Goal: Task Accomplishment & Management: Use online tool/utility

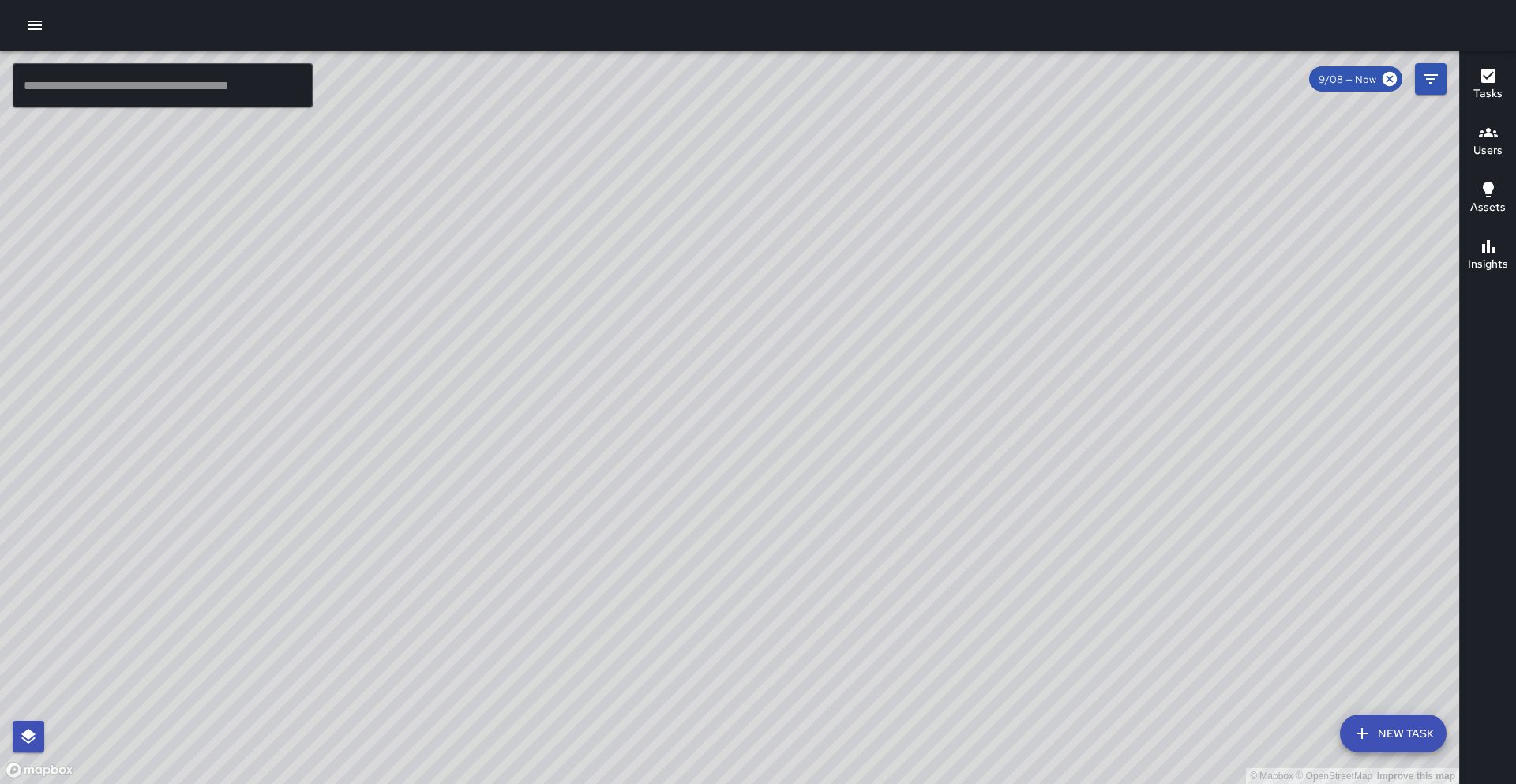
click at [132, 96] on input "text" at bounding box center [163, 85] width 300 height 44
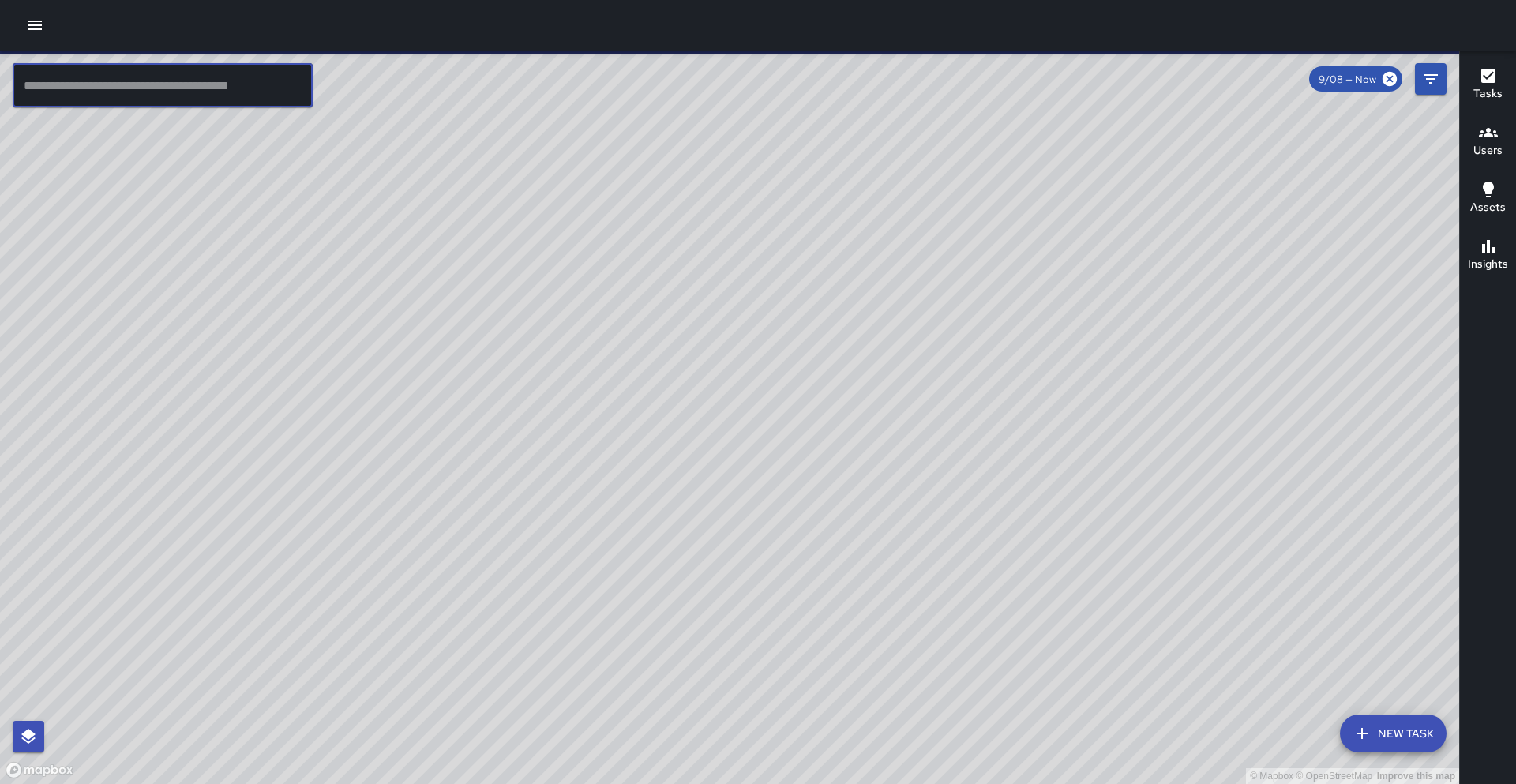
click at [131, 91] on input "text" at bounding box center [163, 85] width 300 height 44
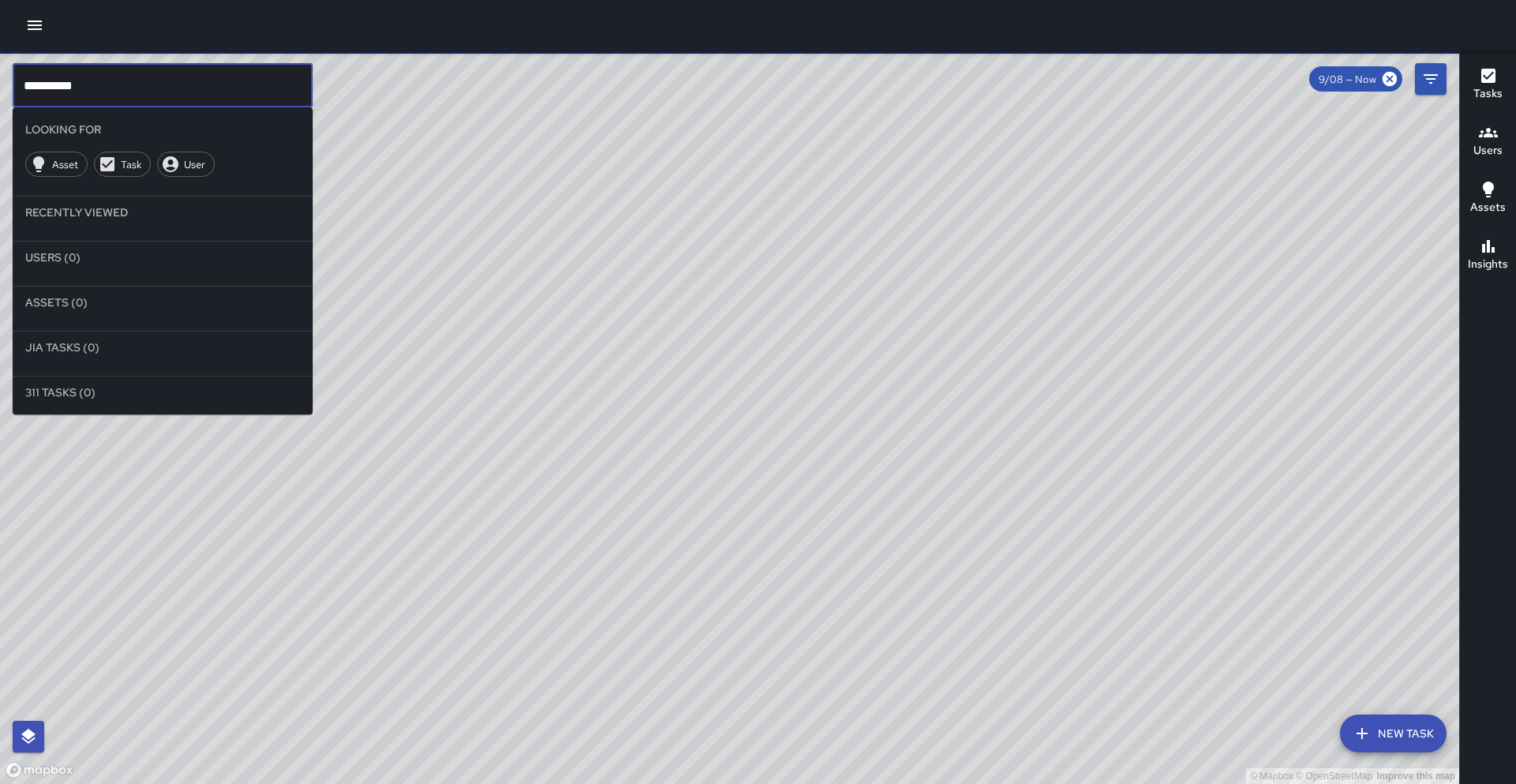
drag, startPoint x: 131, startPoint y: 93, endPoint x: 119, endPoint y: 91, distance: 12.2
click at [131, 92] on input "**********" at bounding box center [163, 85] width 300 height 44
click at [47, 84] on input "**********" at bounding box center [163, 85] width 300 height 44
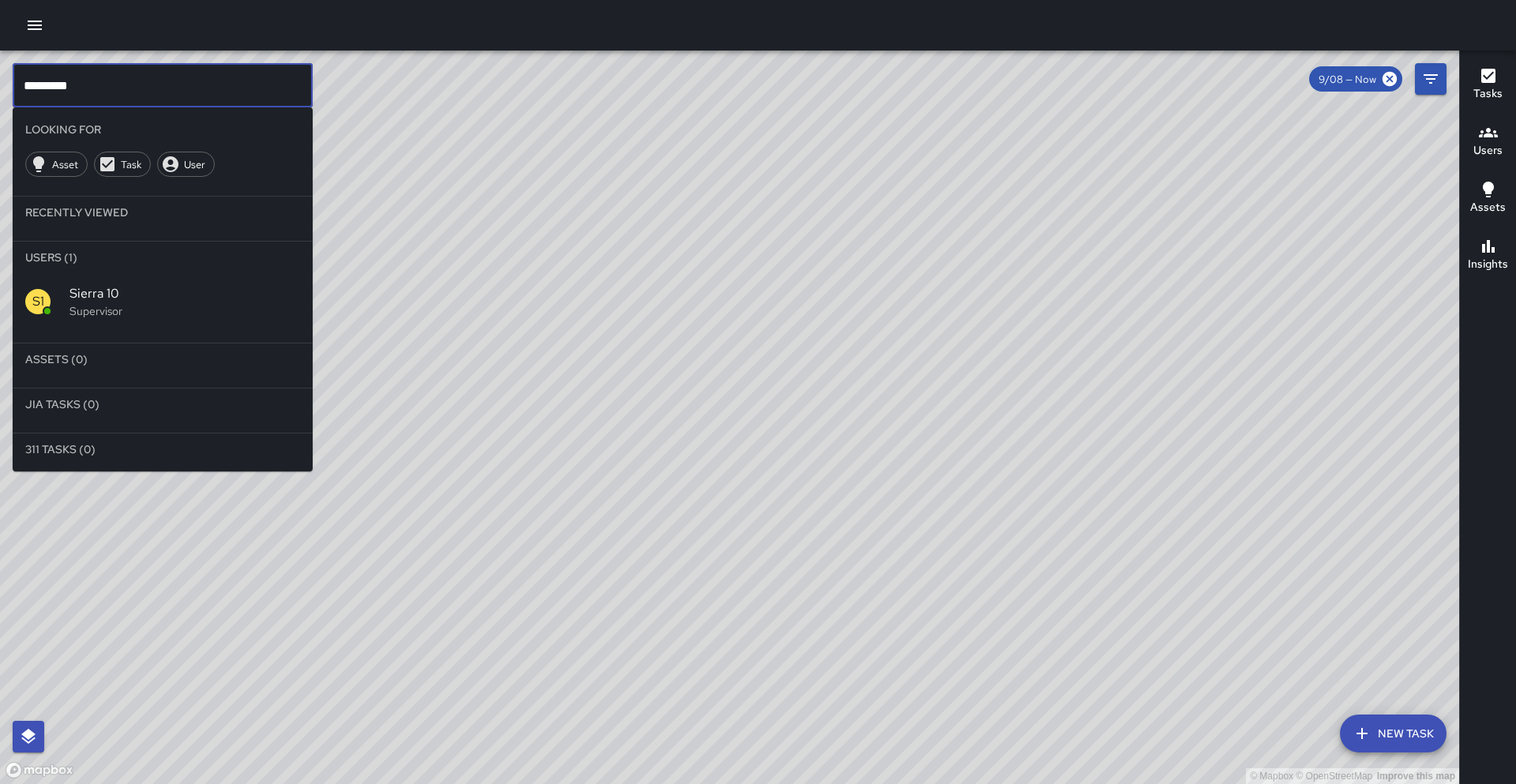
click at [148, 316] on p "Supervisor" at bounding box center [185, 311] width 231 height 16
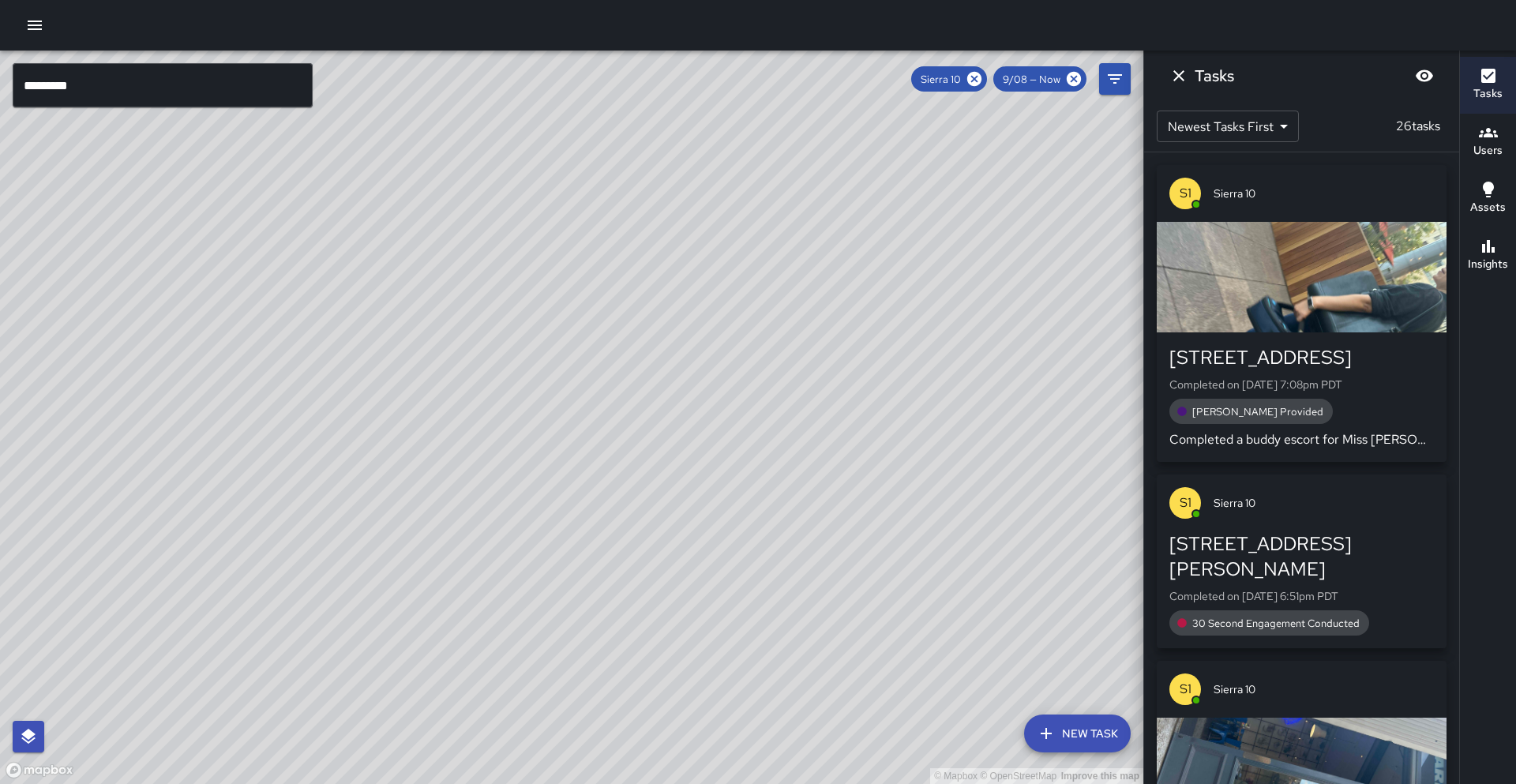
drag, startPoint x: 484, startPoint y: 460, endPoint x: 463, endPoint y: 382, distance: 80.8
click at [461, 374] on div "© Mapbox © OpenStreetMap Improve this map" at bounding box center [572, 417] width 1143 height 733
drag, startPoint x: 467, startPoint y: 463, endPoint x: 474, endPoint y: 405, distance: 58.4
click at [474, 405] on div "© Mapbox © OpenStreetMap Improve this map" at bounding box center [572, 417] width 1143 height 733
drag, startPoint x: 338, startPoint y: 569, endPoint x: 409, endPoint y: 545, distance: 74.9
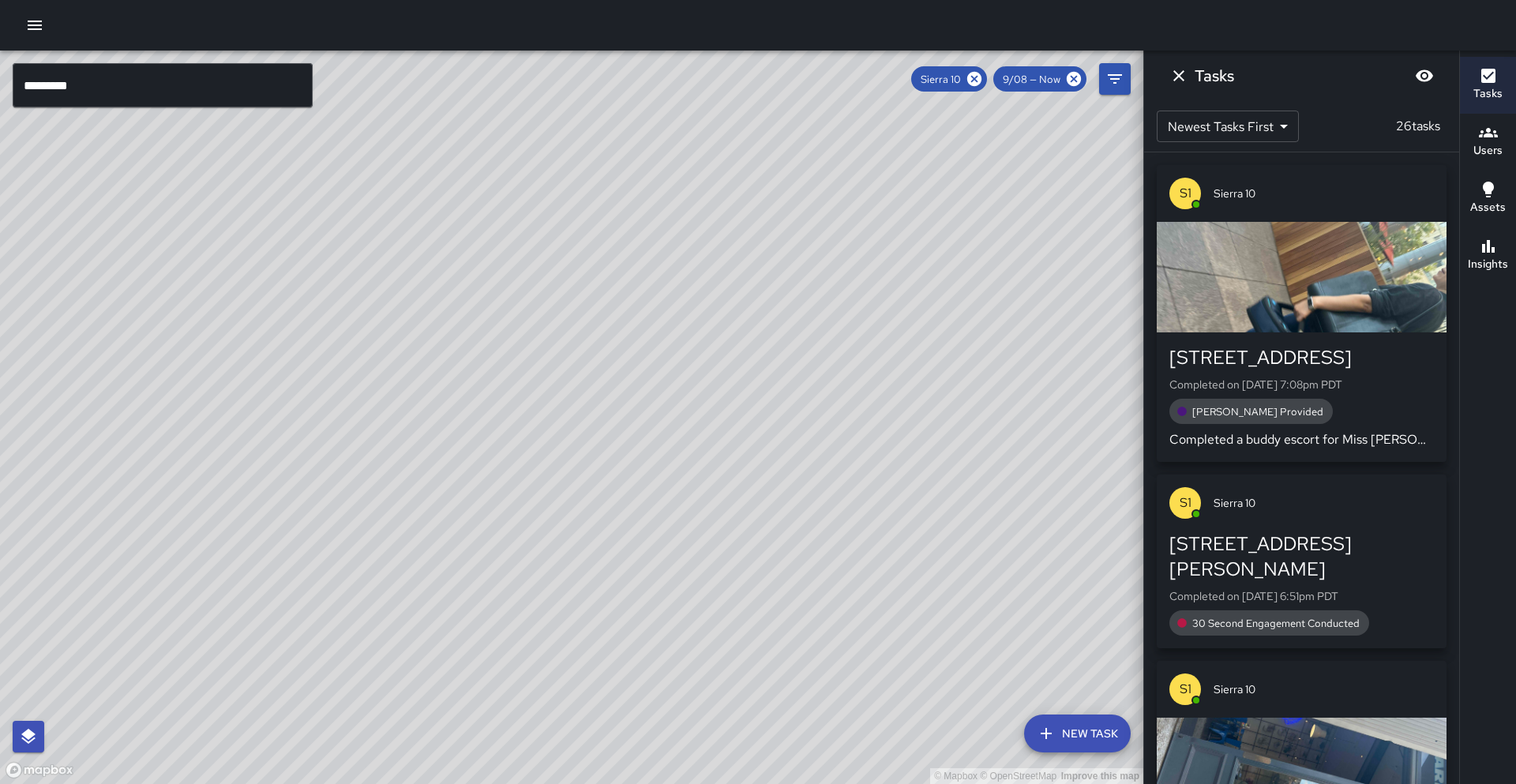
click at [409, 545] on div "© Mapbox © OpenStreetMap Improve this map S1 Sierra 10 Supervisor Tasks 26 / 26…" at bounding box center [572, 417] width 1143 height 733
drag, startPoint x: 464, startPoint y: 520, endPoint x: 451, endPoint y: 536, distance: 20.6
click at [451, 536] on div "© Mapbox © OpenStreetMap Improve this map" at bounding box center [572, 417] width 1143 height 733
drag, startPoint x: 451, startPoint y: 536, endPoint x: 435, endPoint y: 489, distance: 49.6
click at [435, 489] on div "© Mapbox © OpenStreetMap Improve this map" at bounding box center [572, 417] width 1143 height 733
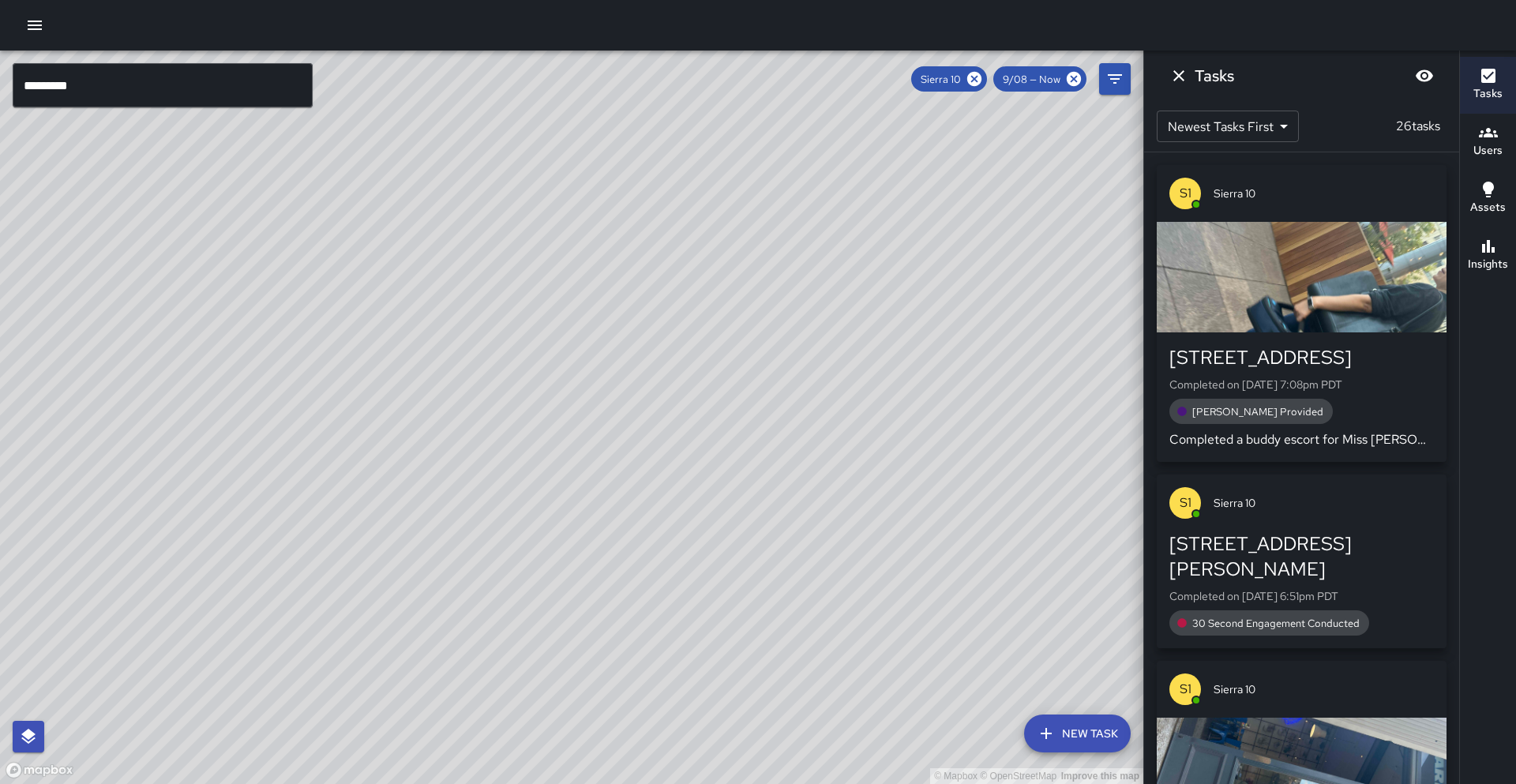
drag, startPoint x: 367, startPoint y: 429, endPoint x: 347, endPoint y: 411, distance: 26.9
click at [351, 415] on div "© Mapbox © OpenStreetMap Improve this map" at bounding box center [572, 417] width 1143 height 733
drag, startPoint x: 572, startPoint y: 497, endPoint x: 383, endPoint y: 645, distance: 240.1
click at [383, 645] on div "© Mapbox © OpenStreetMap Improve this map" at bounding box center [572, 417] width 1143 height 733
click at [153, 98] on input "*********" at bounding box center [163, 85] width 300 height 44
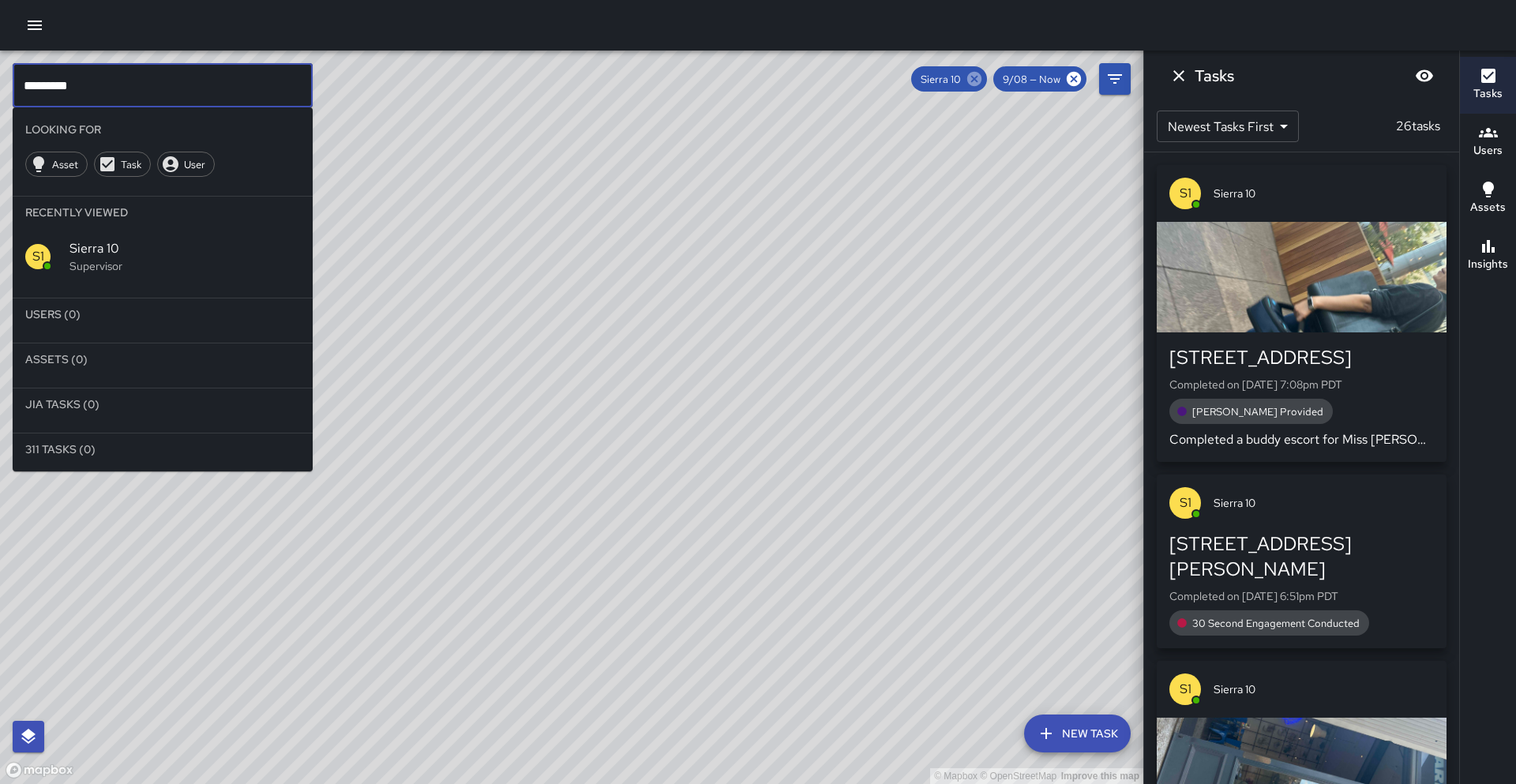
click at [980, 78] on icon at bounding box center [974, 78] width 14 height 14
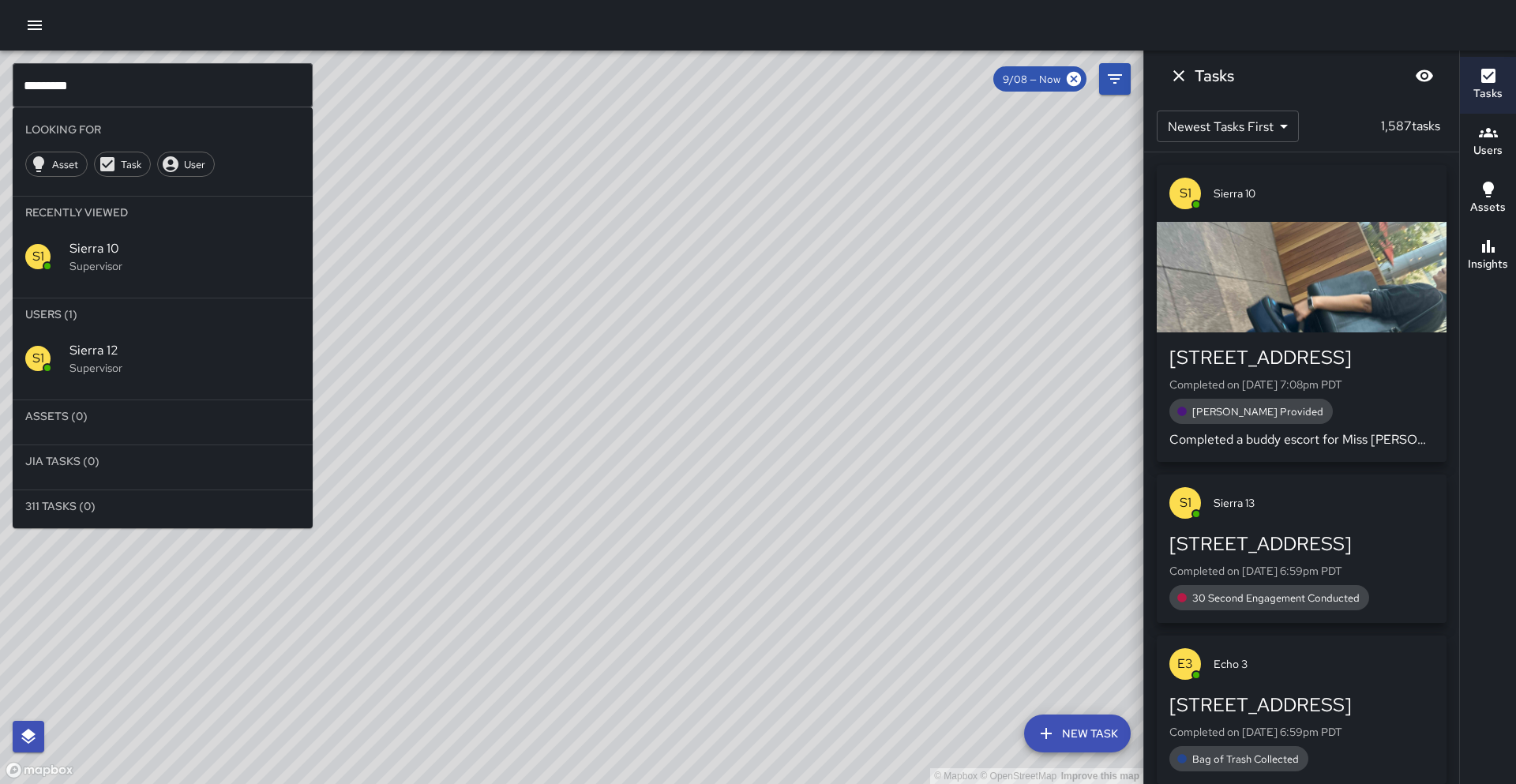
click at [162, 350] on span "Sierra 12" at bounding box center [185, 351] width 231 height 19
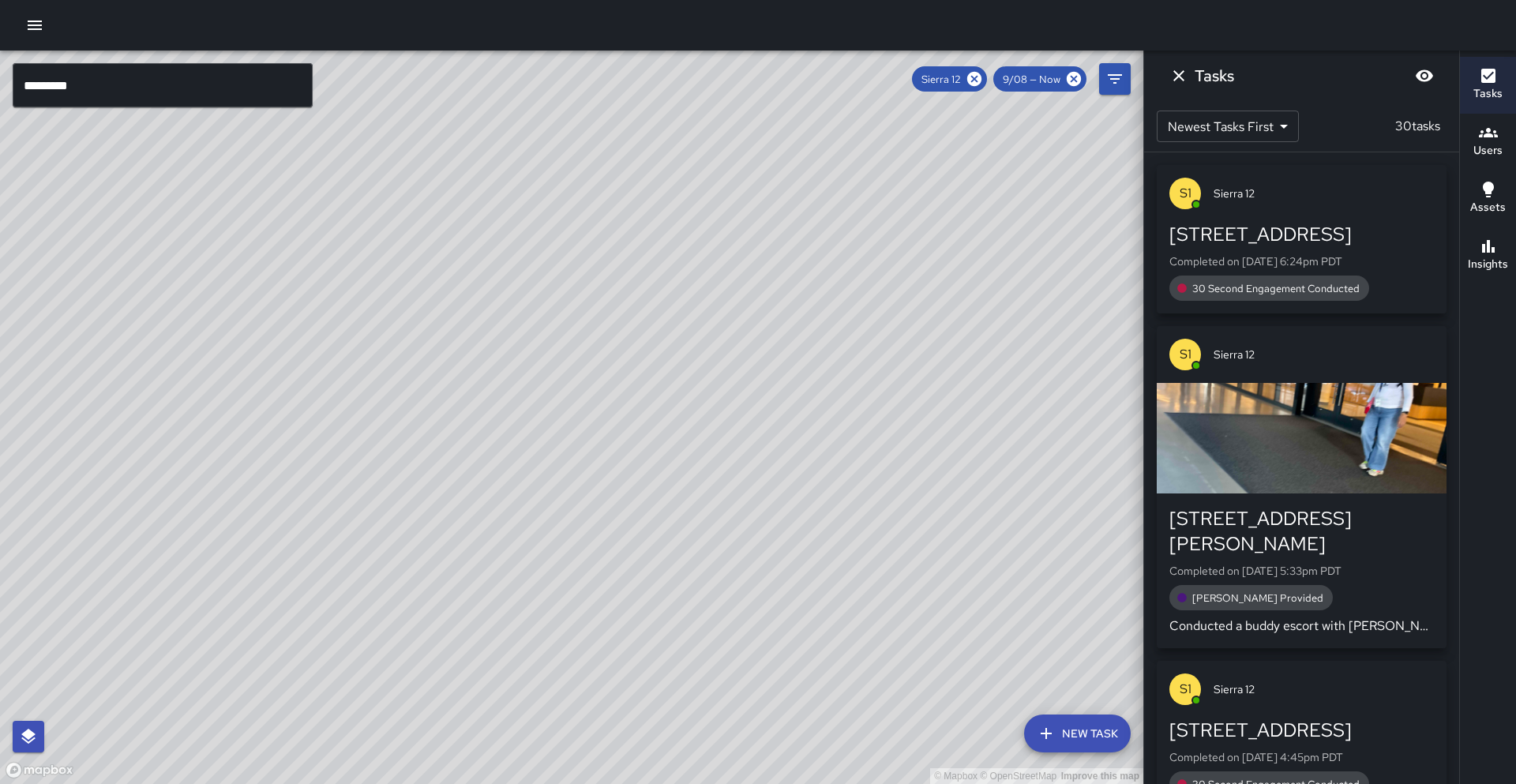
drag, startPoint x: 526, startPoint y: 172, endPoint x: 376, endPoint y: 405, distance: 277.1
click at [376, 405] on div "© Mapbox © OpenStreetMap Improve this map" at bounding box center [572, 417] width 1143 height 733
click at [969, 80] on icon at bounding box center [974, 78] width 14 height 14
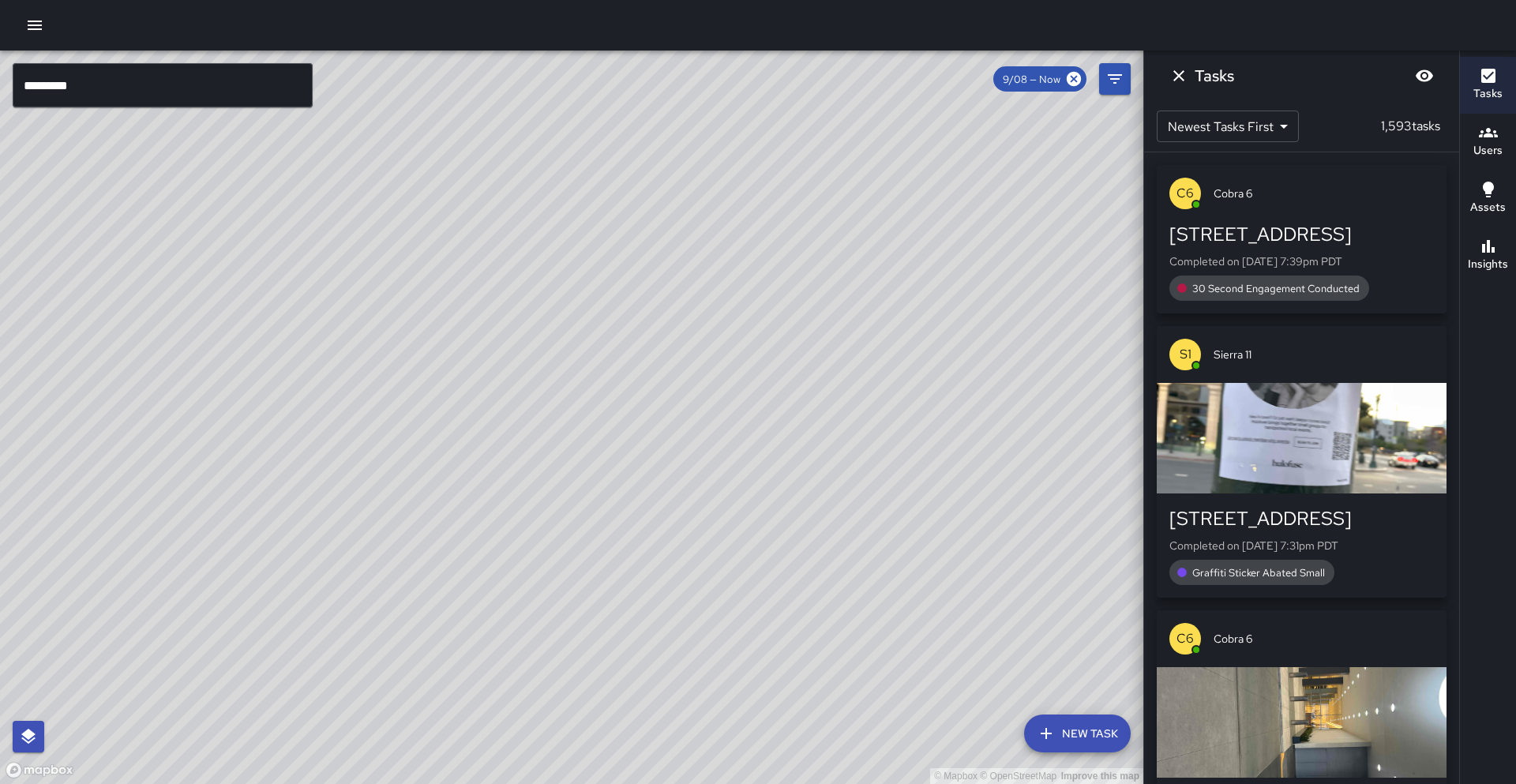
drag, startPoint x: 362, startPoint y: 359, endPoint x: 473, endPoint y: 261, distance: 148.1
click at [473, 261] on div "© Mapbox © OpenStreetMap Improve this map" at bounding box center [572, 417] width 1143 height 733
drag, startPoint x: 367, startPoint y: 296, endPoint x: 315, endPoint y: 274, distance: 56.5
click at [315, 274] on div "© Mapbox © OpenStreetMap Improve this map" at bounding box center [572, 417] width 1143 height 733
click at [430, 334] on div "© Mapbox © OpenStreetMap Improve this map" at bounding box center [572, 417] width 1143 height 733
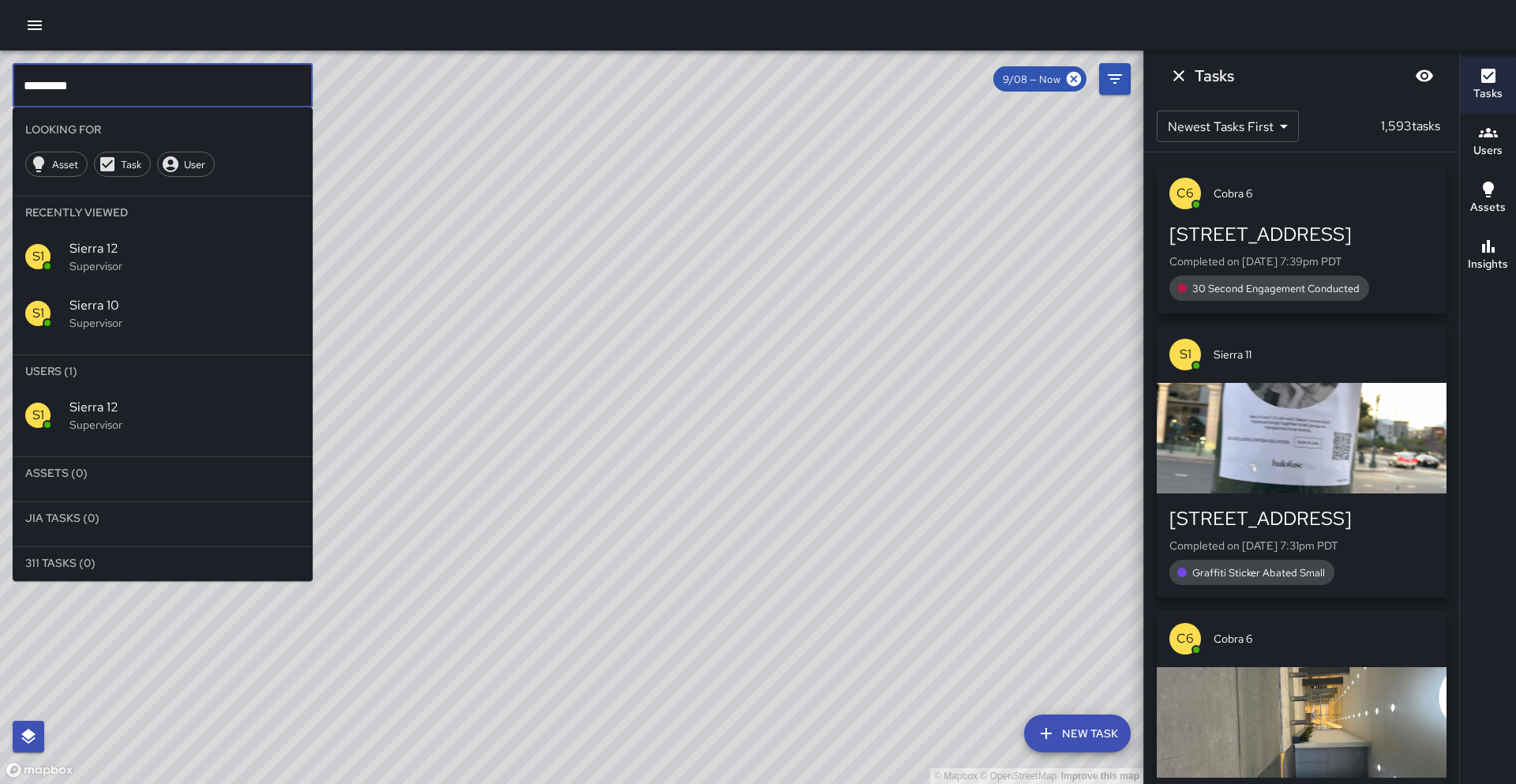
click at [132, 90] on input "*********" at bounding box center [163, 85] width 300 height 44
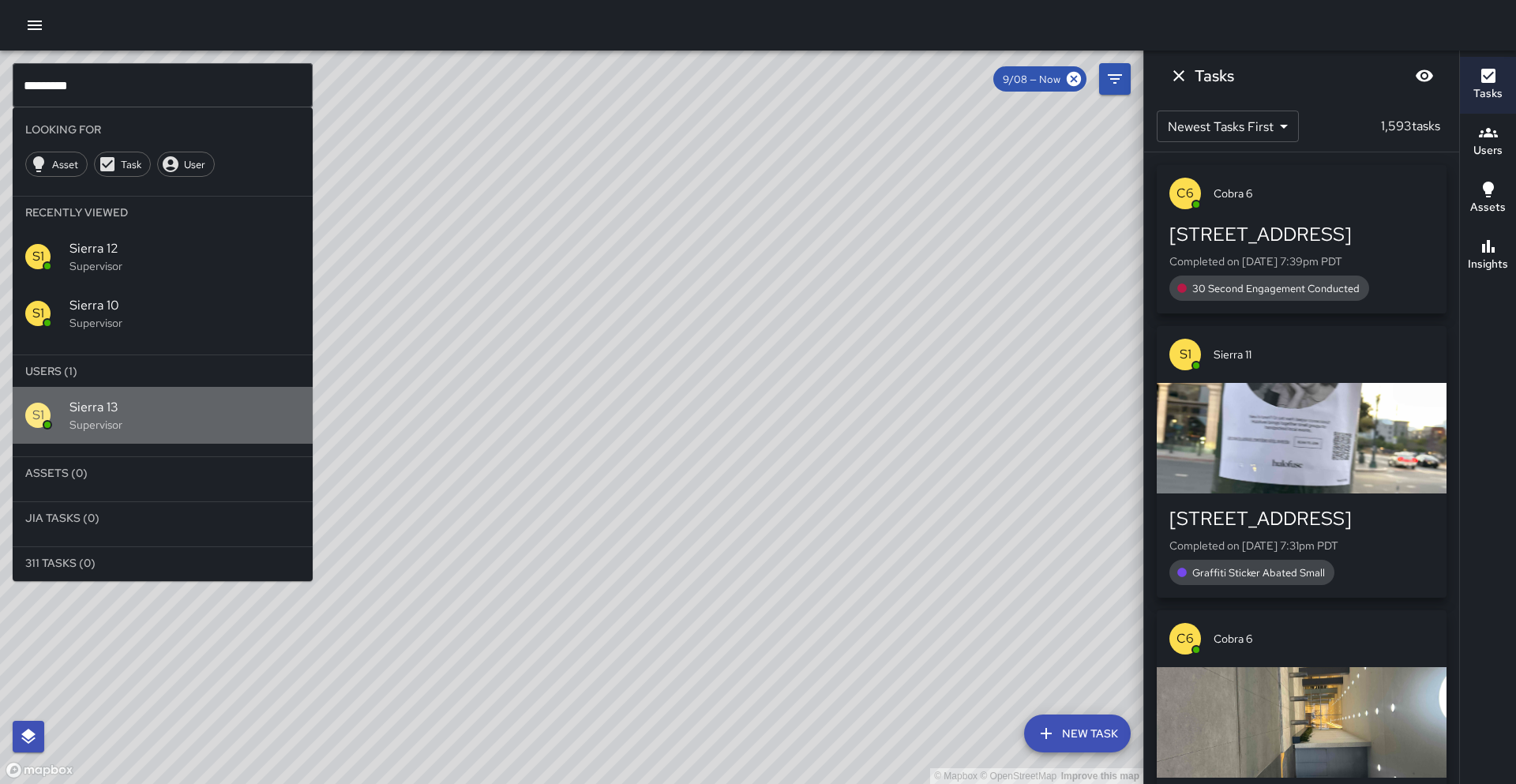
click at [114, 403] on span "Sierra 13" at bounding box center [185, 408] width 231 height 19
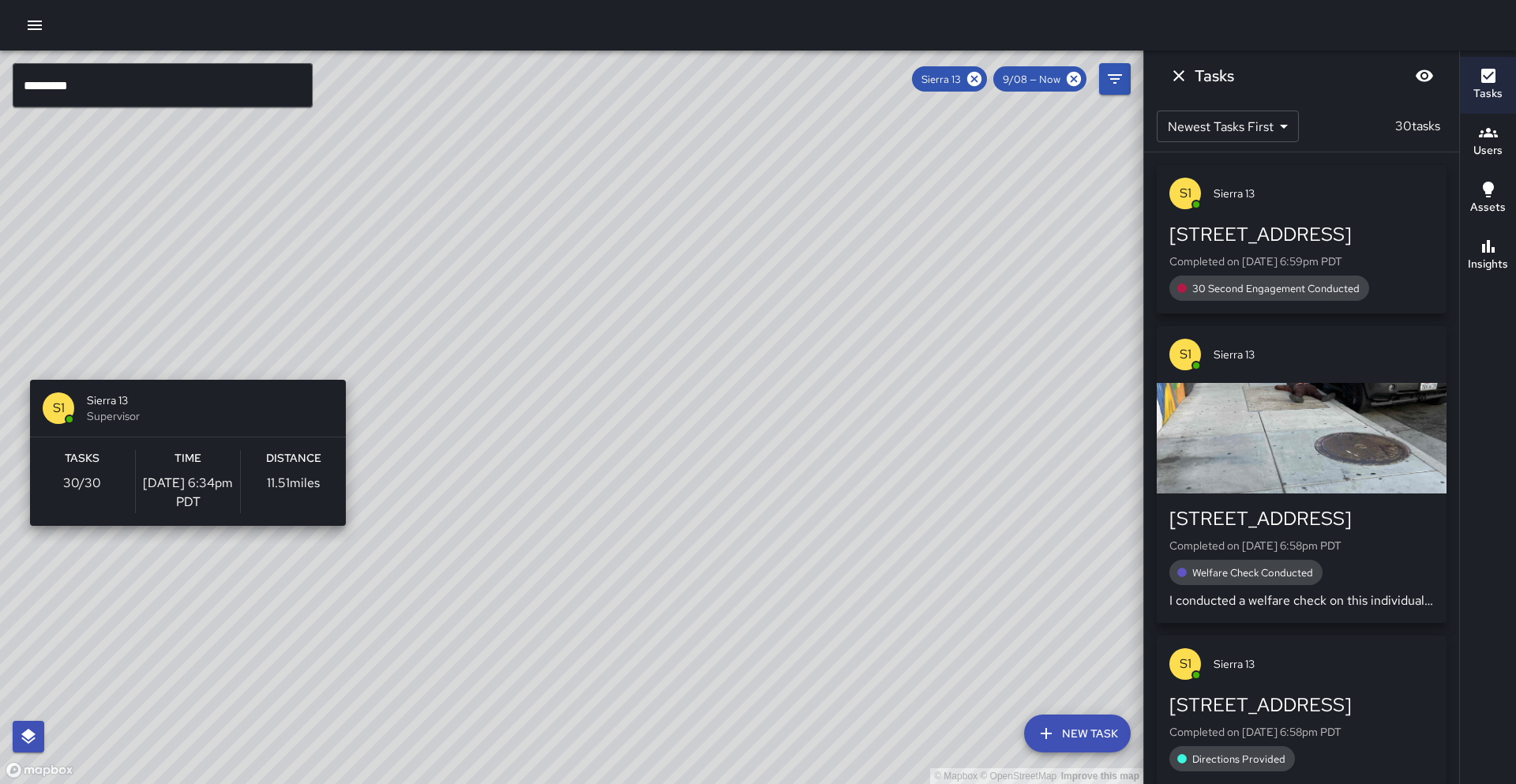
drag, startPoint x: 499, startPoint y: 317, endPoint x: 98, endPoint y: 381, distance: 406.1
click at [98, 381] on div "© Mapbox © OpenStreetMap Improve this map S1 Sierra 13 Supervisor Tasks 30 / 30…" at bounding box center [572, 417] width 1143 height 733
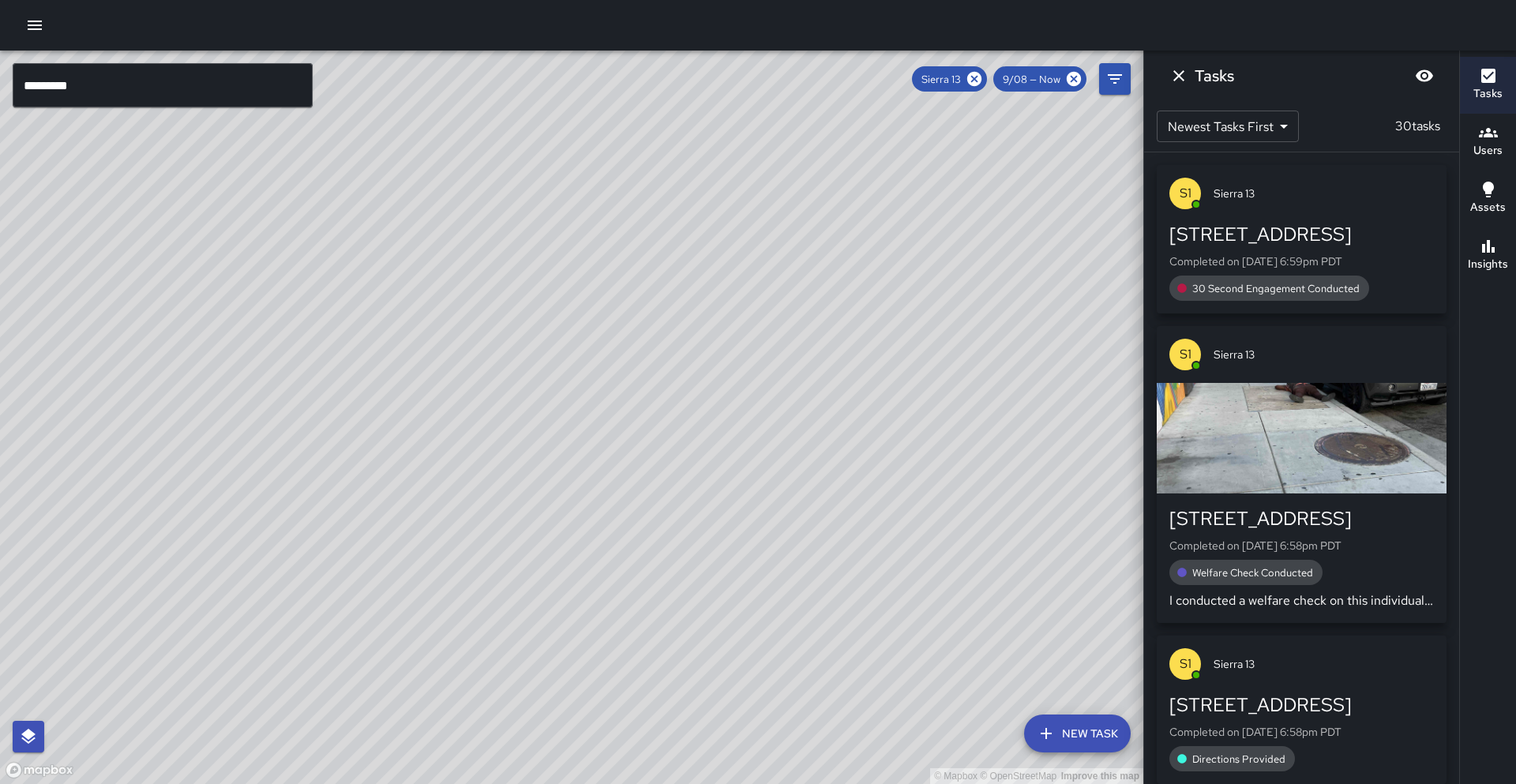
drag, startPoint x: 312, startPoint y: 404, endPoint x: 494, endPoint y: 371, distance: 185.0
click at [494, 371] on div "© Mapbox © OpenStreetMap Improve this map" at bounding box center [572, 417] width 1143 height 733
drag, startPoint x: 386, startPoint y: 436, endPoint x: 422, endPoint y: 413, distance: 42.7
click at [425, 416] on div "© Mapbox © OpenStreetMap Improve this map" at bounding box center [572, 417] width 1143 height 733
click at [152, 75] on input "*********" at bounding box center [163, 85] width 300 height 44
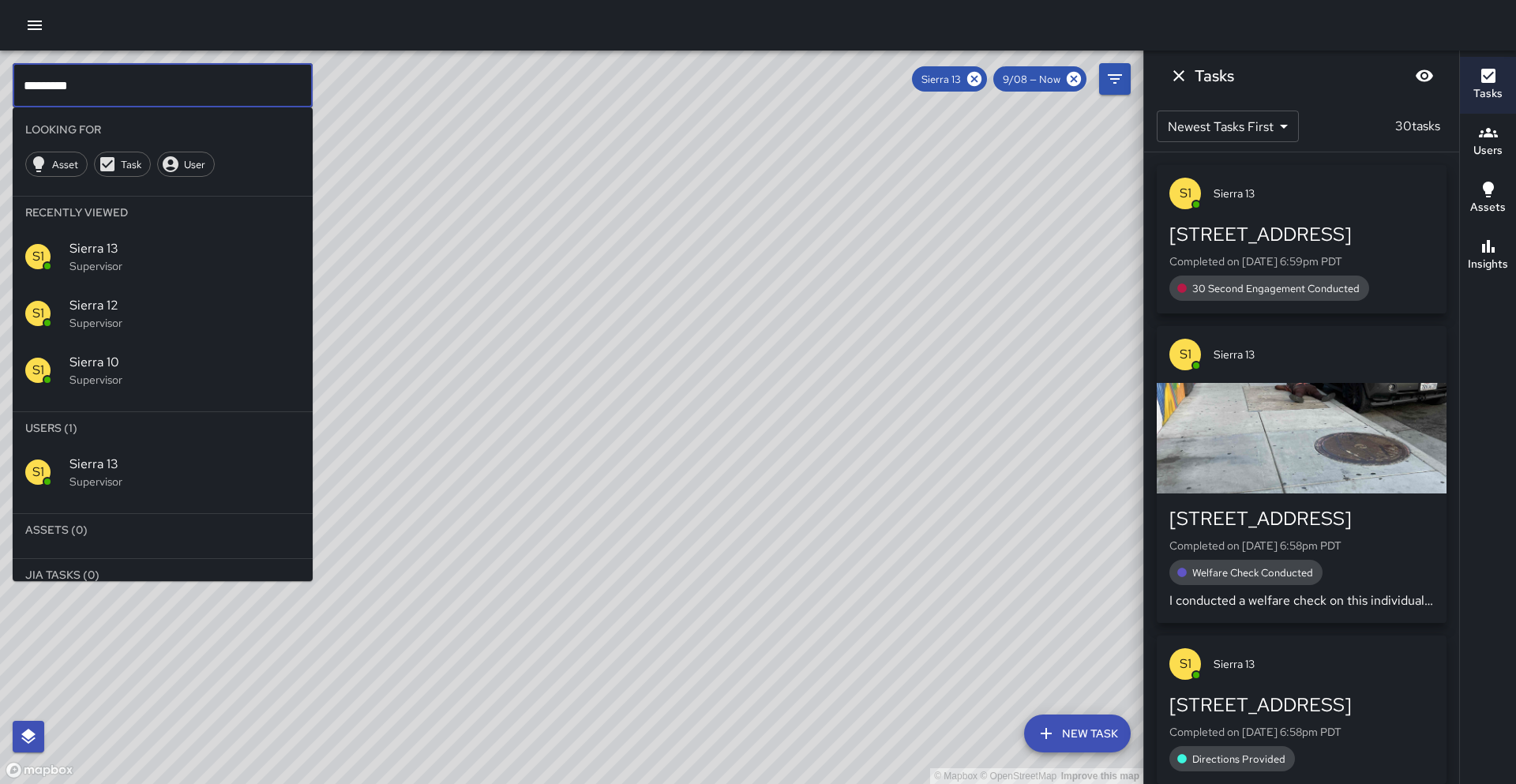
click at [150, 77] on input "*********" at bounding box center [163, 85] width 300 height 44
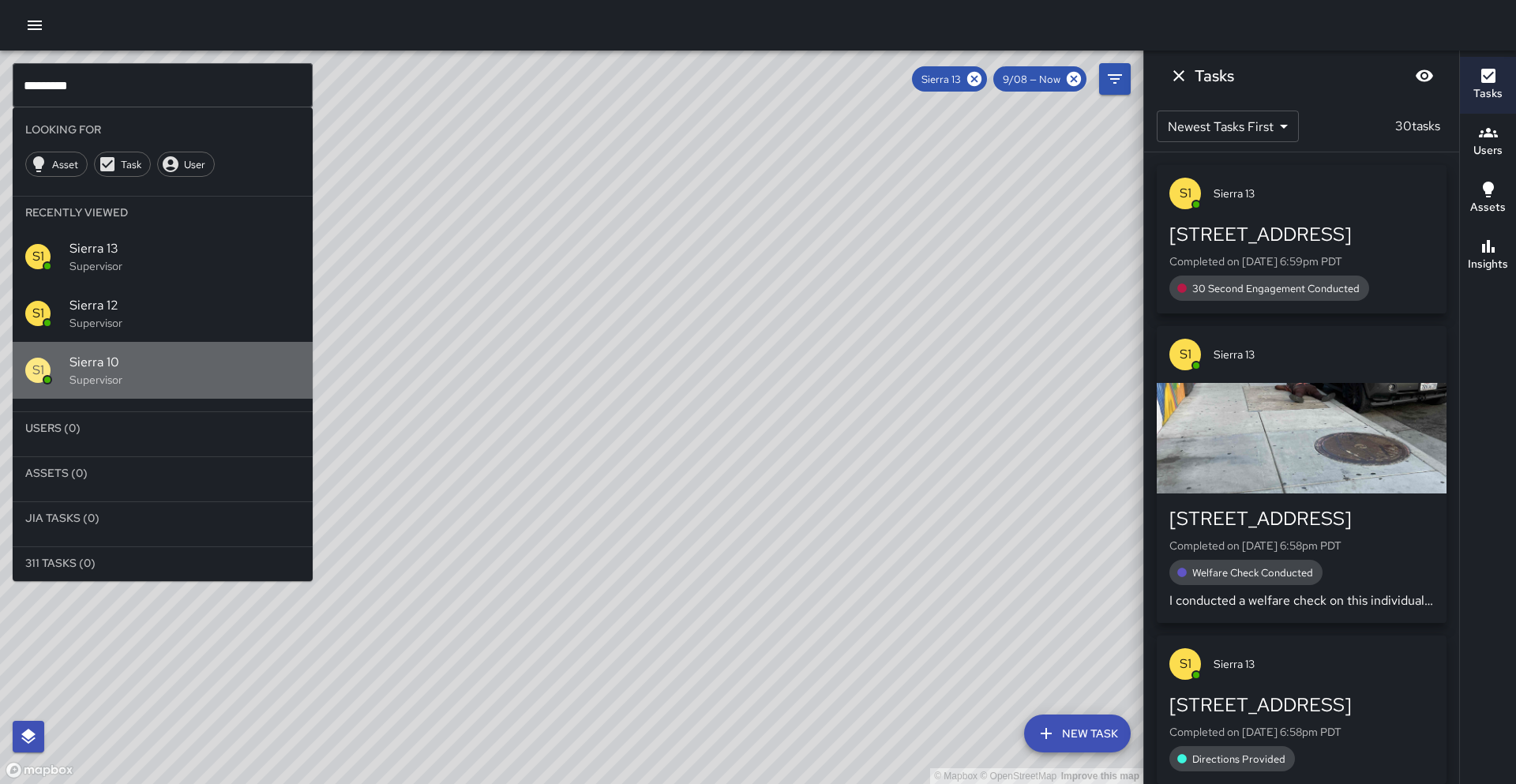
click at [134, 371] on div "Sierra 10 Supervisor" at bounding box center [185, 370] width 231 height 35
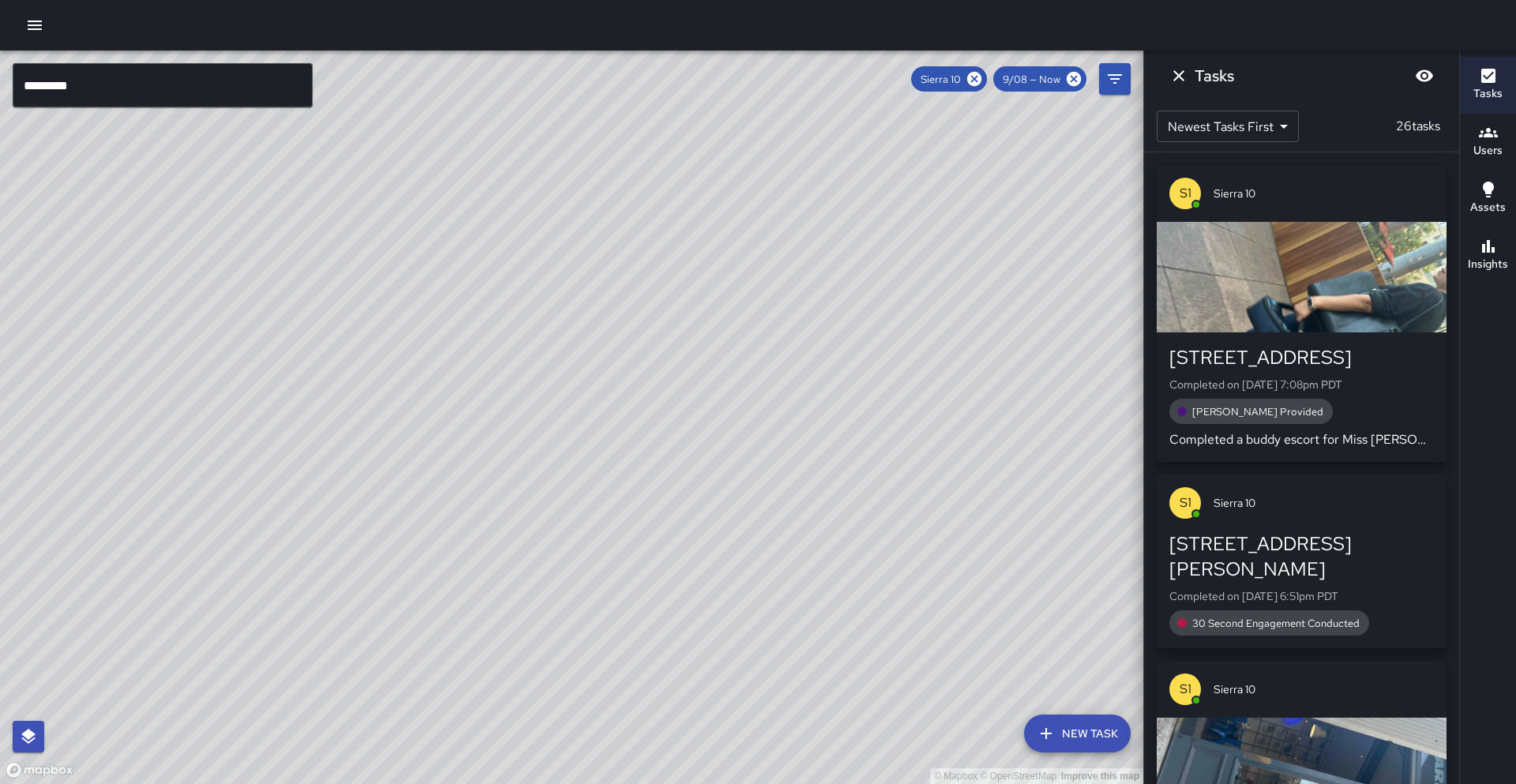
drag, startPoint x: 214, startPoint y: 467, endPoint x: 333, endPoint y: 326, distance: 184.5
click at [333, 326] on div "© Mapbox © OpenStreetMap Improve this map" at bounding box center [572, 417] width 1143 height 733
drag, startPoint x: 148, startPoint y: 346, endPoint x: 237, endPoint y: 334, distance: 89.8
click at [237, 334] on div "© Mapbox © OpenStreetMap Improve this map" at bounding box center [572, 417] width 1143 height 733
drag, startPoint x: 328, startPoint y: 424, endPoint x: 252, endPoint y: 257, distance: 183.5
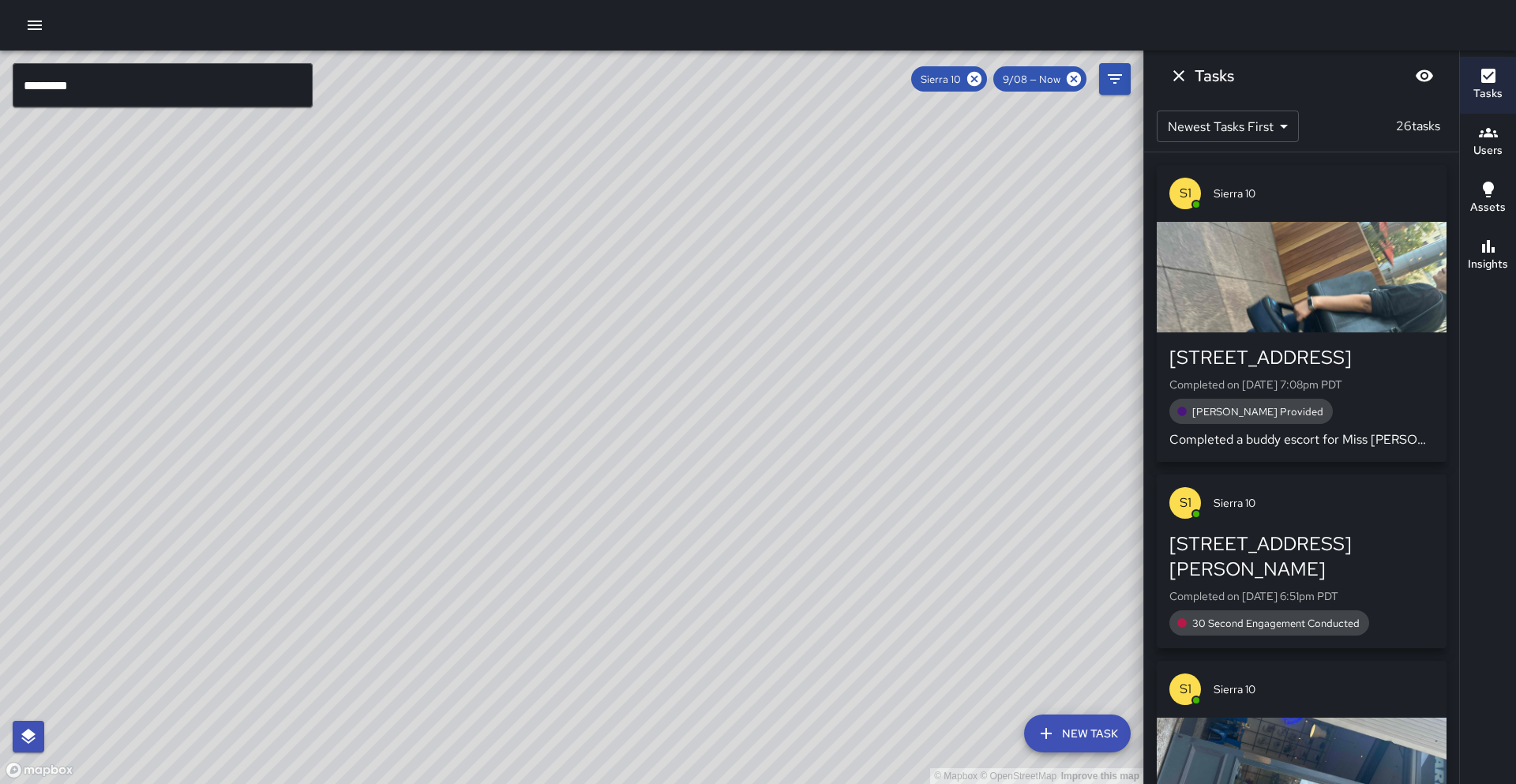
click at [261, 247] on div "© Mapbox © OpenStreetMap Improve this map" at bounding box center [572, 417] width 1143 height 733
drag, startPoint x: 337, startPoint y: 471, endPoint x: 452, endPoint y: 341, distance: 173.6
click at [464, 303] on div "© Mapbox © OpenStreetMap Improve this map" at bounding box center [572, 417] width 1143 height 733
drag, startPoint x: 369, startPoint y: 436, endPoint x: 452, endPoint y: 505, distance: 107.9
click at [452, 505] on div "© Mapbox © OpenStreetMap Improve this map S1 Sierra 10 Supervisor Tasks 26 / 26…" at bounding box center [572, 417] width 1143 height 733
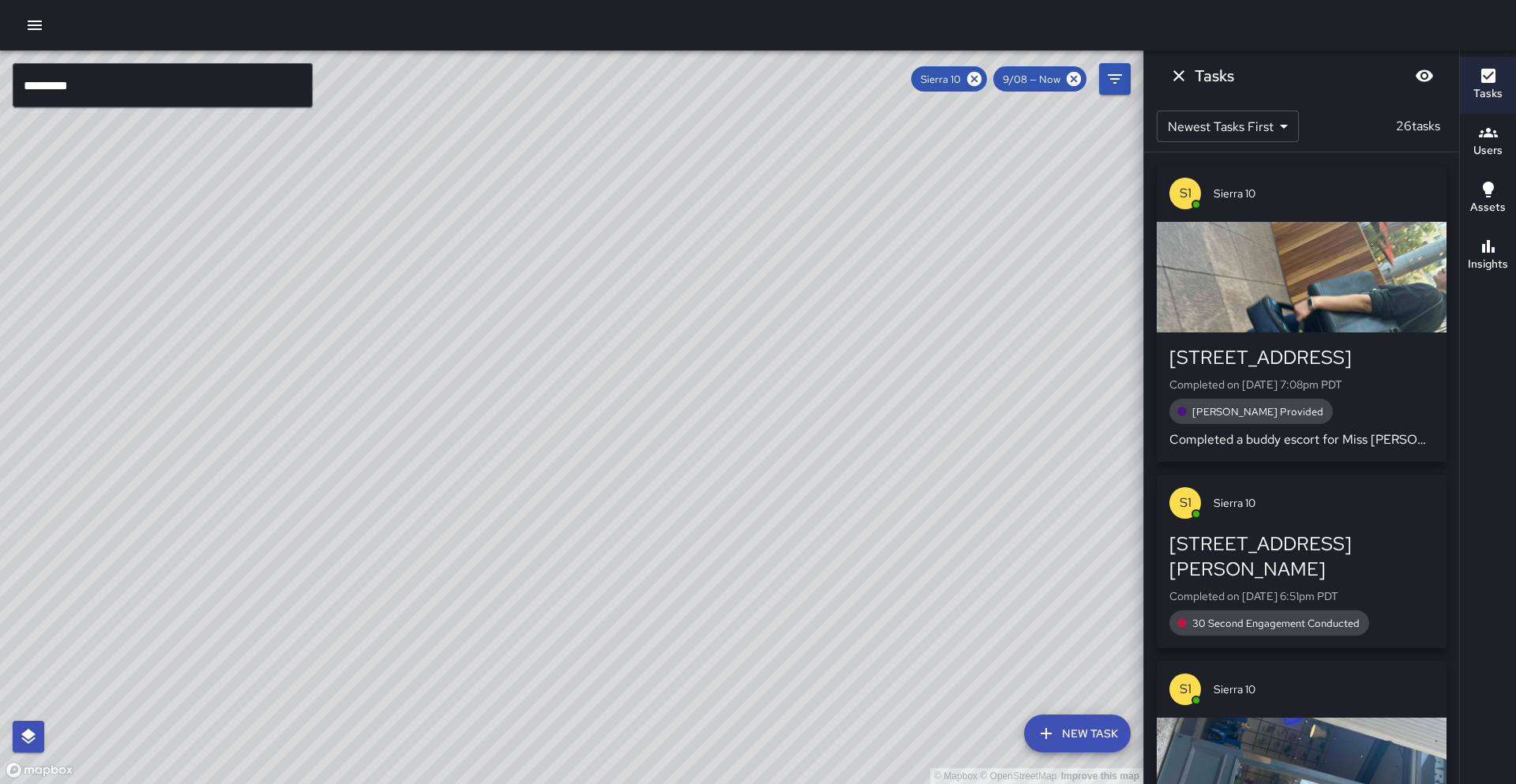
drag, startPoint x: 376, startPoint y: 415, endPoint x: 324, endPoint y: 512, distance: 110.1
click at [324, 512] on div "© Mapbox © OpenStreetMap Improve this map" at bounding box center [572, 417] width 1143 height 733
drag, startPoint x: 261, startPoint y: 407, endPoint x: 236, endPoint y: 481, distance: 78.1
click at [236, 481] on div "© Mapbox © OpenStreetMap Improve this map" at bounding box center [572, 417] width 1143 height 733
click at [1514, 268] on button "Insights" at bounding box center [1488, 255] width 56 height 57
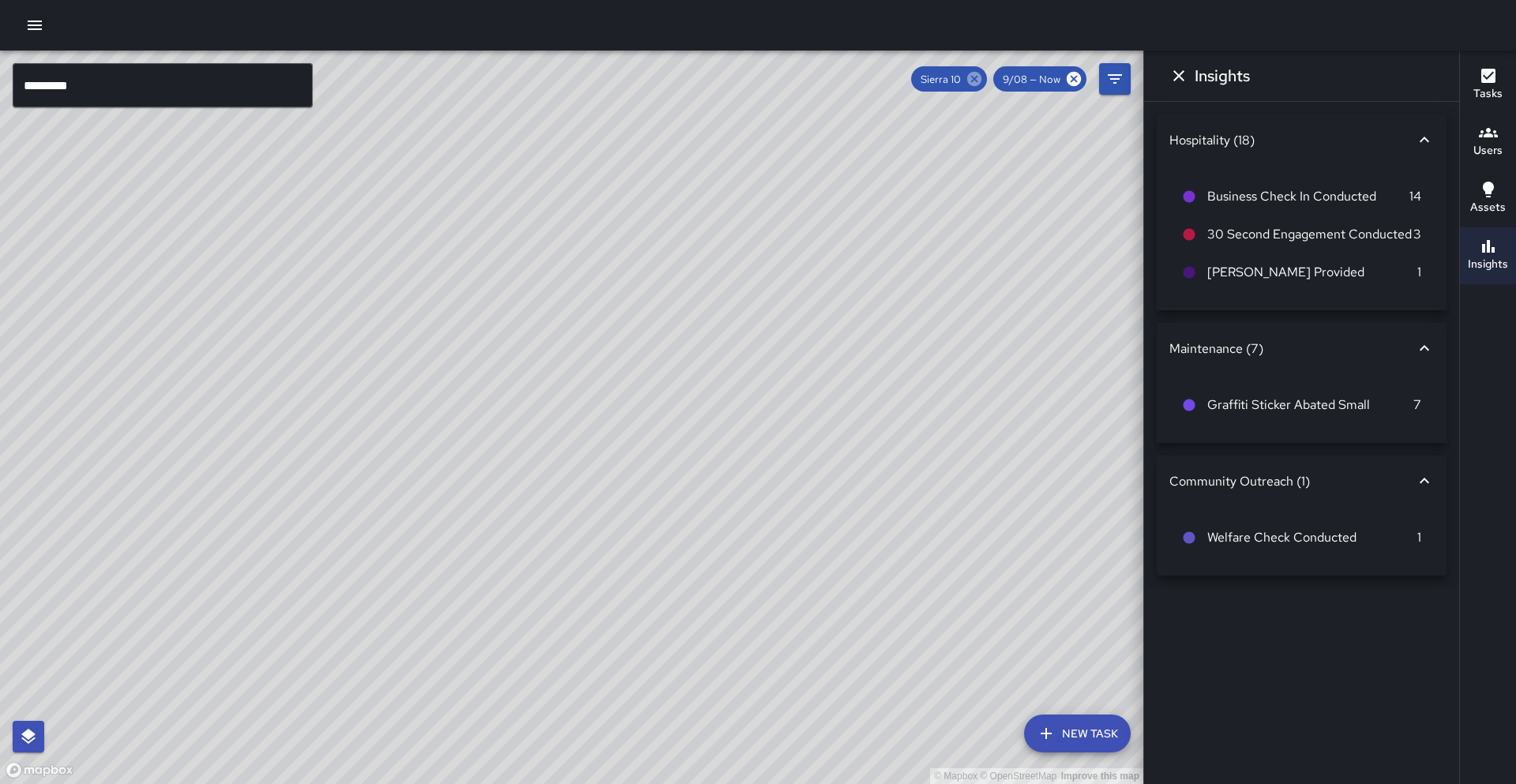
click at [982, 80] on icon at bounding box center [974, 78] width 14 height 14
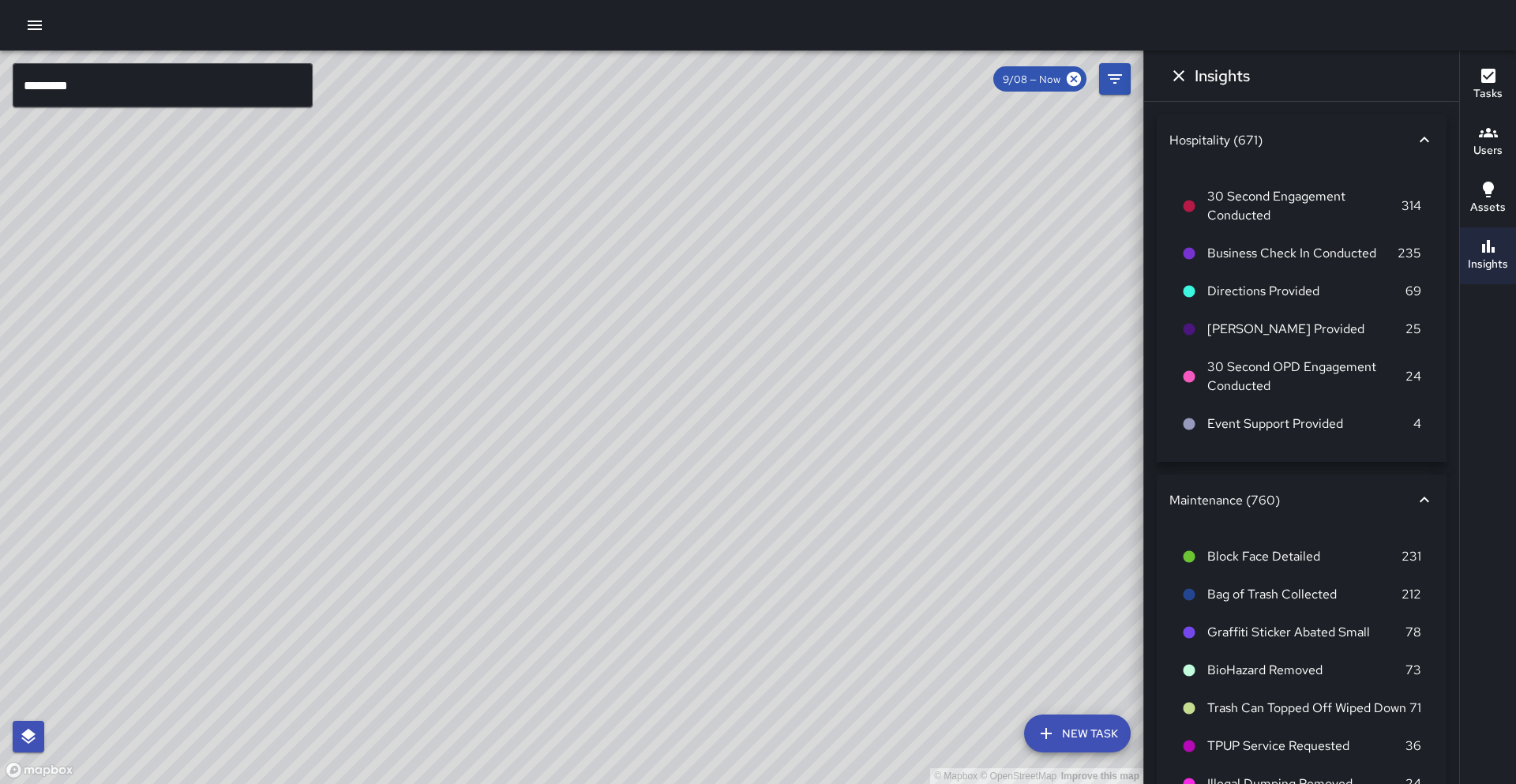
drag, startPoint x: 850, startPoint y: 278, endPoint x: 907, endPoint y: 264, distance: 58.7
click at [907, 264] on div "© Mapbox © OpenStreetMap Improve this map O1 Oscar [STREET_ADDRESS] Completed o…" at bounding box center [572, 417] width 1143 height 733
drag, startPoint x: 847, startPoint y: 235, endPoint x: 748, endPoint y: 394, distance: 187.3
click at [748, 394] on div "© Mapbox © OpenStreetMap Improve this map" at bounding box center [572, 417] width 1143 height 733
drag, startPoint x: 761, startPoint y: 260, endPoint x: 608, endPoint y: 416, distance: 218.5
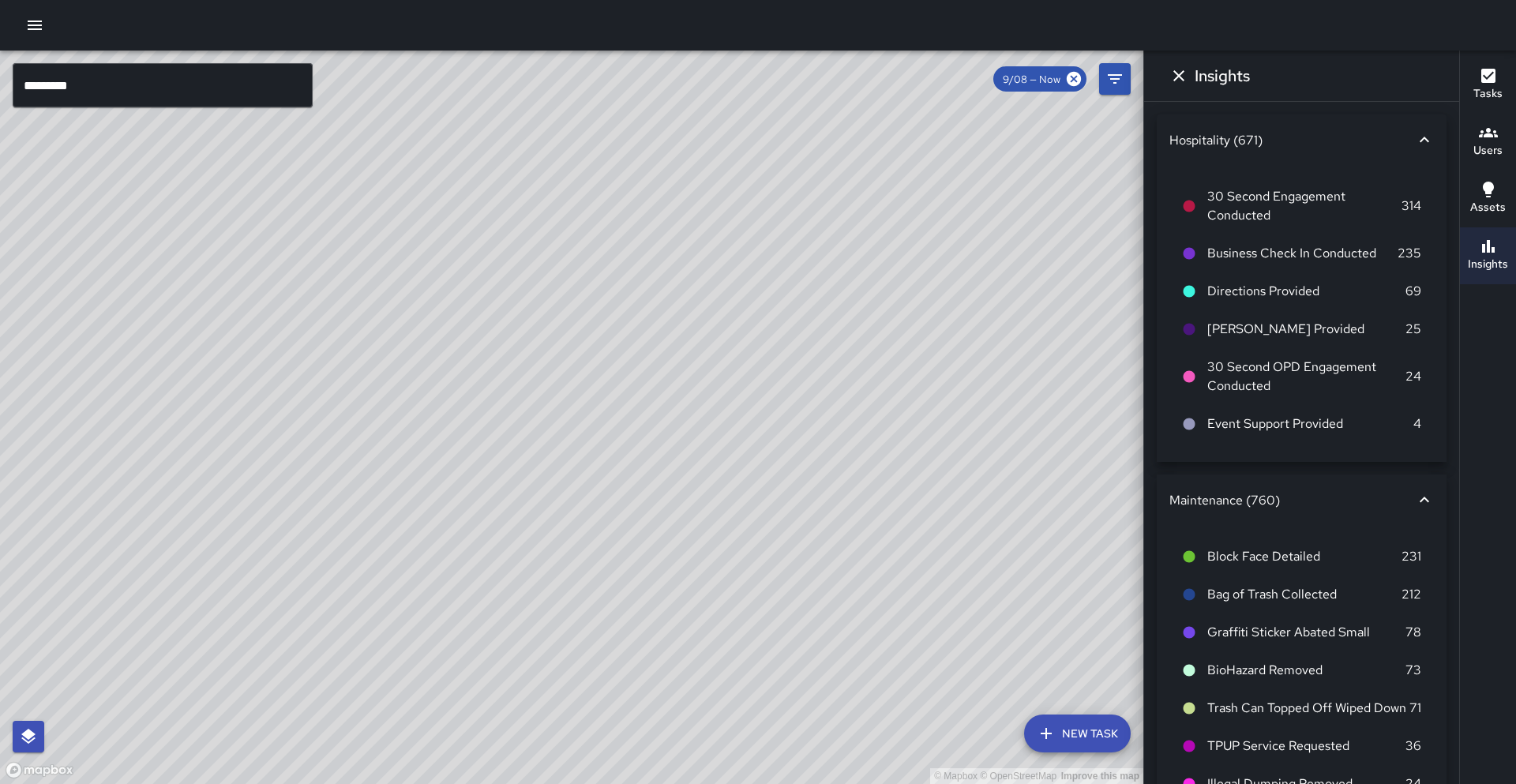
click at [608, 416] on div "© Mapbox © OpenStreetMap Improve this map" at bounding box center [572, 417] width 1143 height 733
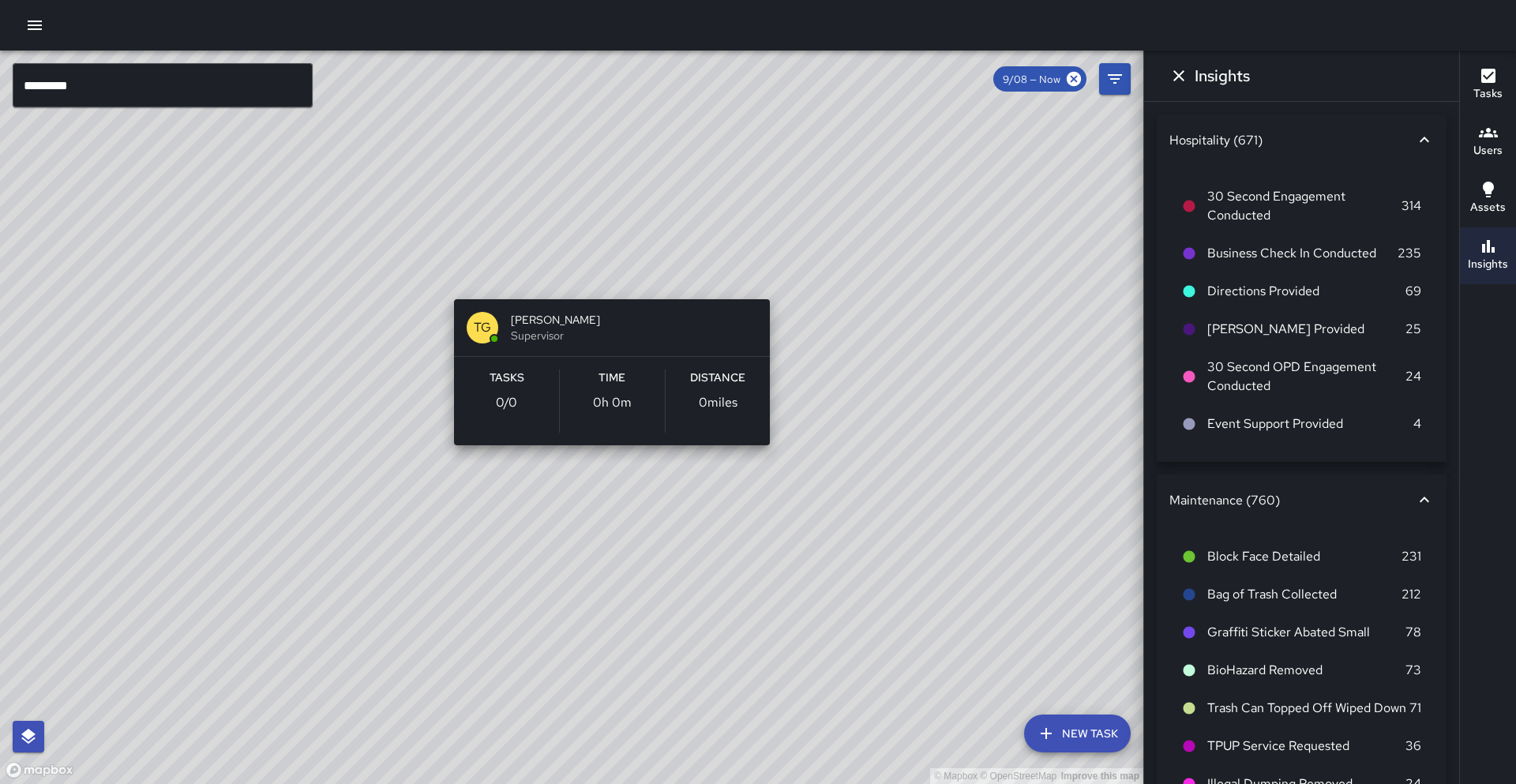
drag, startPoint x: 562, startPoint y: 365, endPoint x: 614, endPoint y: 285, distance: 95.4
click at [614, 285] on div "© Mapbox © OpenStreetMap Improve this map TG [PERSON_NAME] Supervisor Tasks 0 /…" at bounding box center [572, 417] width 1143 height 733
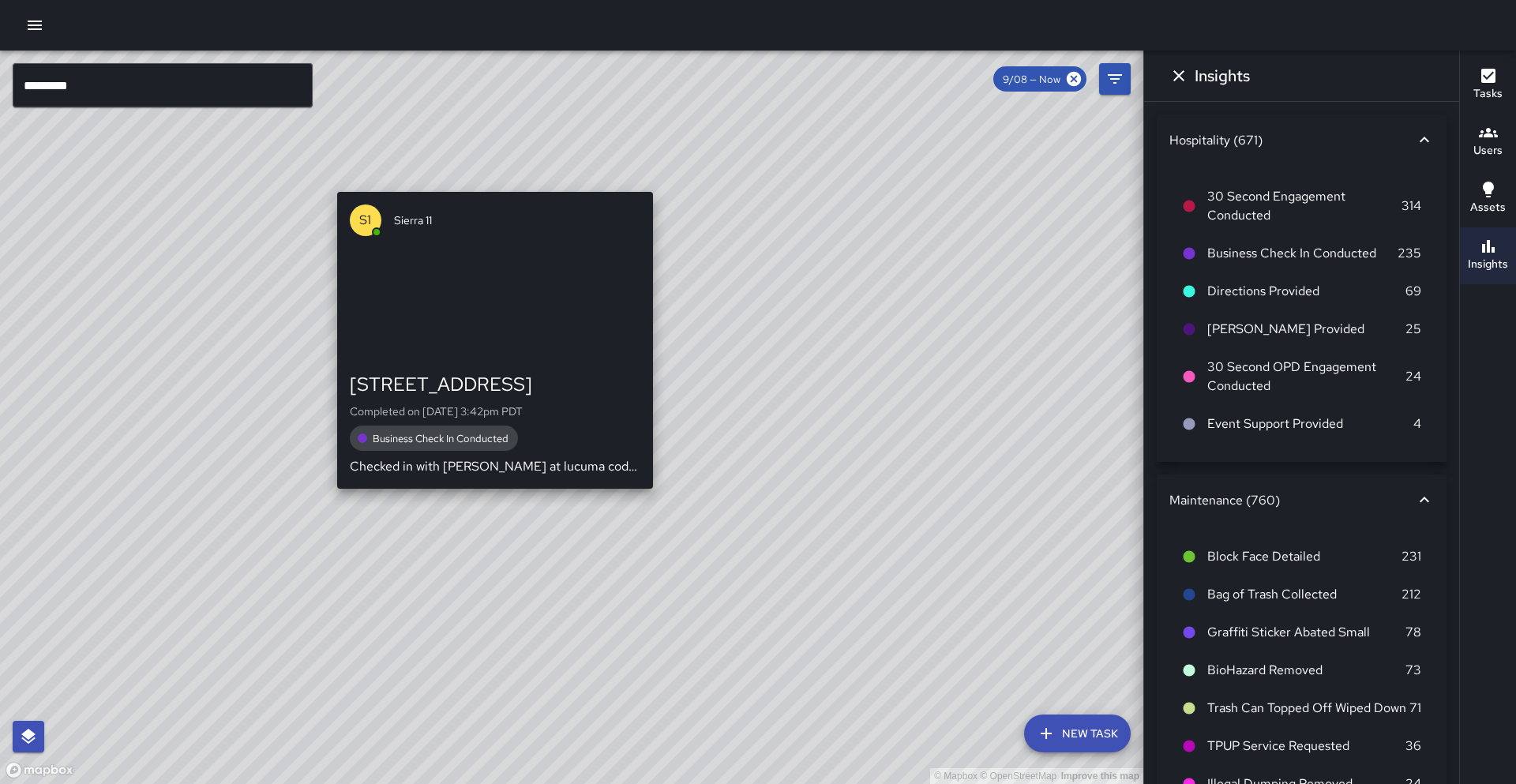
drag, startPoint x: 520, startPoint y: 506, endPoint x: 476, endPoint y: 495, distance: 45.4
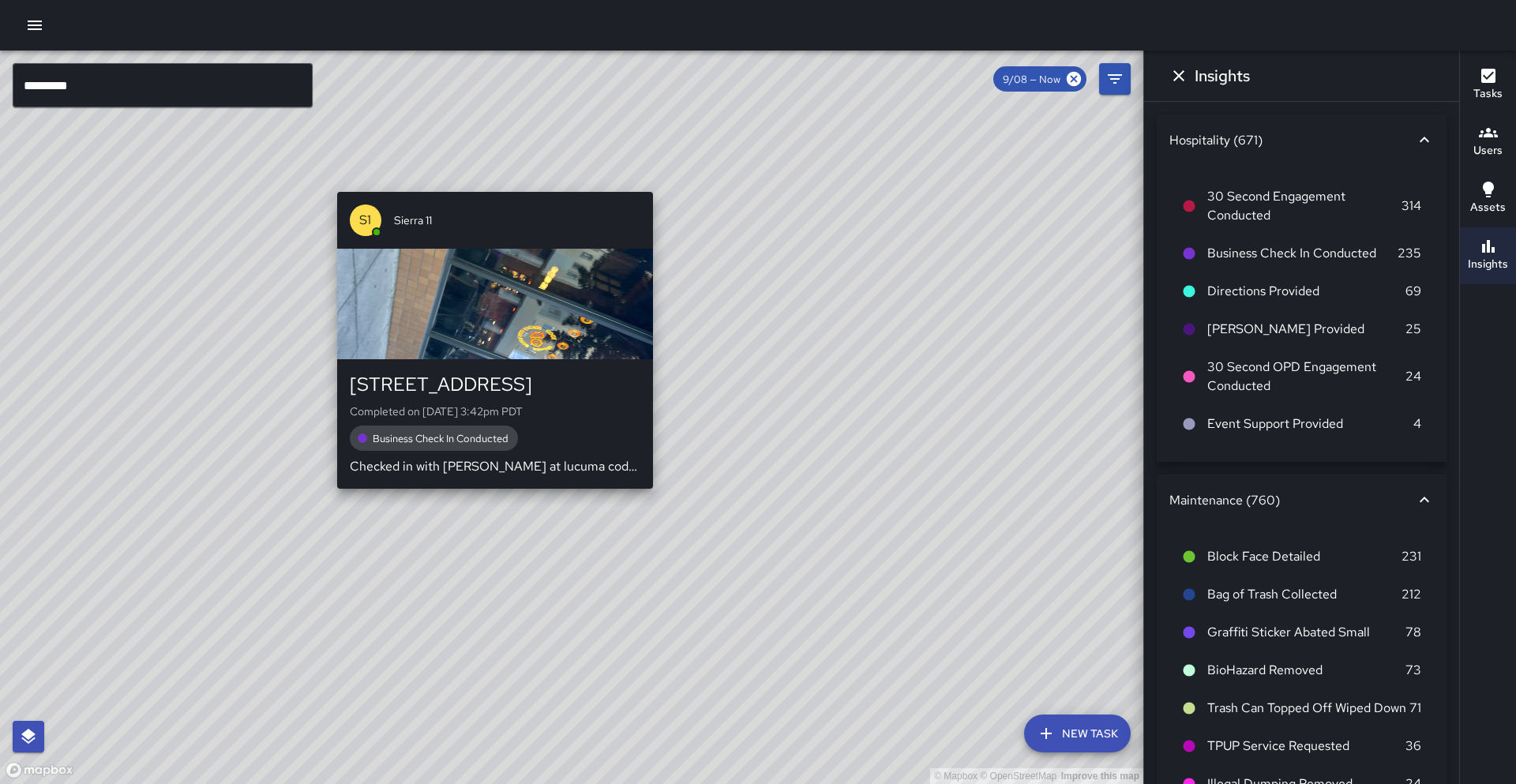
click at [478, 493] on div "© Mapbox © OpenStreetMap Improve this map S1 Sierra [GEOGRAPHIC_DATA][STREET_AD…" at bounding box center [572, 417] width 1143 height 733
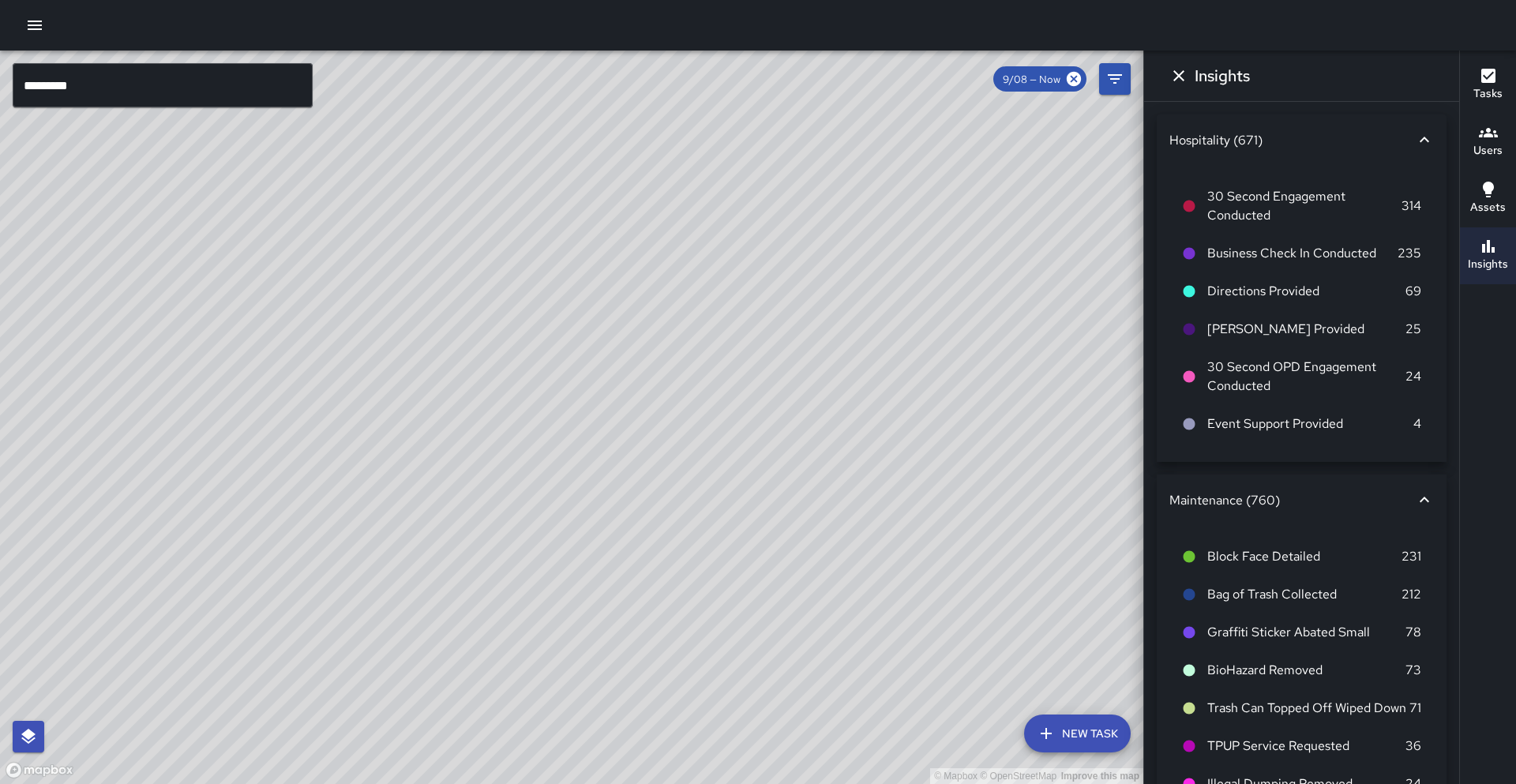
click at [133, 75] on input "*********" at bounding box center [163, 85] width 300 height 44
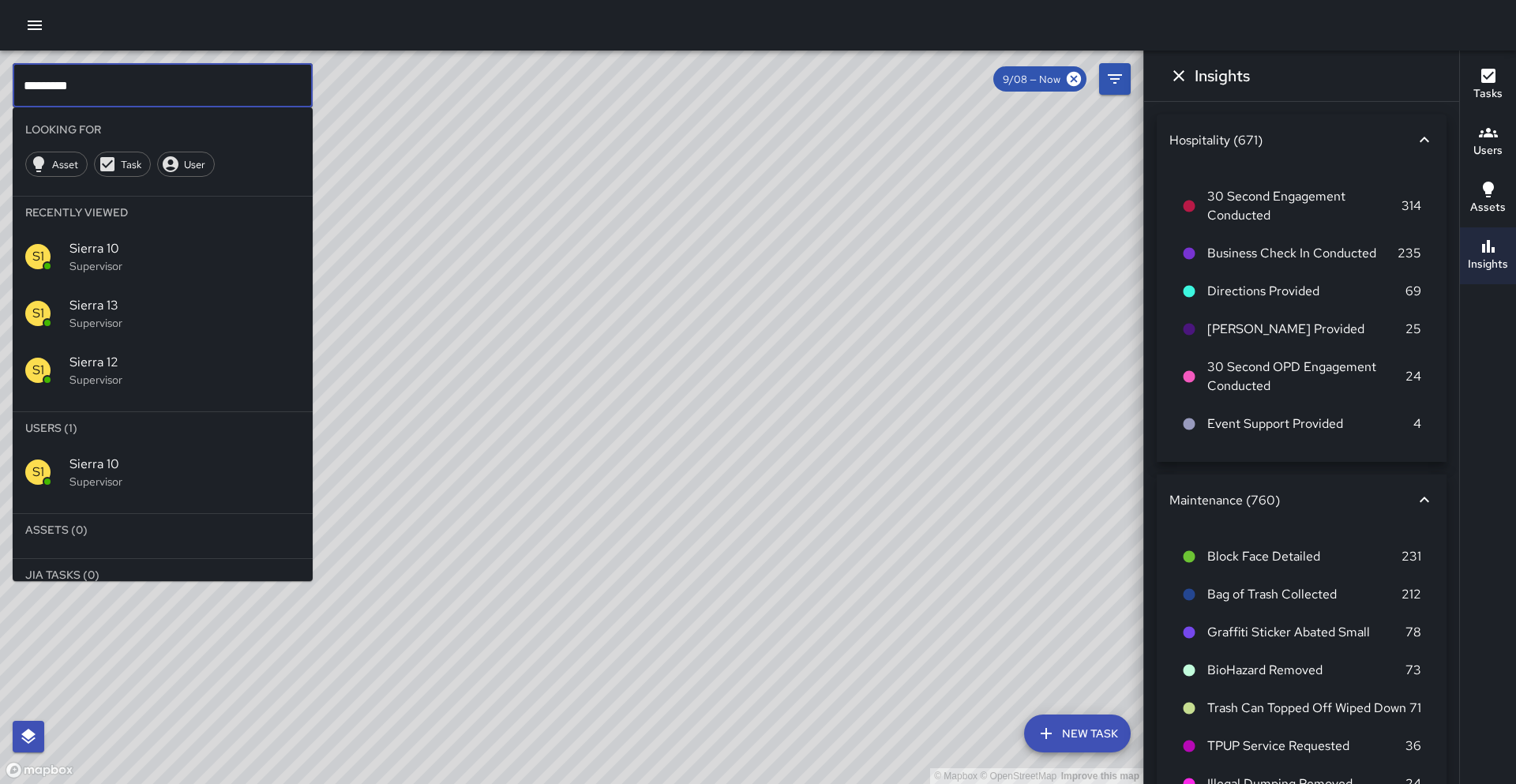
click at [132, 90] on input "*********" at bounding box center [163, 85] width 300 height 44
type input "*"
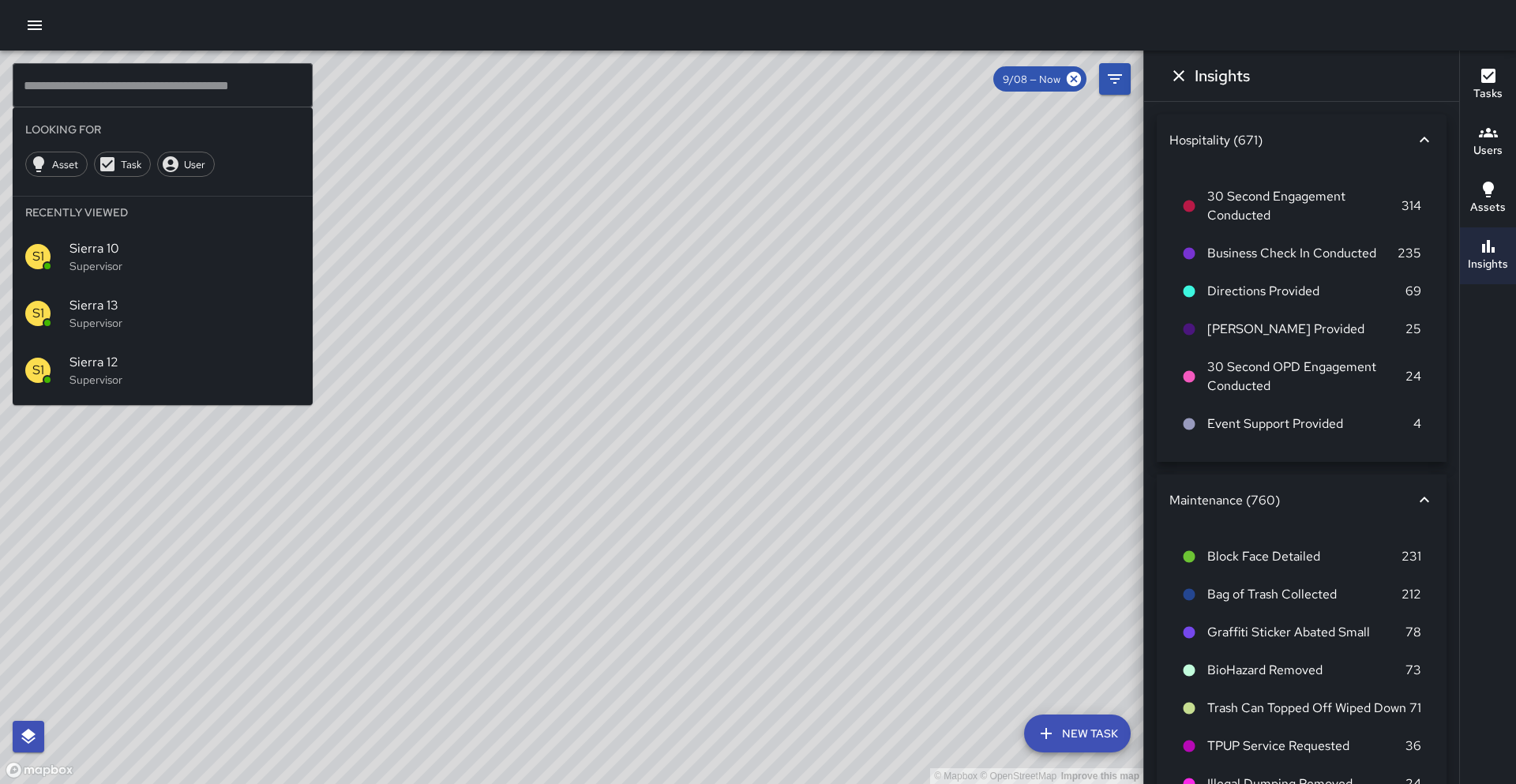
click at [580, 435] on div "© Mapbox © OpenStreetMap Improve this map" at bounding box center [572, 417] width 1143 height 733
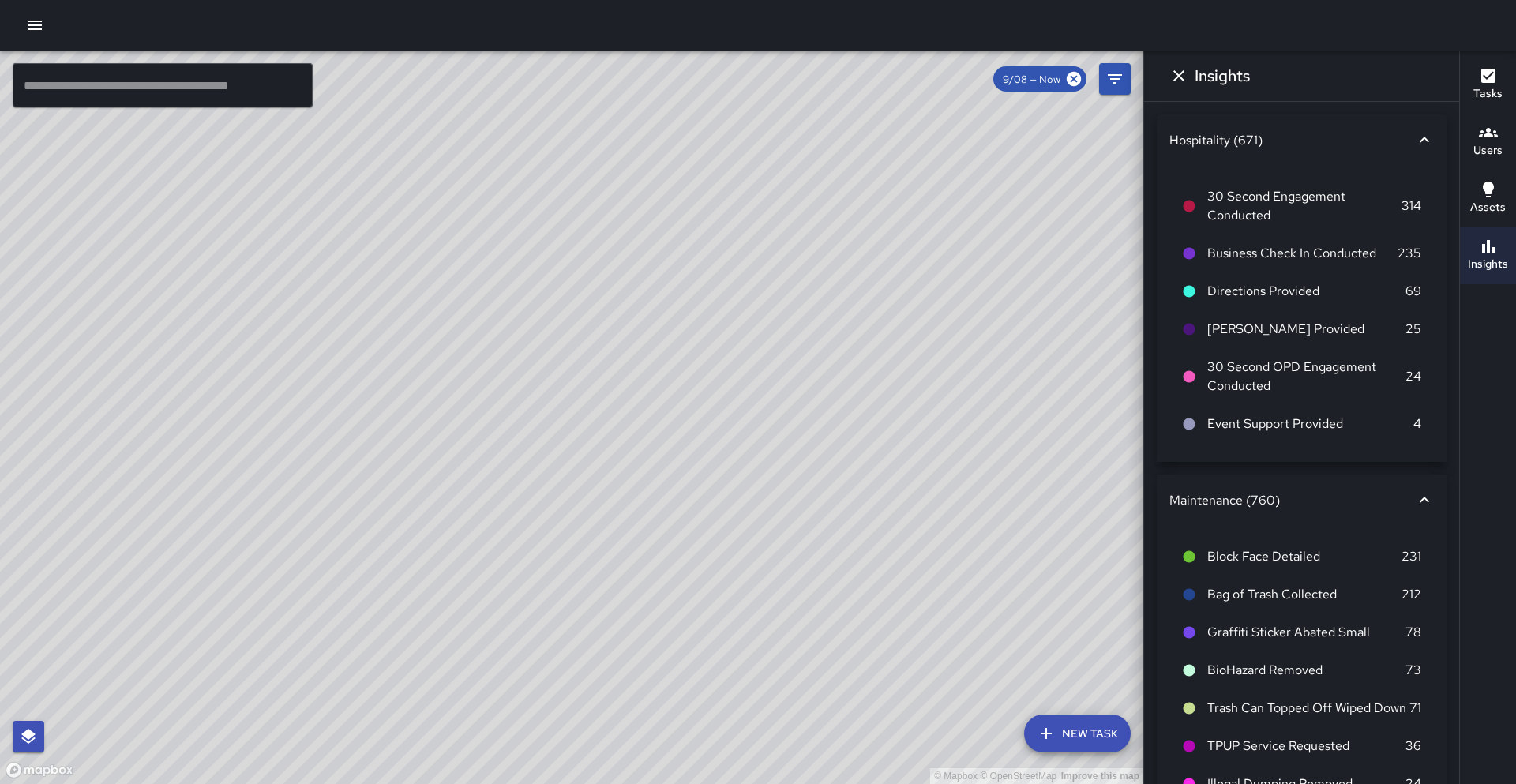
drag, startPoint x: 634, startPoint y: 492, endPoint x: 591, endPoint y: 435, distance: 71.4
click at [591, 435] on div "© Mapbox © OpenStreetMap Improve this map" at bounding box center [572, 417] width 1143 height 733
drag, startPoint x: 375, startPoint y: 509, endPoint x: 477, endPoint y: 418, distance: 136.7
click at [477, 418] on div "© Mapbox © OpenStreetMap Improve this map" at bounding box center [572, 417] width 1143 height 733
click at [491, 245] on div "© Mapbox © OpenStreetMap Improve this map S9 Sierra 9 Supervisor Tasks 24 / 24 …" at bounding box center [572, 417] width 1143 height 733
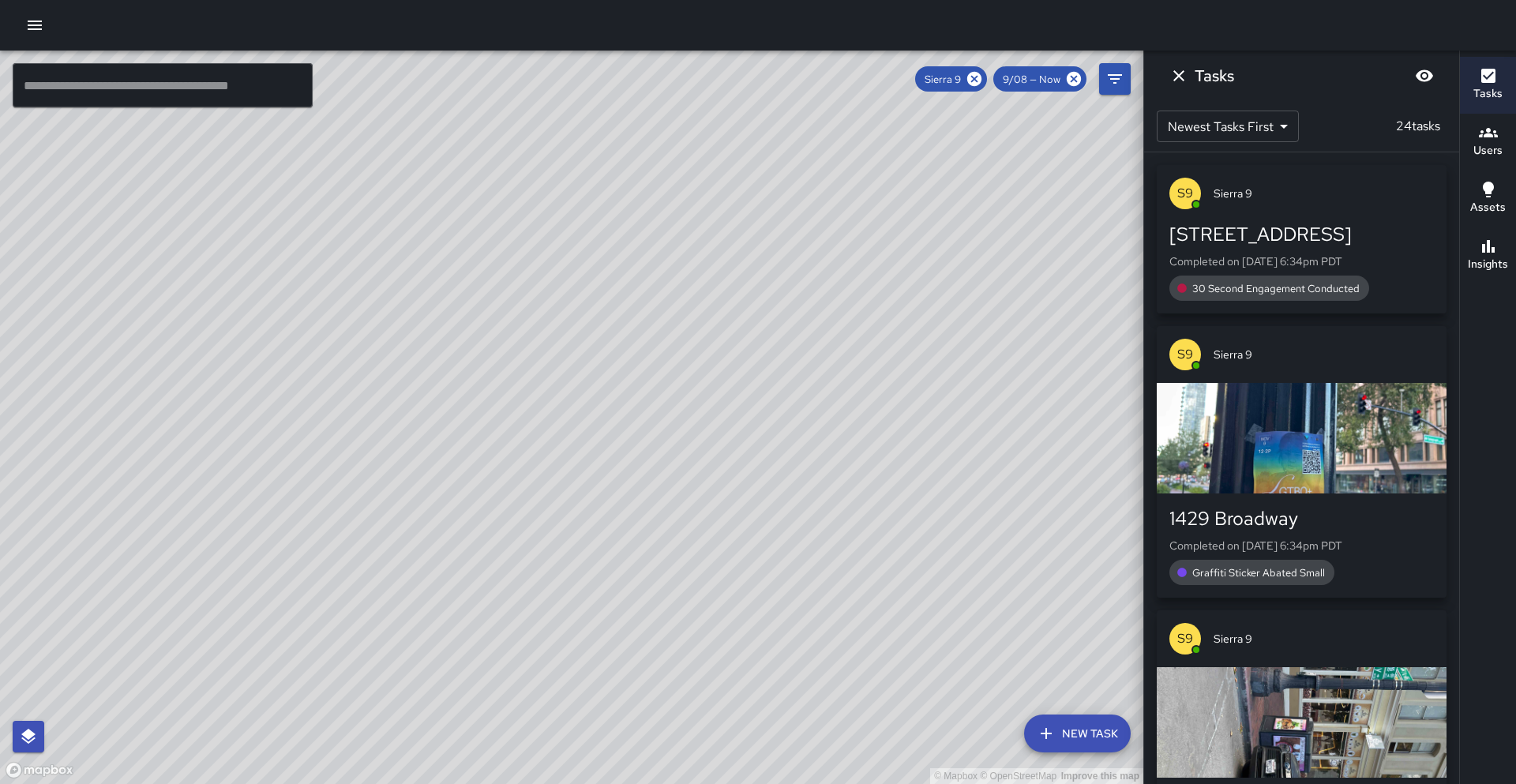
drag, startPoint x: 391, startPoint y: 564, endPoint x: 447, endPoint y: 470, distance: 109.4
click at [447, 470] on div "© Mapbox © OpenStreetMap Improve this map" at bounding box center [572, 417] width 1143 height 733
click at [1489, 252] on icon "button" at bounding box center [1488, 247] width 13 height 13
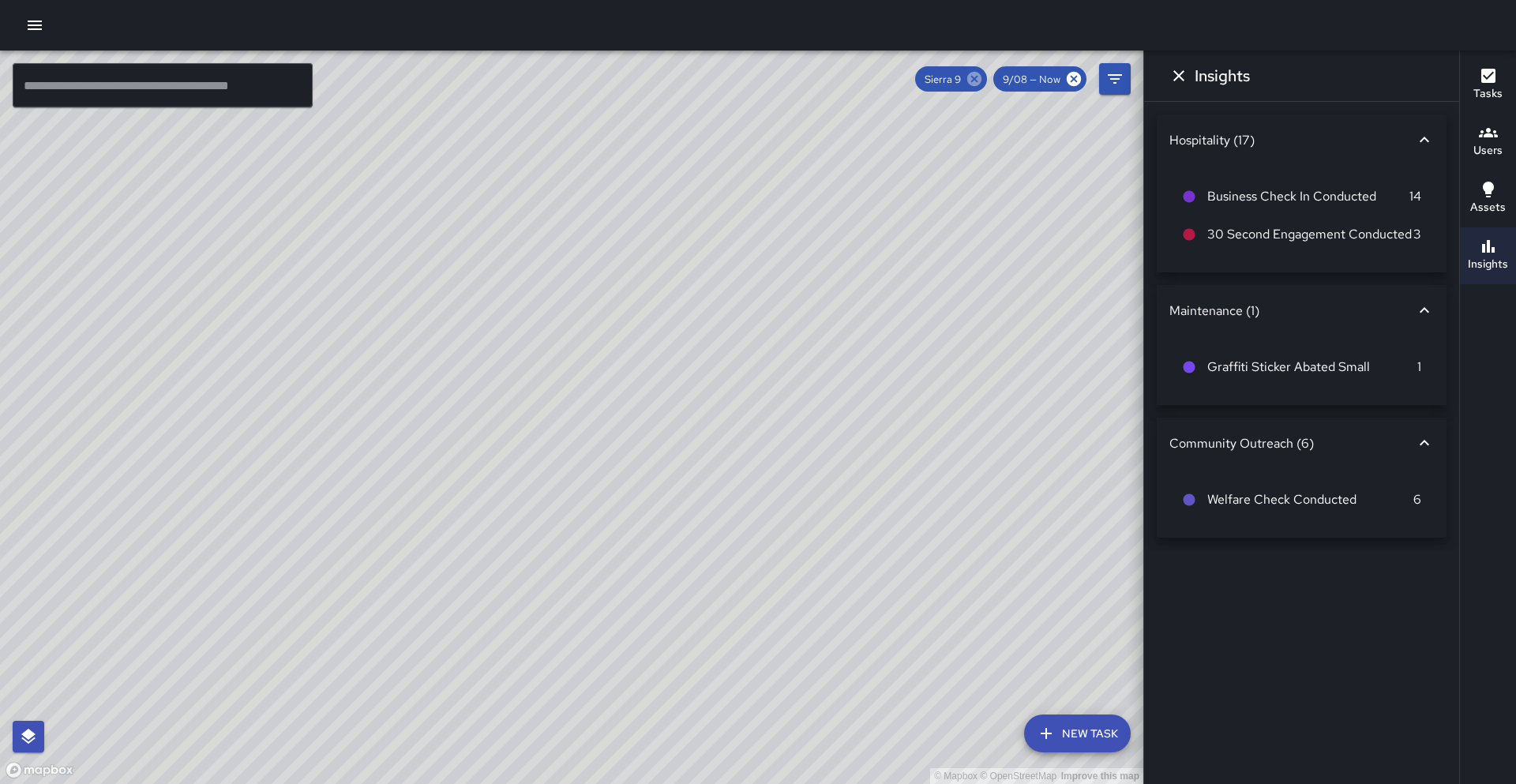
click at [972, 78] on icon at bounding box center [974, 78] width 14 height 14
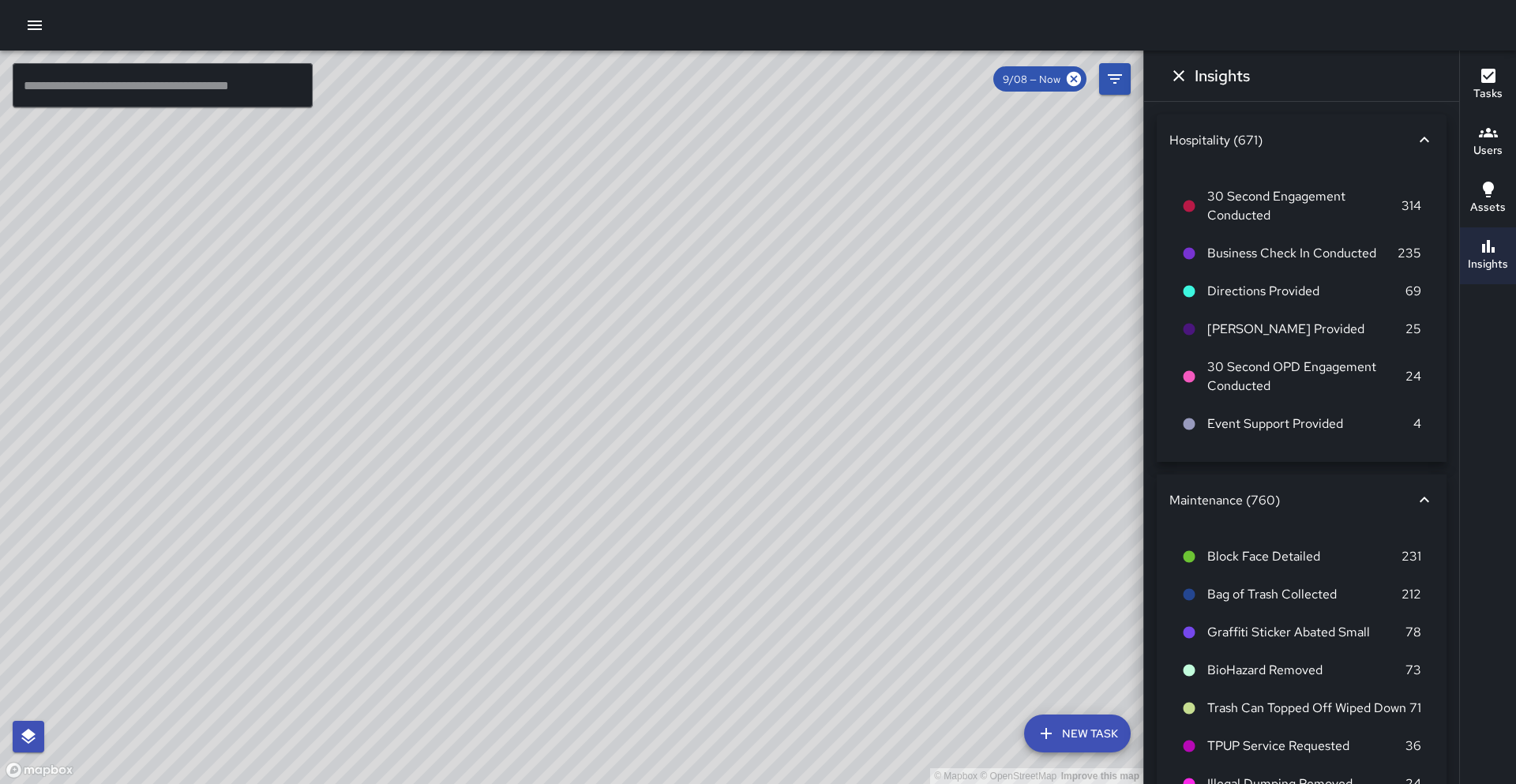
drag, startPoint x: 768, startPoint y: 256, endPoint x: 735, endPoint y: 303, distance: 57.4
click at [735, 303] on div "© Mapbox © OpenStreetMap Improve this map O1 Oscar [STREET_ADDRESS] Completed o…" at bounding box center [572, 417] width 1143 height 733
click at [112, 103] on input "text" at bounding box center [163, 85] width 300 height 44
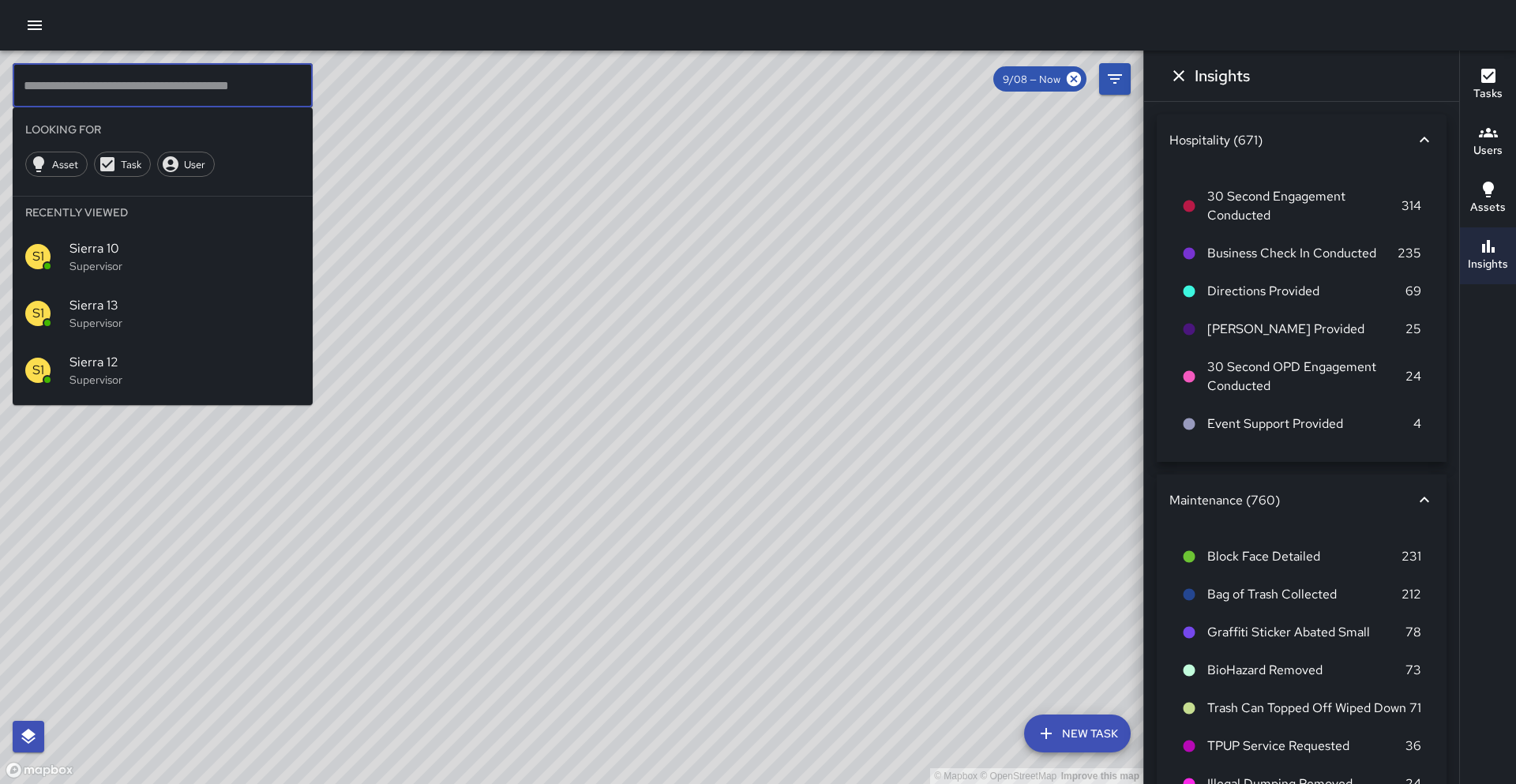
click at [156, 267] on p "Supervisor" at bounding box center [185, 266] width 231 height 16
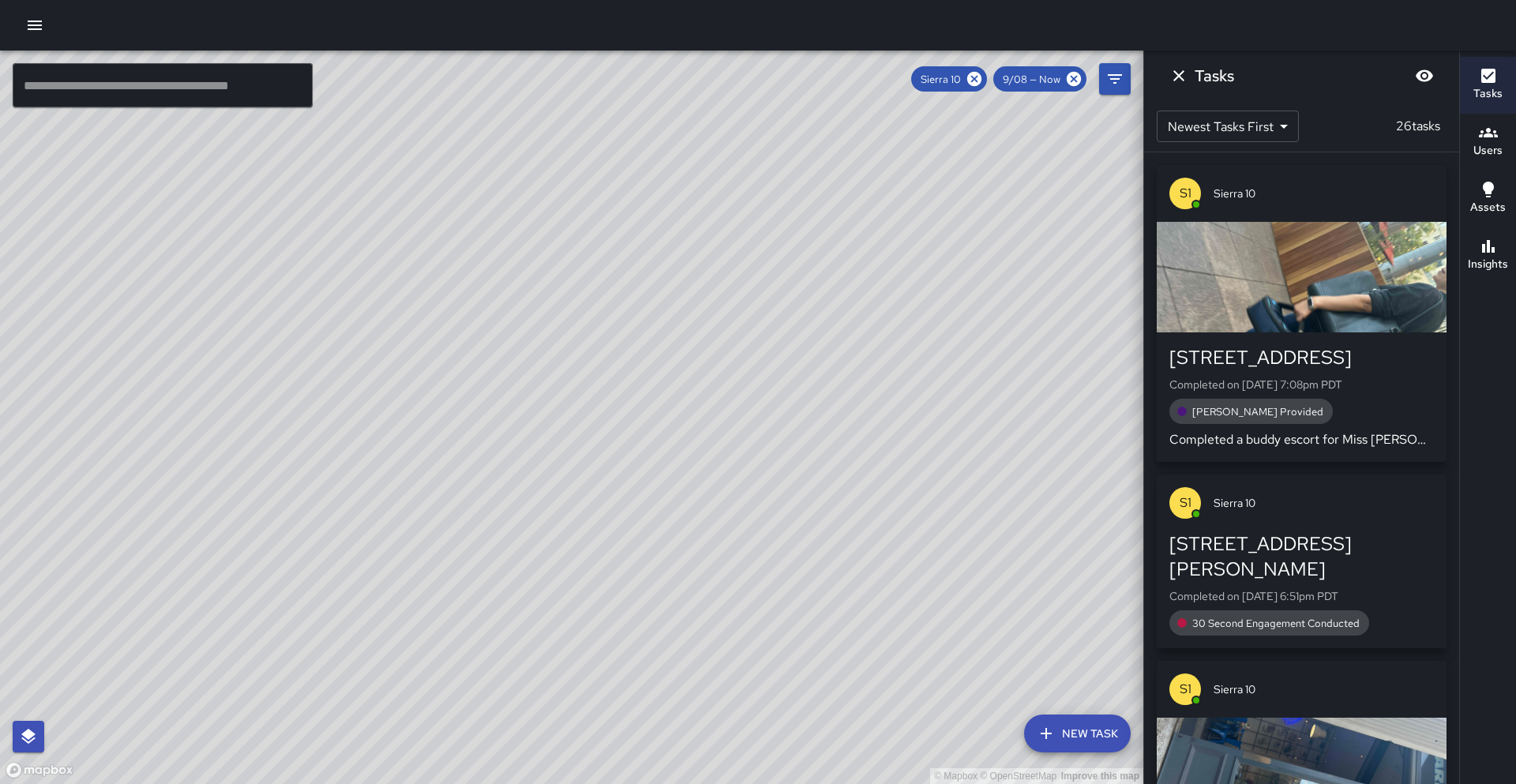
drag, startPoint x: 383, startPoint y: 434, endPoint x: 409, endPoint y: 429, distance: 26.5
click at [430, 409] on div "© Mapbox © OpenStreetMap Improve this map" at bounding box center [572, 417] width 1143 height 733
drag, startPoint x: 1493, startPoint y: 270, endPoint x: 1446, endPoint y: 241, distance: 55.2
click at [1492, 268] on h6 "Insights" at bounding box center [1488, 265] width 40 height 17
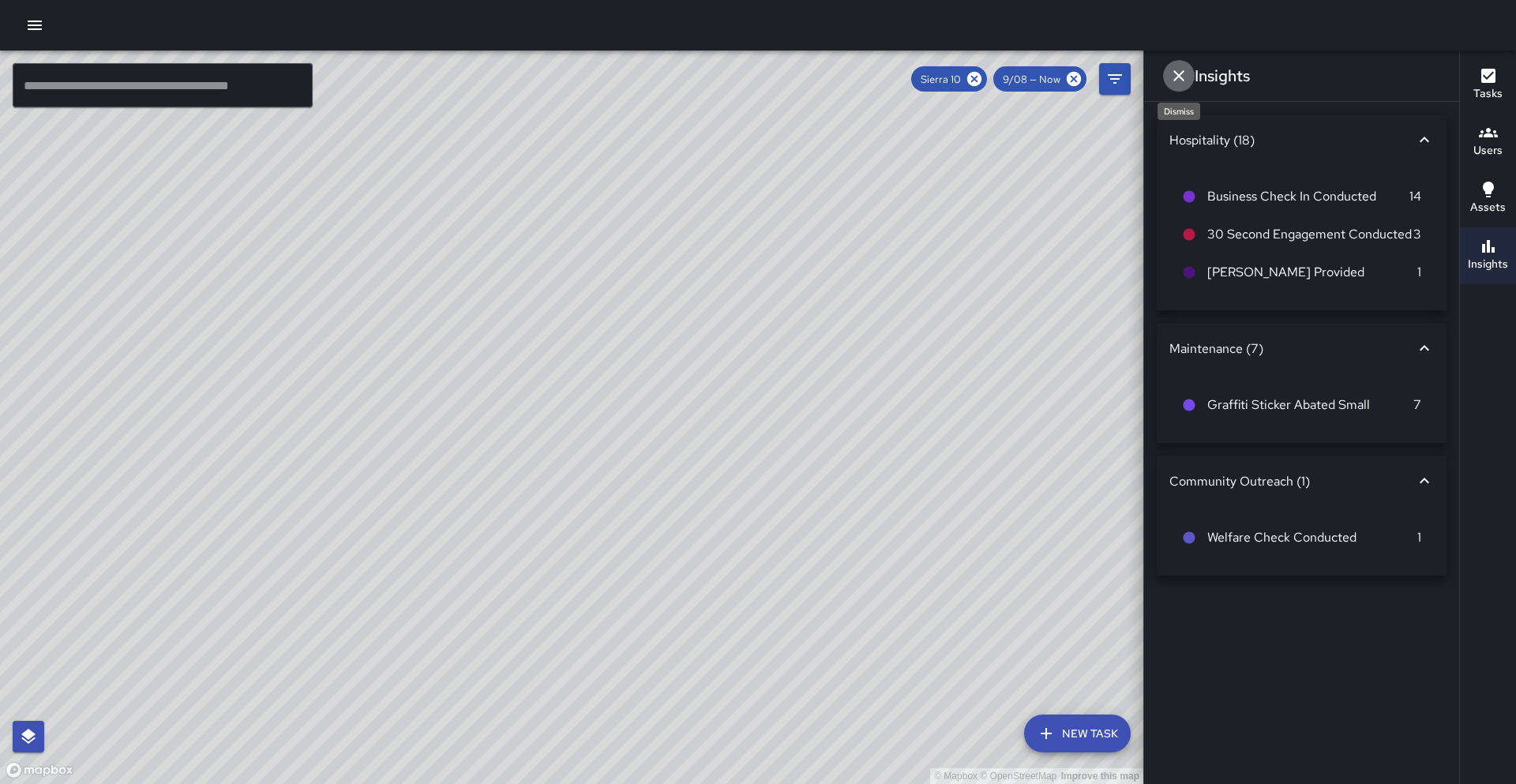
click at [1181, 75] on icon "Dismiss" at bounding box center [1179, 76] width 11 height 11
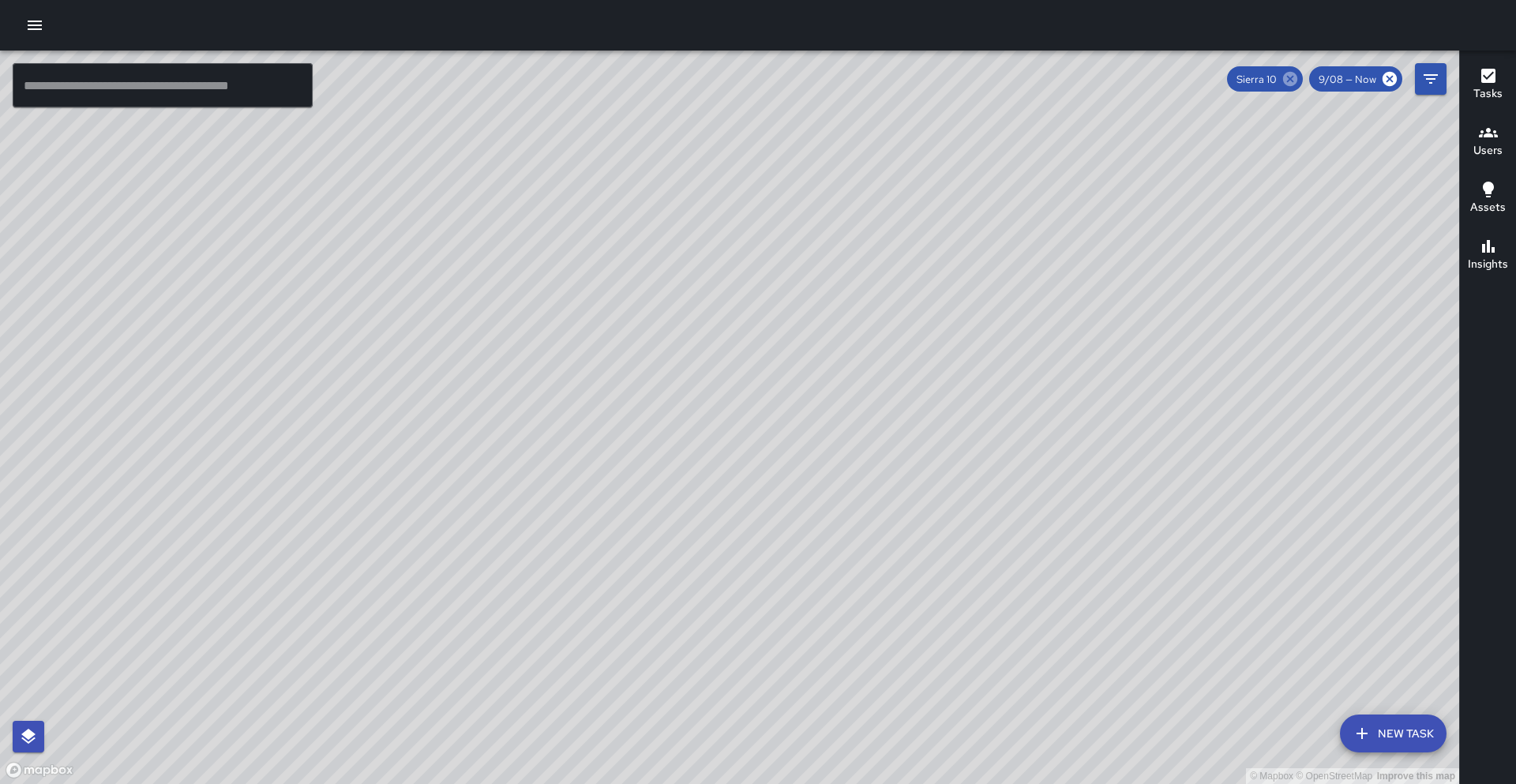
click at [1294, 79] on icon at bounding box center [1290, 79] width 17 height 17
drag, startPoint x: 1044, startPoint y: 341, endPoint x: 1019, endPoint y: 361, distance: 32.0
click at [1020, 360] on div "© Mapbox © OpenStreetMap Improve this map" at bounding box center [729, 417] width 1459 height 733
drag, startPoint x: 836, startPoint y: 294, endPoint x: 763, endPoint y: 311, distance: 75.0
click at [829, 352] on div "© Mapbox © OpenStreetMap Improve this map" at bounding box center [729, 417] width 1459 height 733
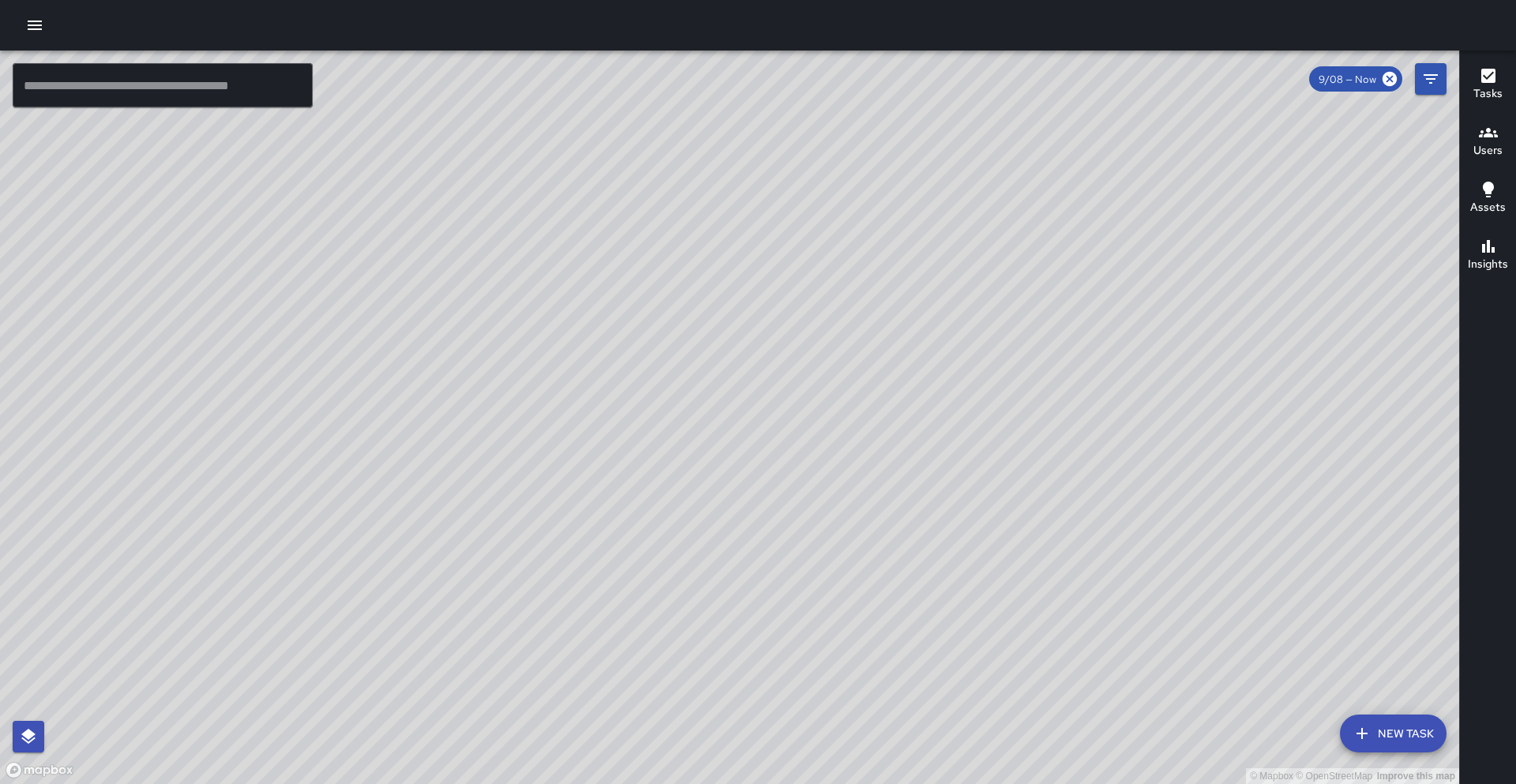
drag, startPoint x: 913, startPoint y: 324, endPoint x: 791, endPoint y: 355, distance: 125.9
click at [791, 355] on div "© Mapbox © OpenStreetMap Improve this map" at bounding box center [729, 417] width 1459 height 733
drag, startPoint x: 782, startPoint y: 292, endPoint x: 653, endPoint y: 206, distance: 155.0
click at [653, 206] on div "© Mapbox © OpenStreetMap Improve this map" at bounding box center [729, 417] width 1459 height 733
drag, startPoint x: 502, startPoint y: 382, endPoint x: 516, endPoint y: 358, distance: 27.8
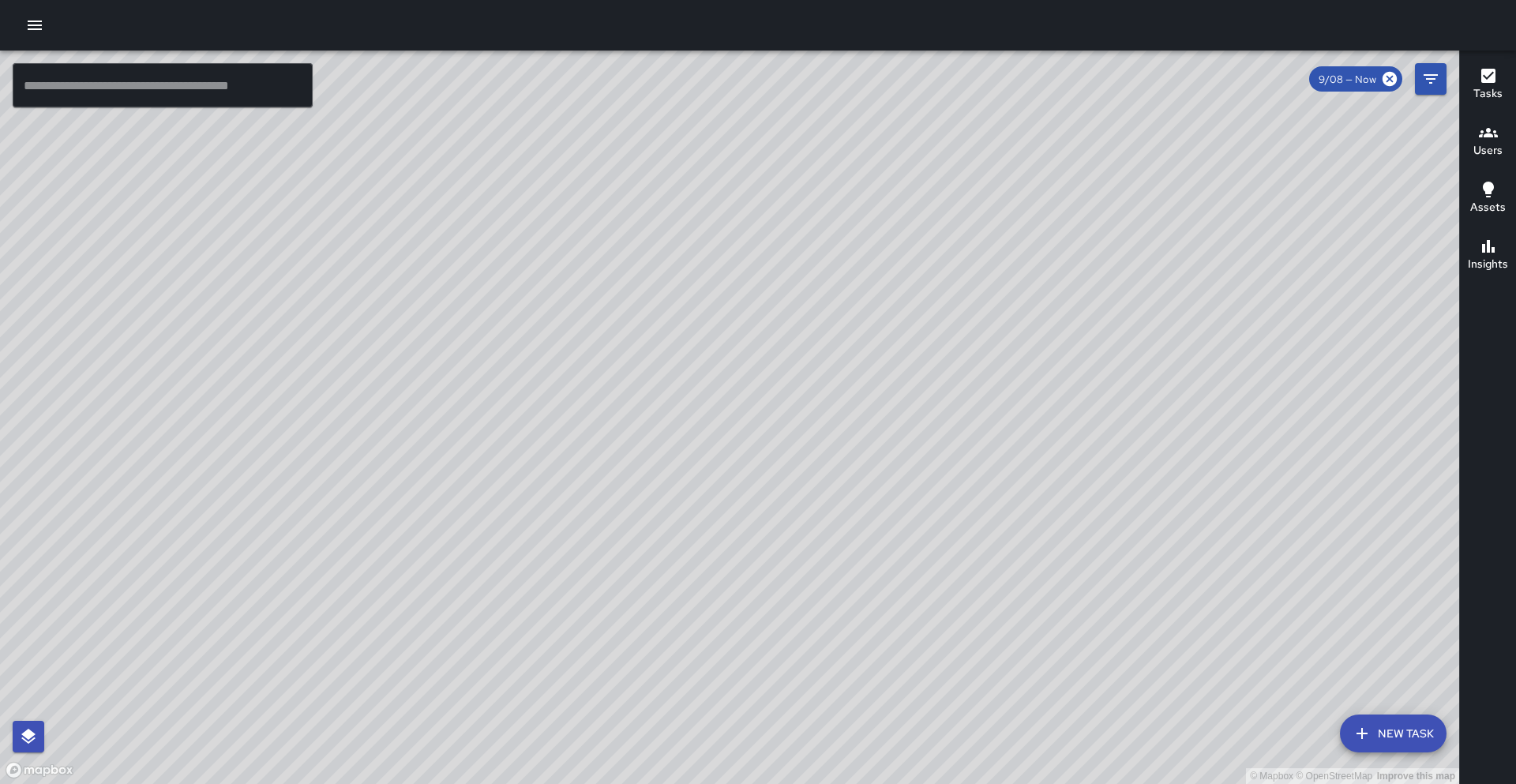
click at [518, 355] on div "© Mapbox © OpenStreetMap Improve this map" at bounding box center [729, 417] width 1459 height 733
drag, startPoint x: 419, startPoint y: 519, endPoint x: 517, endPoint y: 442, distance: 124.6
click at [532, 429] on div "© Mapbox © OpenStreetMap Improve this map" at bounding box center [729, 417] width 1459 height 733
click at [216, 100] on input "text" at bounding box center [163, 85] width 300 height 44
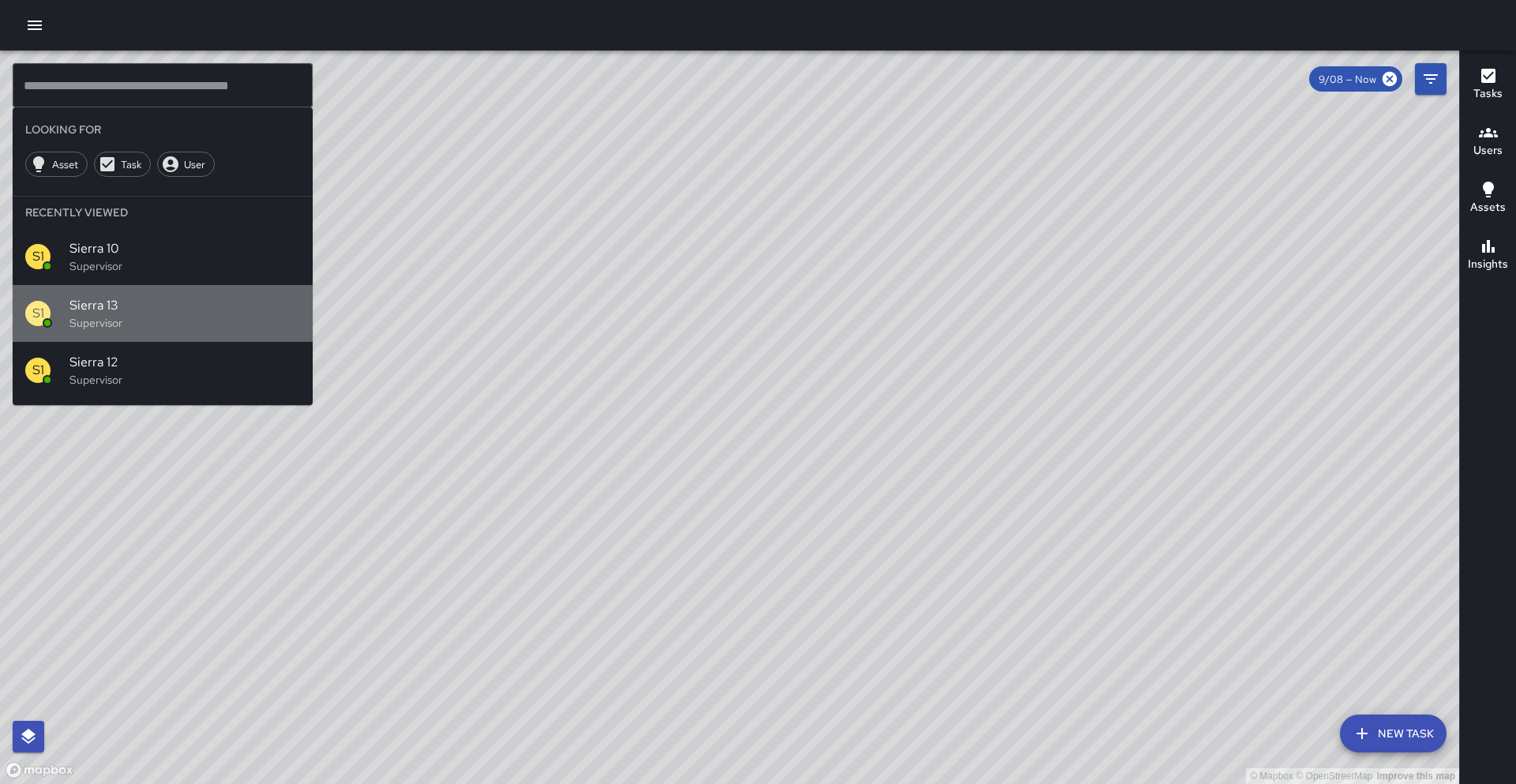
click at [112, 314] on span "Sierra 13" at bounding box center [185, 306] width 231 height 19
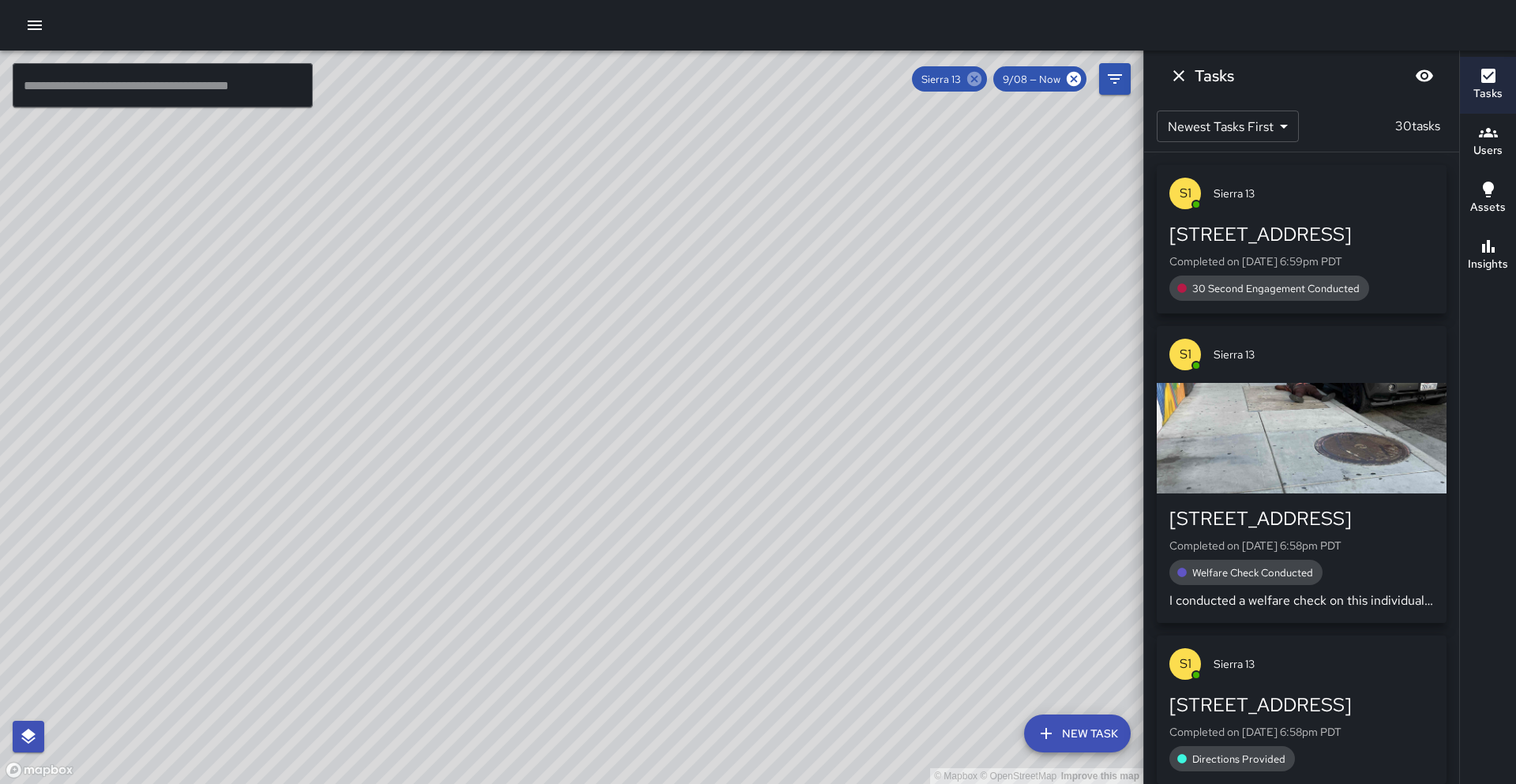
click at [975, 80] on icon at bounding box center [974, 78] width 14 height 14
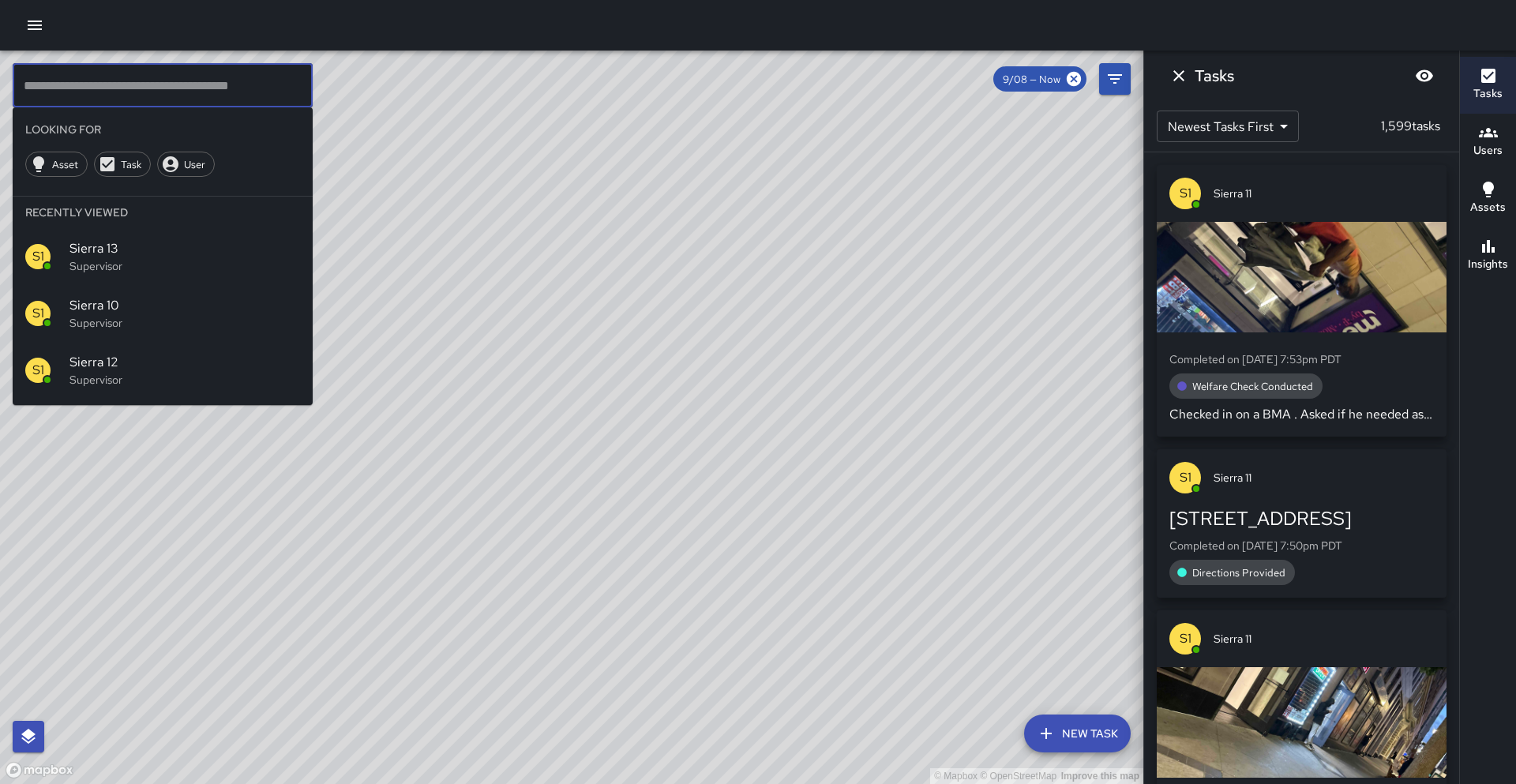
click at [25, 93] on input "text" at bounding box center [163, 85] width 300 height 44
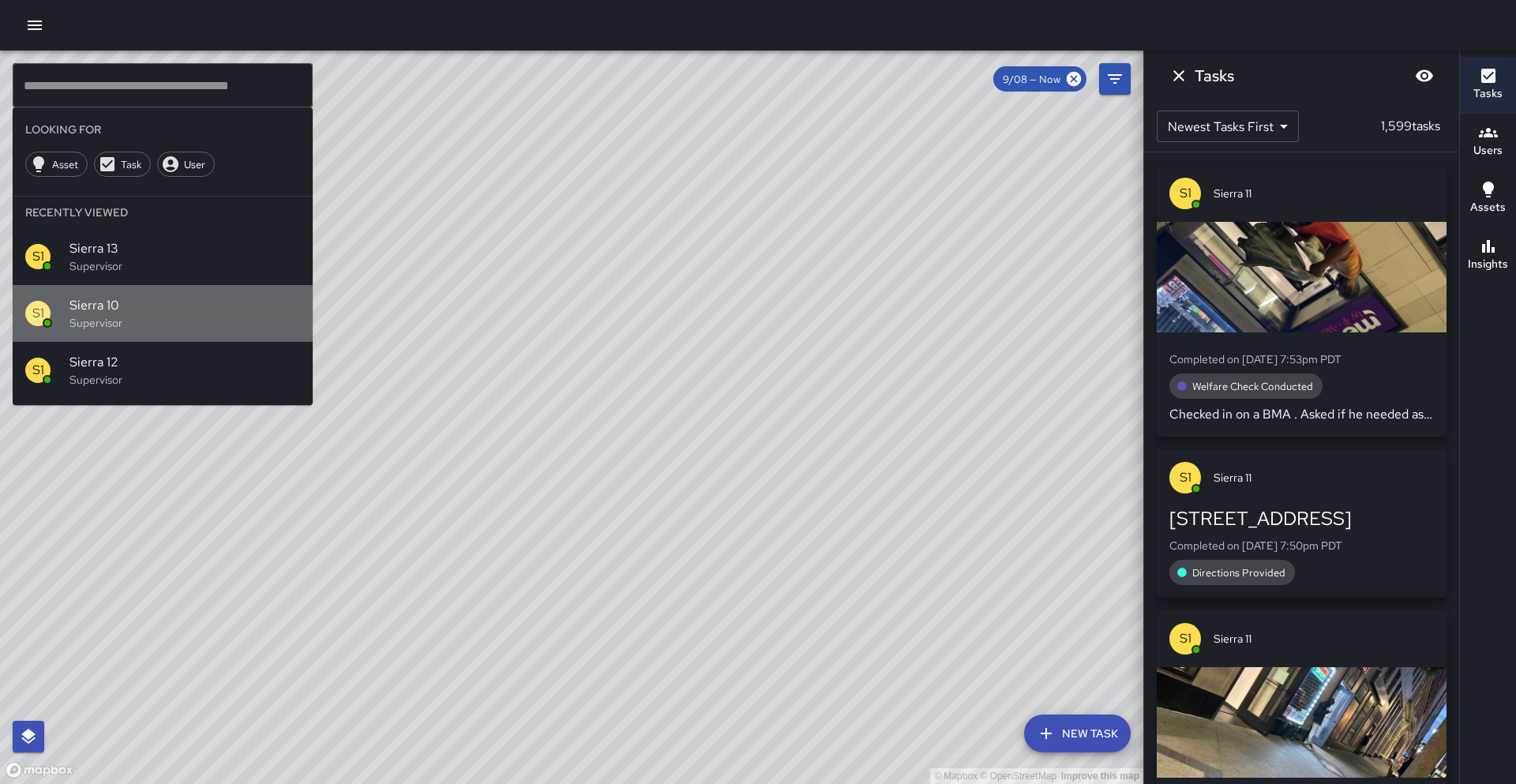
click at [118, 328] on p "Supervisor" at bounding box center [185, 323] width 231 height 16
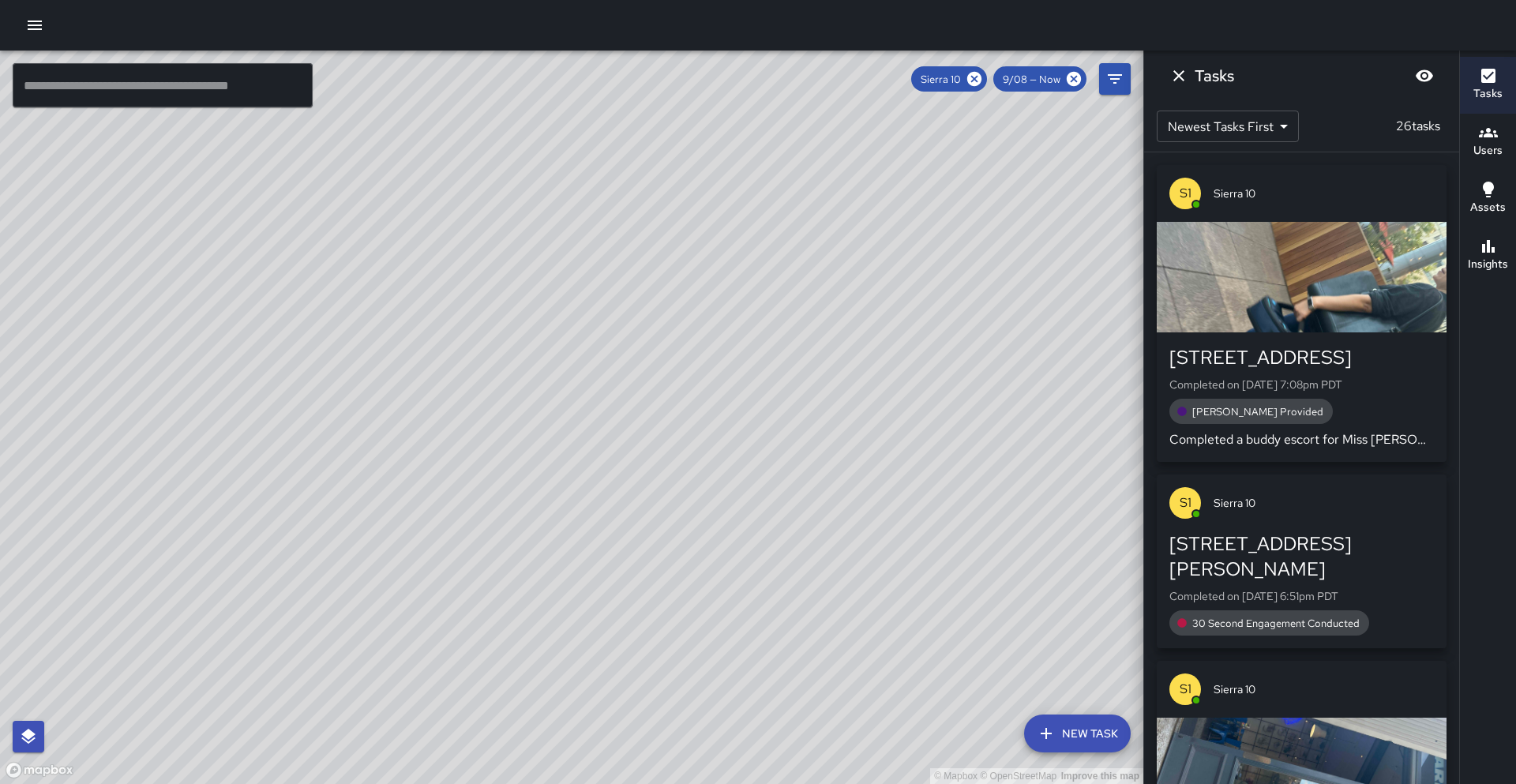
drag, startPoint x: 355, startPoint y: 504, endPoint x: 502, endPoint y: 301, distance: 250.6
click at [502, 301] on div "© Mapbox © OpenStreetMap Improve this map" at bounding box center [572, 417] width 1143 height 733
drag, startPoint x: 355, startPoint y: 436, endPoint x: 333, endPoint y: 488, distance: 56.5
click at [338, 494] on div "© Mapbox © OpenStreetMap Improve this map" at bounding box center [572, 417] width 1143 height 733
drag, startPoint x: 511, startPoint y: 358, endPoint x: 455, endPoint y: 464, distance: 119.9
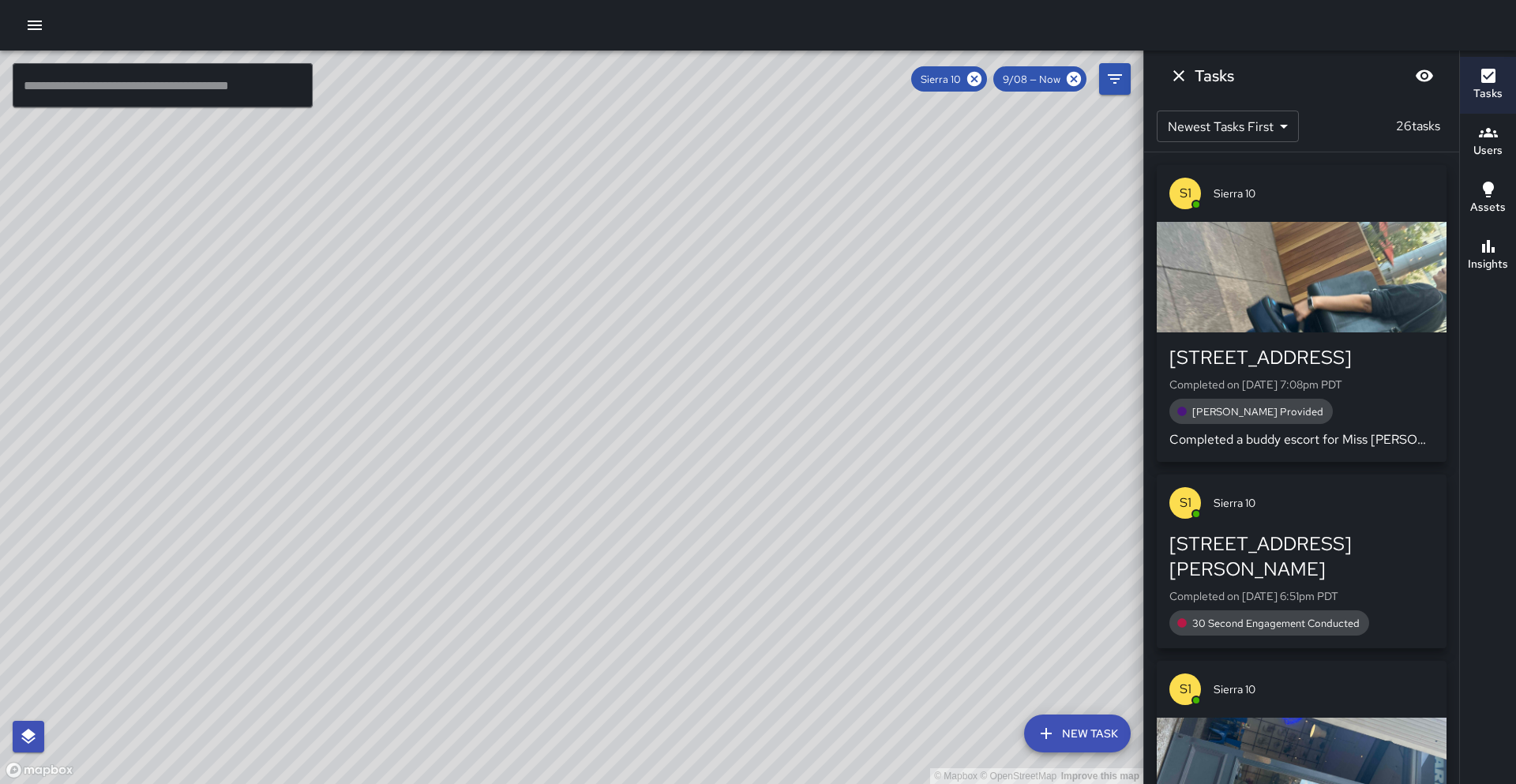
click at [455, 464] on div "© Mapbox © OpenStreetMap Improve this map" at bounding box center [572, 417] width 1143 height 733
drag, startPoint x: 540, startPoint y: 354, endPoint x: 523, endPoint y: 411, distance: 59.5
click at [523, 411] on div "© Mapbox © OpenStreetMap Improve this map" at bounding box center [572, 417] width 1143 height 733
drag, startPoint x: 303, startPoint y: 326, endPoint x: 341, endPoint y: 276, distance: 62.8
click at [341, 276] on div "© Mapbox © OpenStreetMap Improve this map" at bounding box center [572, 417] width 1143 height 733
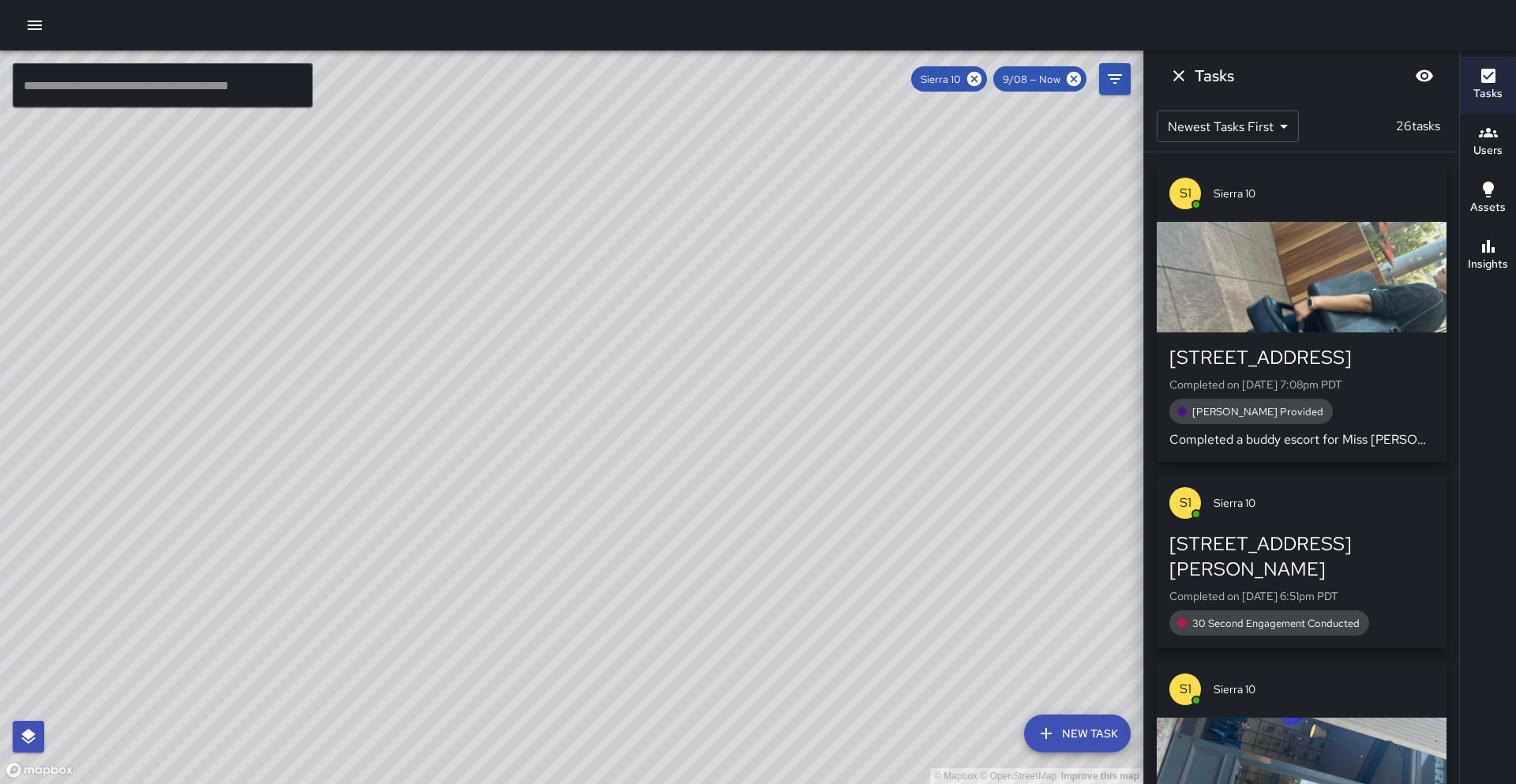
drag, startPoint x: 250, startPoint y: 495, endPoint x: 288, endPoint y: 423, distance: 81.4
click at [288, 423] on div "© Mapbox © OpenStreetMap Improve this map" at bounding box center [572, 417] width 1143 height 733
drag, startPoint x: 359, startPoint y: 536, endPoint x: 321, endPoint y: 481, distance: 66.9
click at [322, 481] on div "© Mapbox © OpenStreetMap Improve this map" at bounding box center [572, 417] width 1143 height 733
drag, startPoint x: 315, startPoint y: 615, endPoint x: 480, endPoint y: 455, distance: 229.8
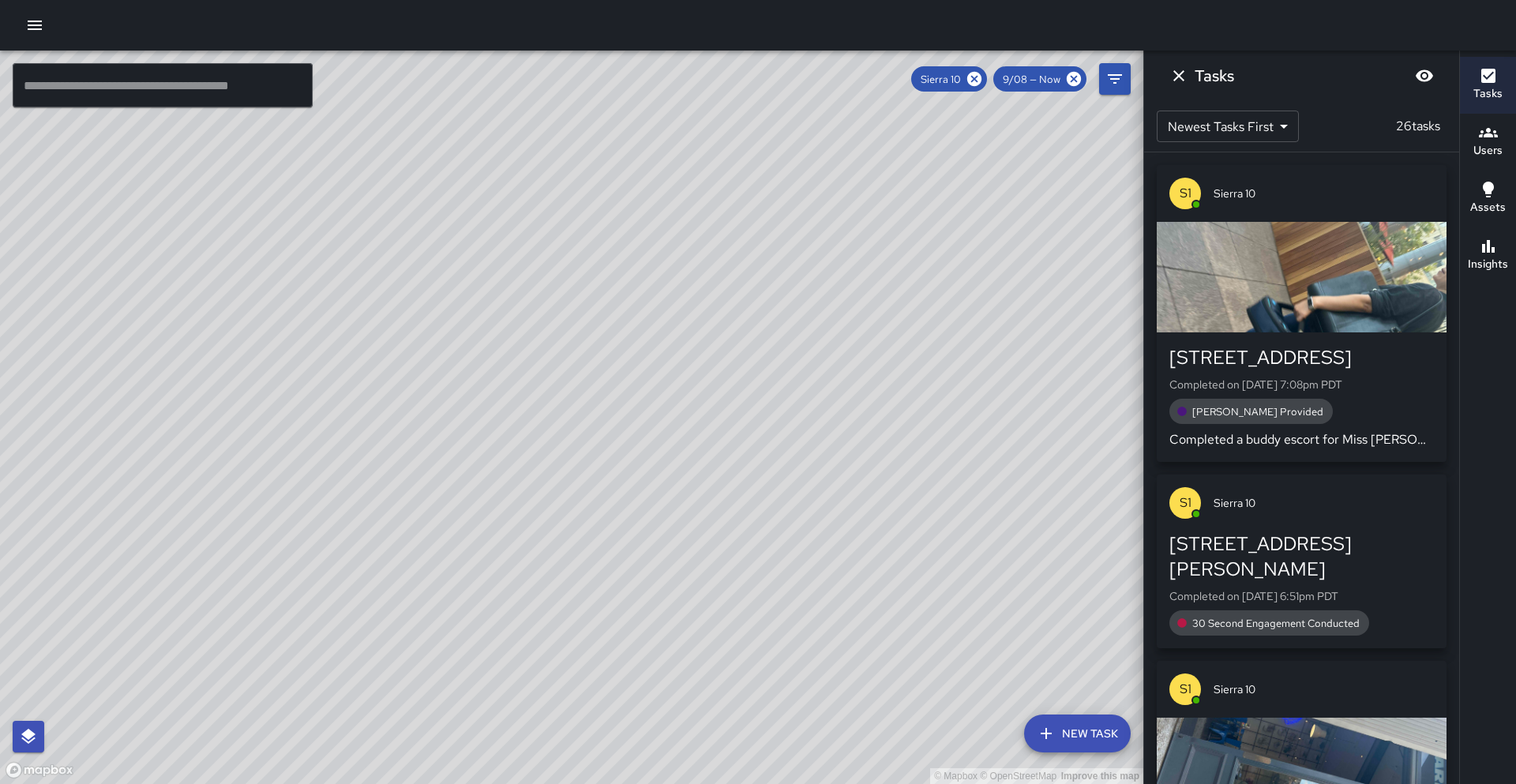
click at [481, 455] on div "© Mapbox © OpenStreetMap Improve this map" at bounding box center [572, 417] width 1143 height 733
drag, startPoint x: 406, startPoint y: 365, endPoint x: 264, endPoint y: 653, distance: 321.1
click at [264, 653] on div "© Mapbox © OpenStreetMap Improve this map" at bounding box center [572, 417] width 1143 height 733
drag, startPoint x: 416, startPoint y: 354, endPoint x: 334, endPoint y: 655, distance: 312.0
click at [334, 655] on div "© Mapbox © OpenStreetMap Improve this map" at bounding box center [572, 417] width 1143 height 733
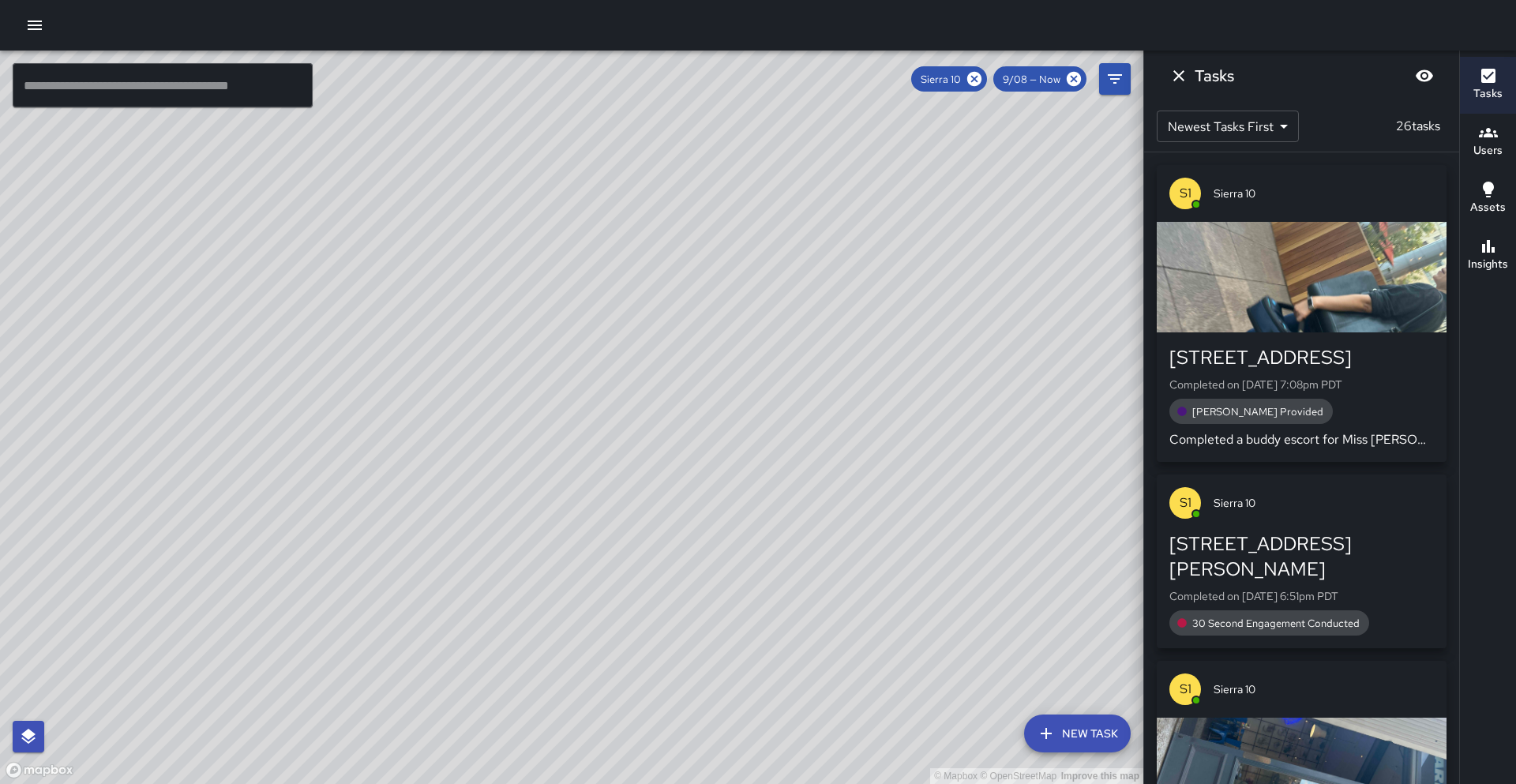
drag, startPoint x: 355, startPoint y: 563, endPoint x: 401, endPoint y: 518, distance: 64.4
click at [401, 518] on div "© Mapbox © OpenStreetMap Improve this map" at bounding box center [572, 417] width 1143 height 733
drag, startPoint x: 391, startPoint y: 555, endPoint x: 620, endPoint y: 300, distance: 342.7
click at [620, 300] on div "© Mapbox © OpenStreetMap Improve this map" at bounding box center [572, 417] width 1143 height 733
drag, startPoint x: 264, startPoint y: 465, endPoint x: 372, endPoint y: 530, distance: 126.1
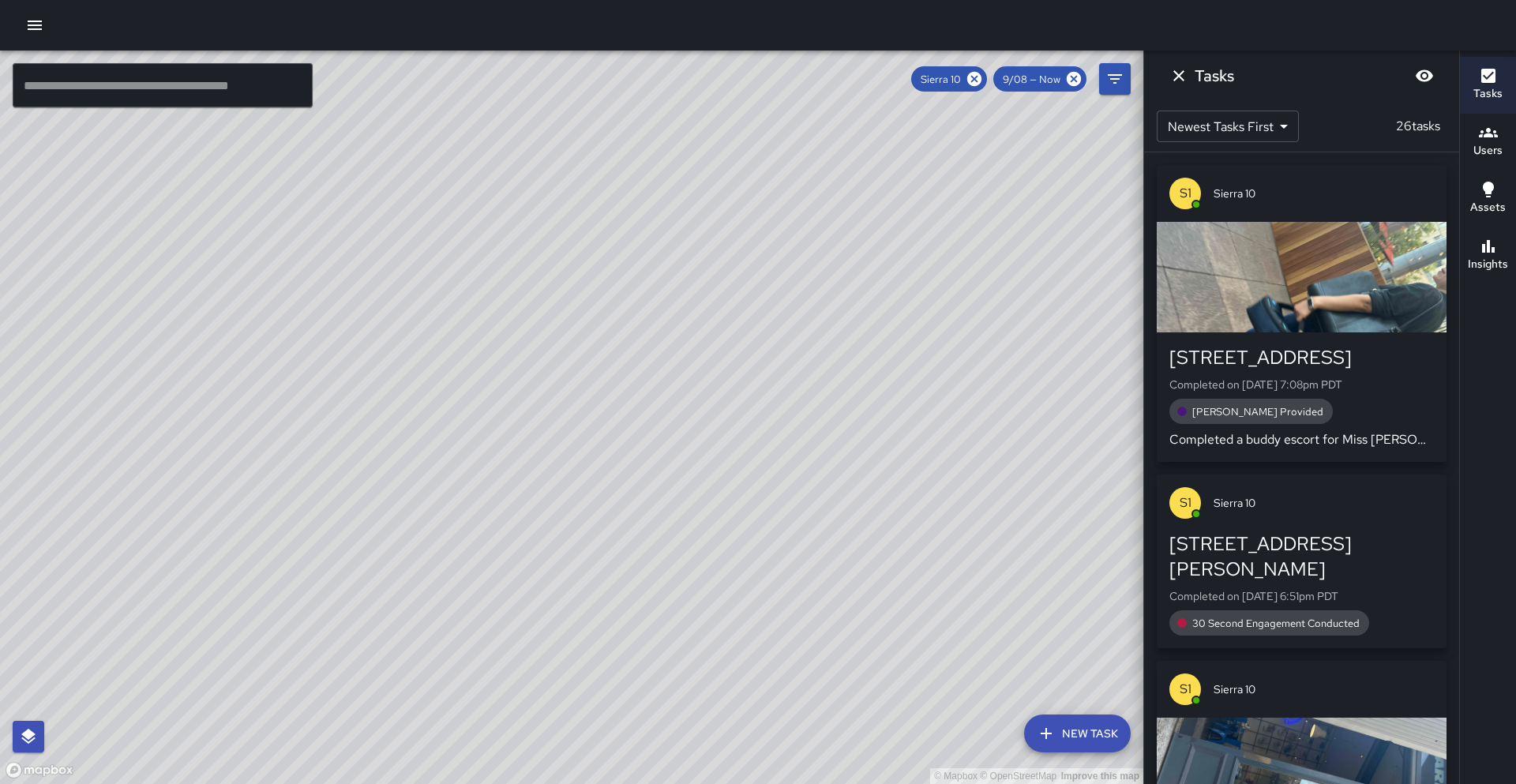
click at [372, 530] on div "© Mapbox © OpenStreetMap Improve this map" at bounding box center [572, 417] width 1143 height 733
drag, startPoint x: 366, startPoint y: 390, endPoint x: 311, endPoint y: 507, distance: 129.3
click at [315, 510] on div "© Mapbox © OpenStreetMap Improve this map" at bounding box center [572, 417] width 1143 height 733
drag, startPoint x: 584, startPoint y: 537, endPoint x: 495, endPoint y: 495, distance: 98.4
click at [495, 495] on div "© Mapbox © OpenStreetMap Improve this map" at bounding box center [572, 417] width 1143 height 733
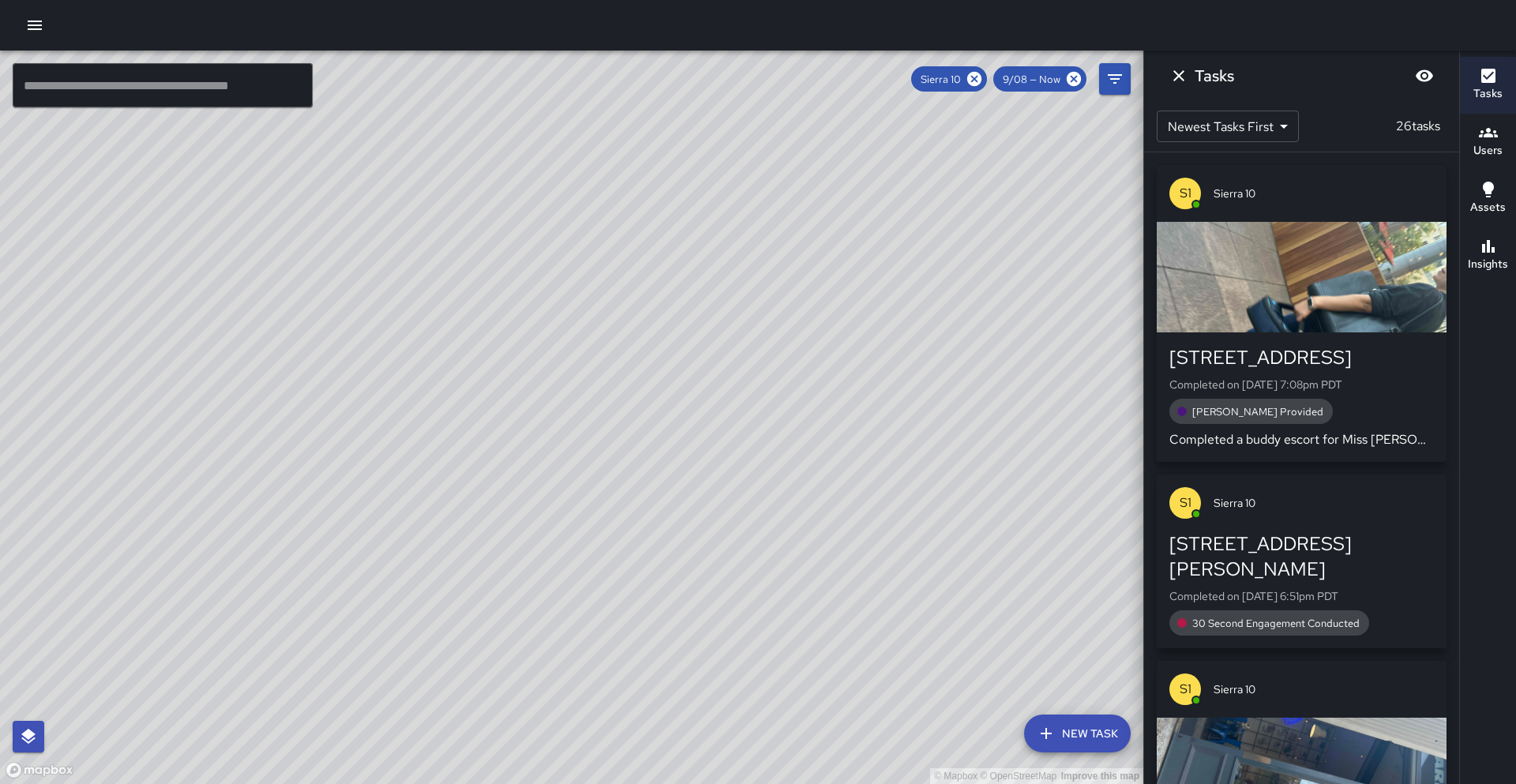
drag, startPoint x: 409, startPoint y: 547, endPoint x: 367, endPoint y: 497, distance: 65.3
click at [367, 497] on div "© Mapbox © OpenStreetMap Improve this map" at bounding box center [572, 417] width 1143 height 733
drag, startPoint x: 572, startPoint y: 568, endPoint x: 247, endPoint y: 449, distance: 346.1
click at [247, 449] on div "© Mapbox © OpenStreetMap Improve this map" at bounding box center [572, 417] width 1143 height 733
drag, startPoint x: 448, startPoint y: 506, endPoint x: 384, endPoint y: 432, distance: 97.8
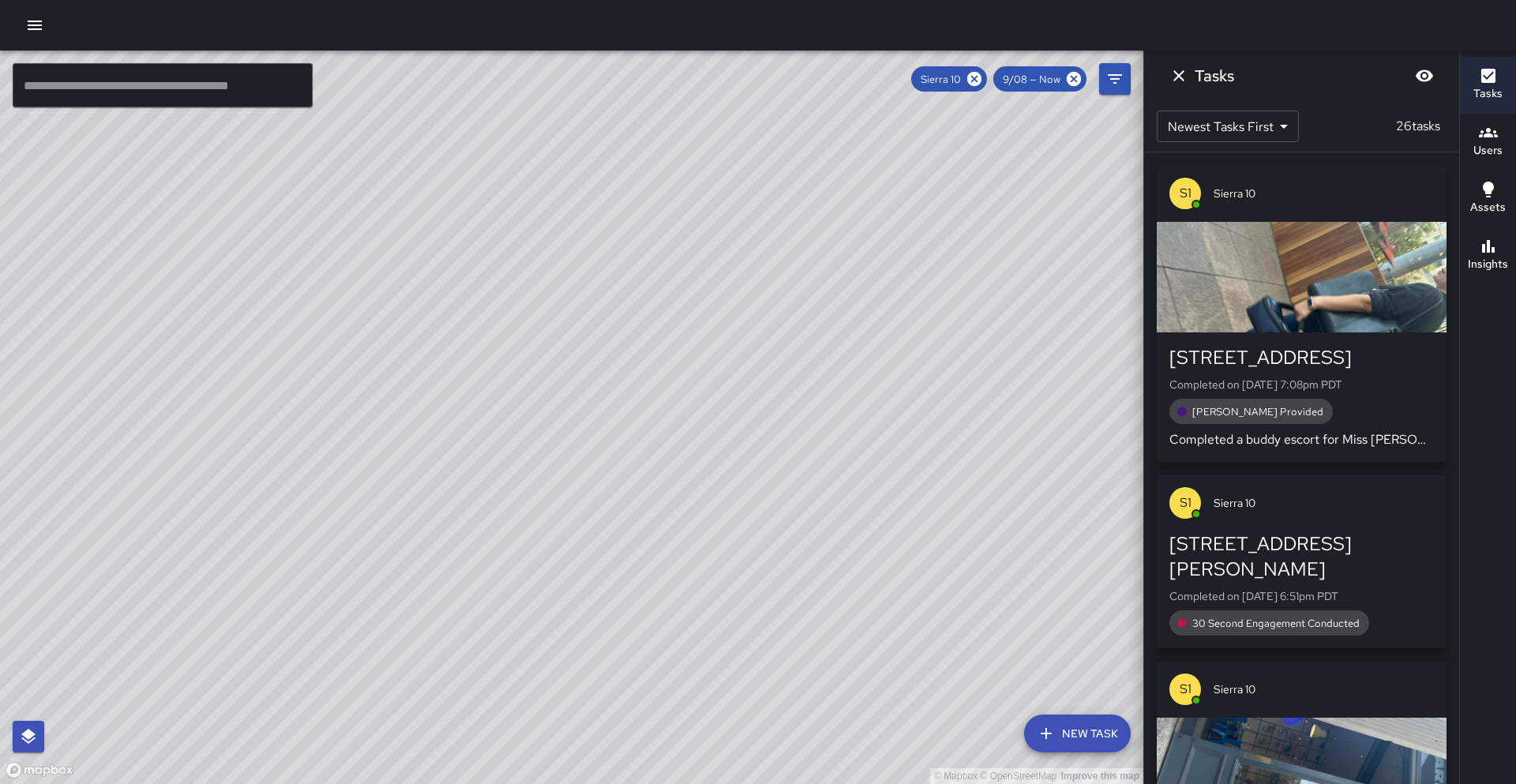
click at [384, 432] on div "© Mapbox © OpenStreetMap Improve this map" at bounding box center [572, 417] width 1143 height 733
drag, startPoint x: 510, startPoint y: 441, endPoint x: 497, endPoint y: 435, distance: 14.3
click at [497, 435] on div "© Mapbox © OpenStreetMap Improve this map" at bounding box center [572, 417] width 1143 height 733
click at [411, 460] on div "© Mapbox © OpenStreetMap Improve this map" at bounding box center [572, 417] width 1143 height 733
drag, startPoint x: 673, startPoint y: 394, endPoint x: 653, endPoint y: 317, distance: 79.6
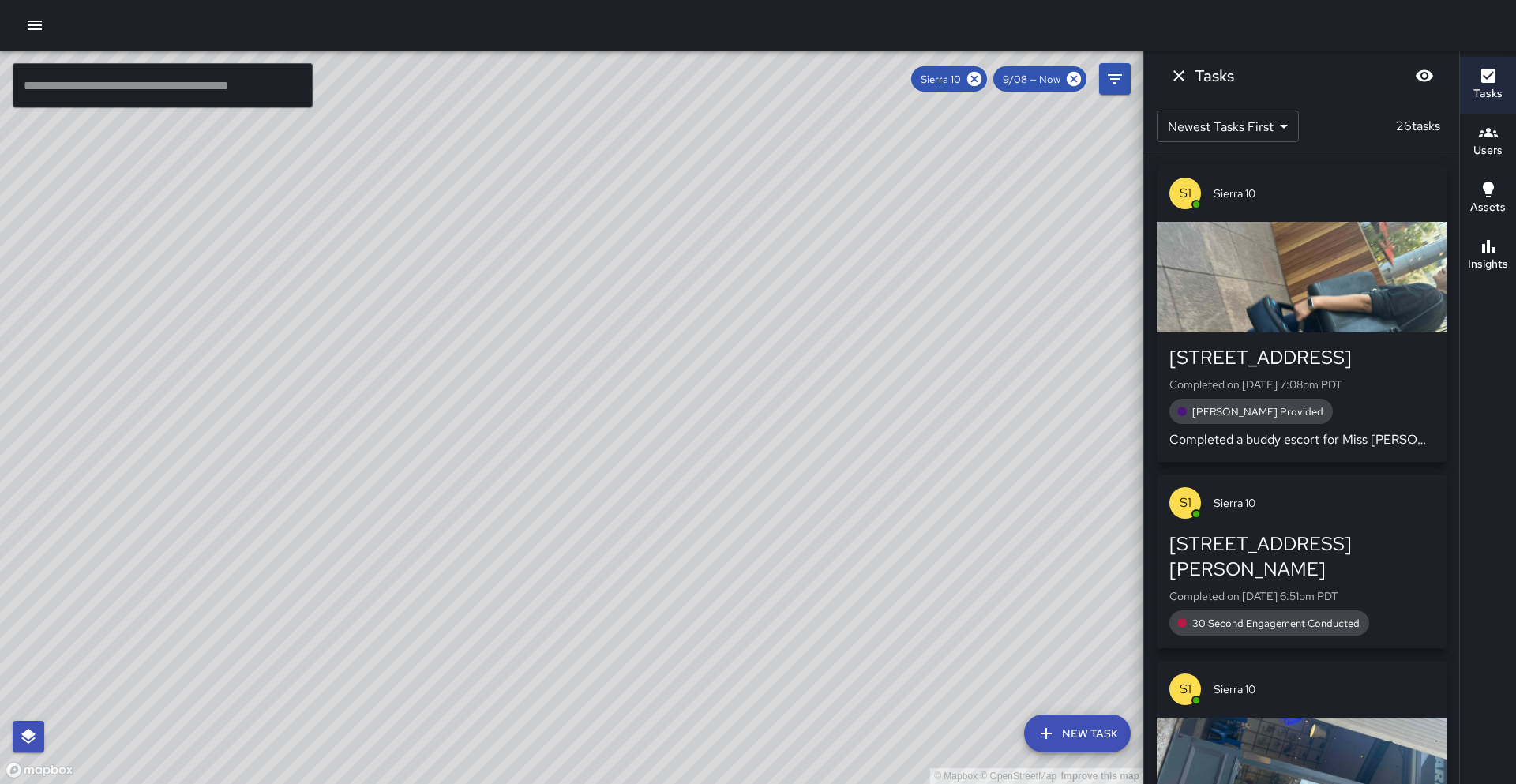
click at [653, 314] on div "© Mapbox © OpenStreetMap Improve this map" at bounding box center [572, 417] width 1143 height 733
click at [975, 83] on icon at bounding box center [974, 78] width 14 height 14
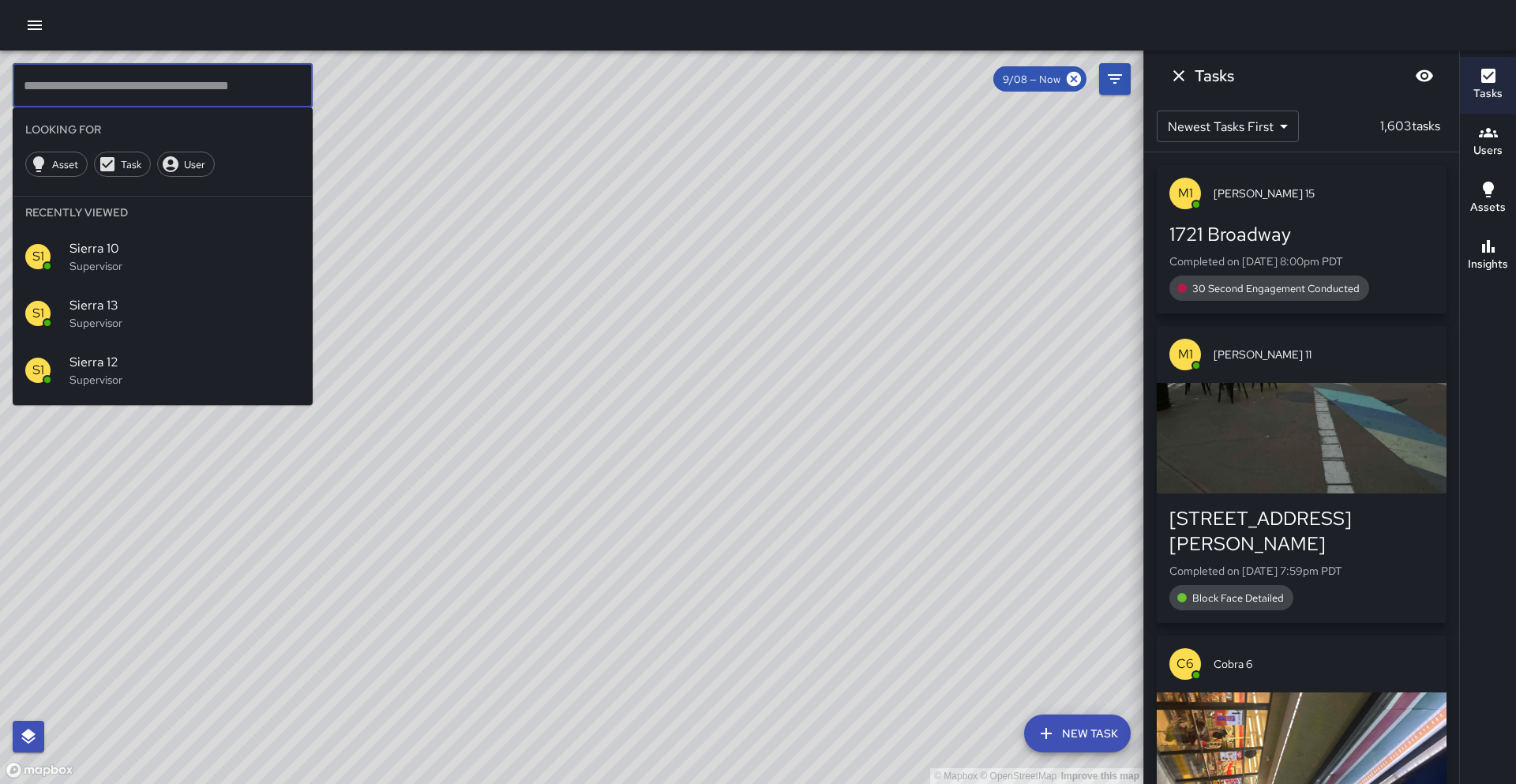
click at [28, 101] on input "text" at bounding box center [163, 85] width 300 height 44
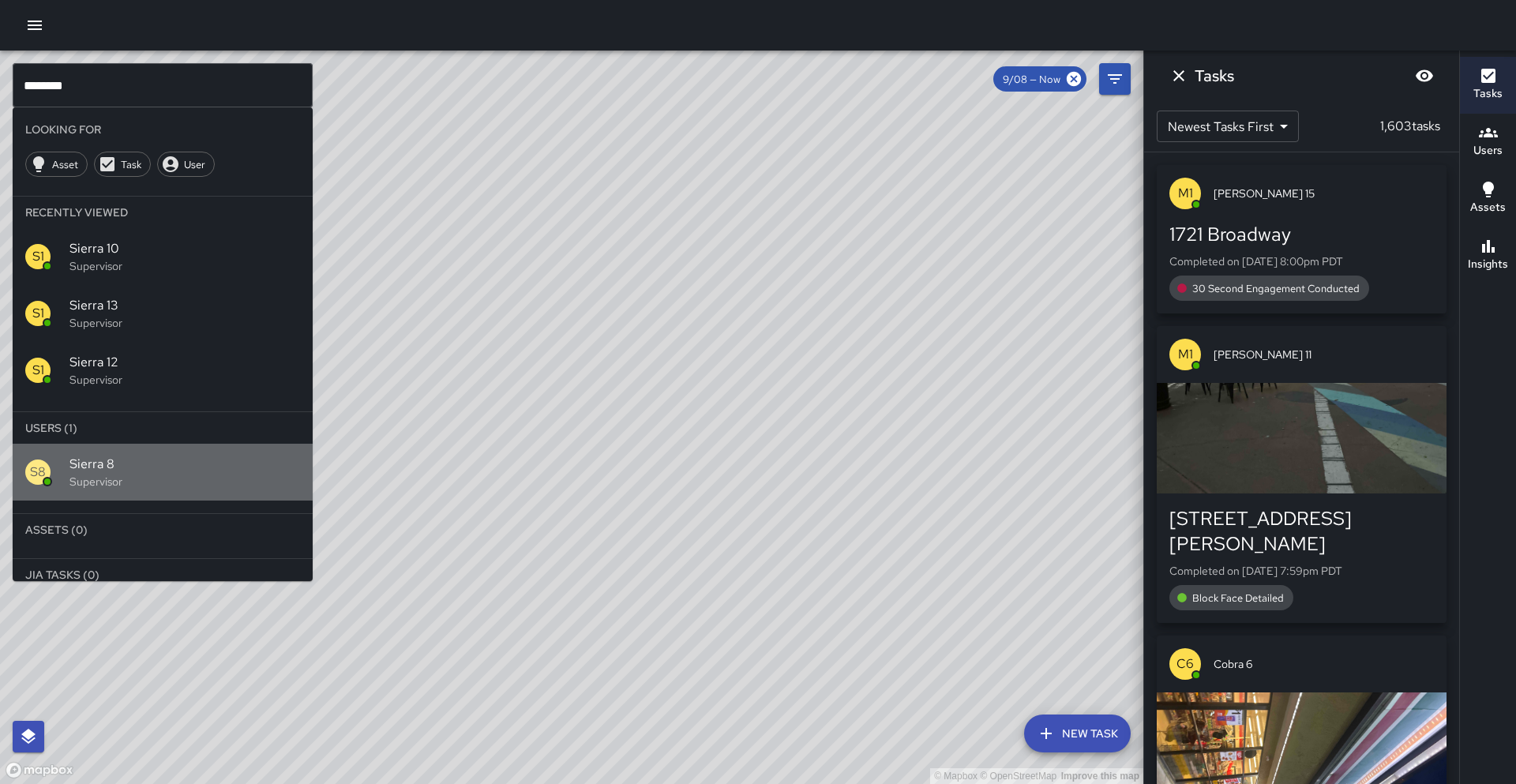
click at [213, 458] on span "Sierra 8" at bounding box center [185, 464] width 231 height 19
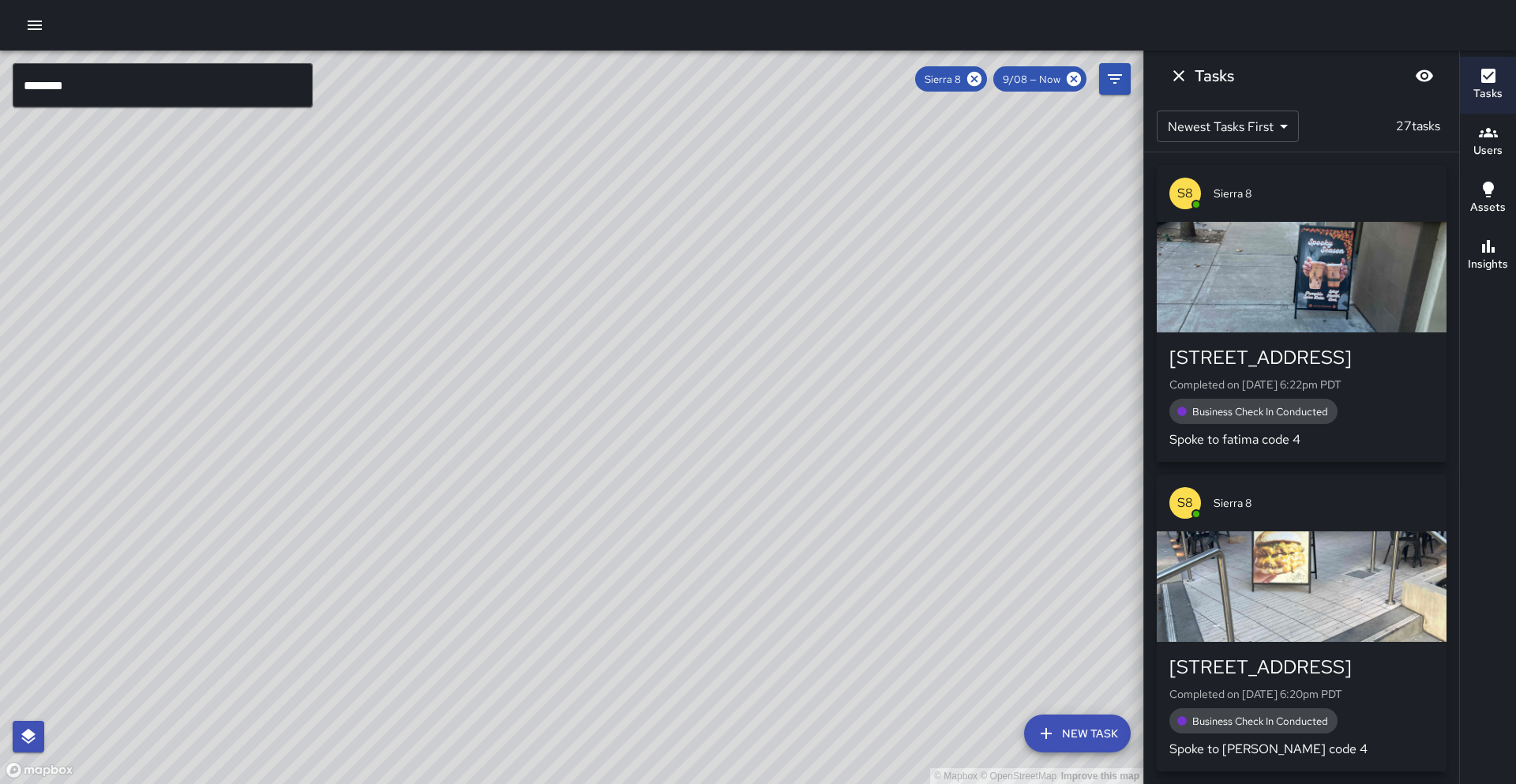
drag, startPoint x: 387, startPoint y: 290, endPoint x: 204, endPoint y: 574, distance: 337.9
click at [193, 582] on div "© Mapbox © OpenStreetMap Improve this map" at bounding box center [572, 417] width 1143 height 733
drag, startPoint x: 388, startPoint y: 451, endPoint x: 198, endPoint y: 552, distance: 215.2
click at [200, 552] on div "© Mapbox © OpenStreetMap Improve this map" at bounding box center [572, 417] width 1143 height 733
drag, startPoint x: 267, startPoint y: 476, endPoint x: 204, endPoint y: 539, distance: 89.1
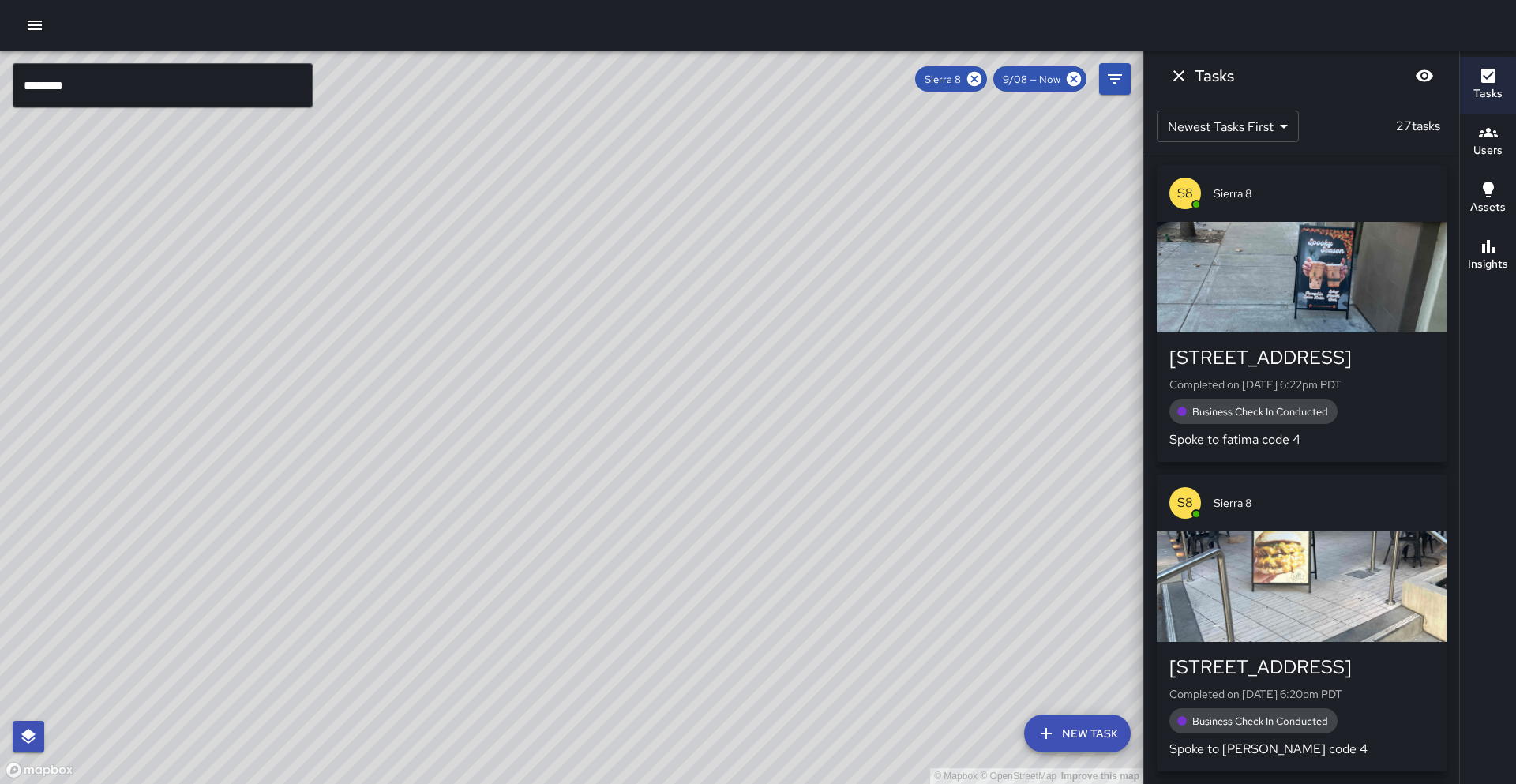
click at [204, 539] on div "© Mapbox © OpenStreetMap Improve this map" at bounding box center [572, 417] width 1143 height 733
drag, startPoint x: 514, startPoint y: 304, endPoint x: 452, endPoint y: 355, distance: 80.3
click at [452, 355] on div "© Mapbox © OpenStreetMap Improve this map" at bounding box center [572, 417] width 1143 height 733
click at [81, 89] on input "********" at bounding box center [163, 85] width 300 height 44
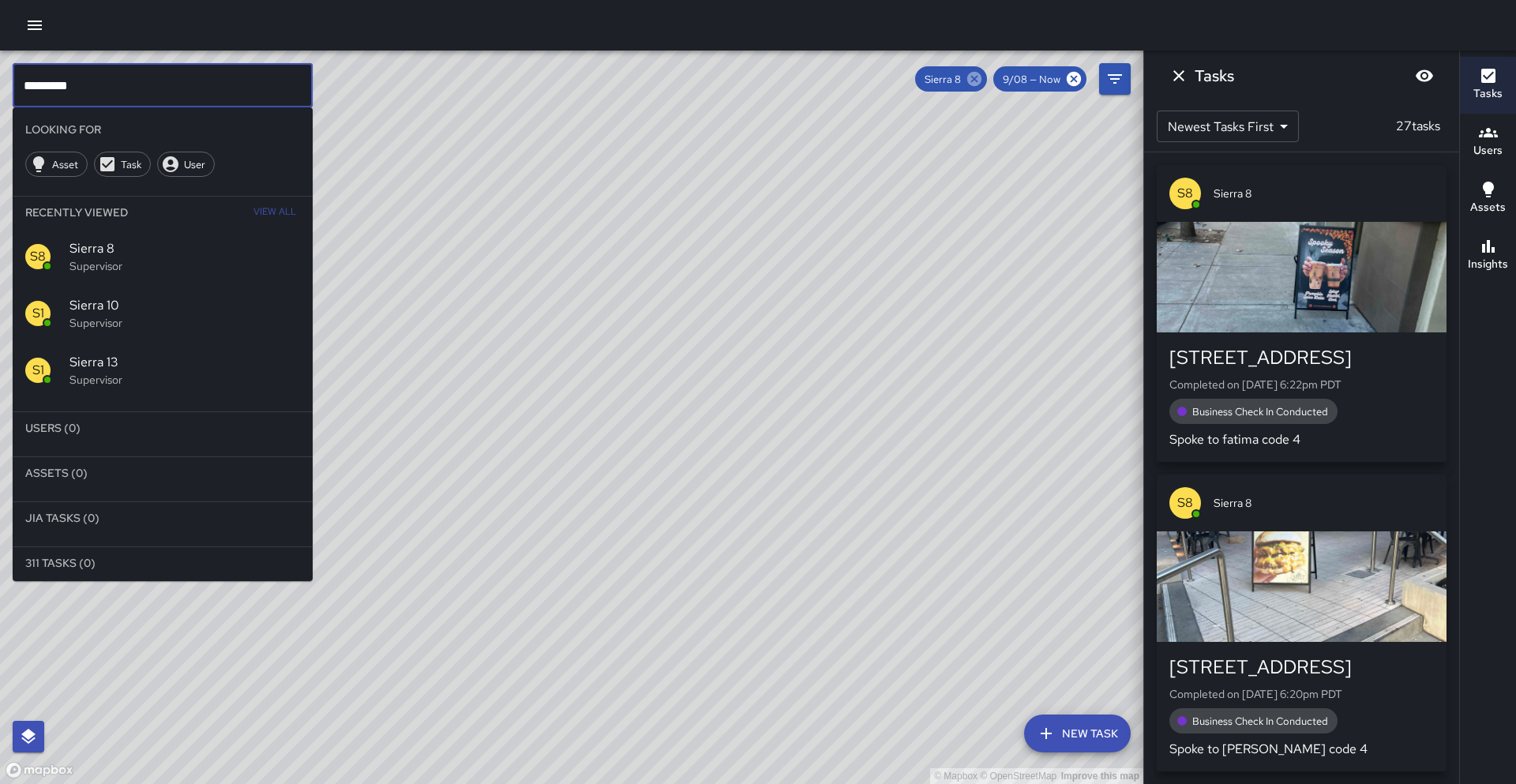
type input "*********"
click at [978, 77] on icon at bounding box center [974, 79] width 17 height 17
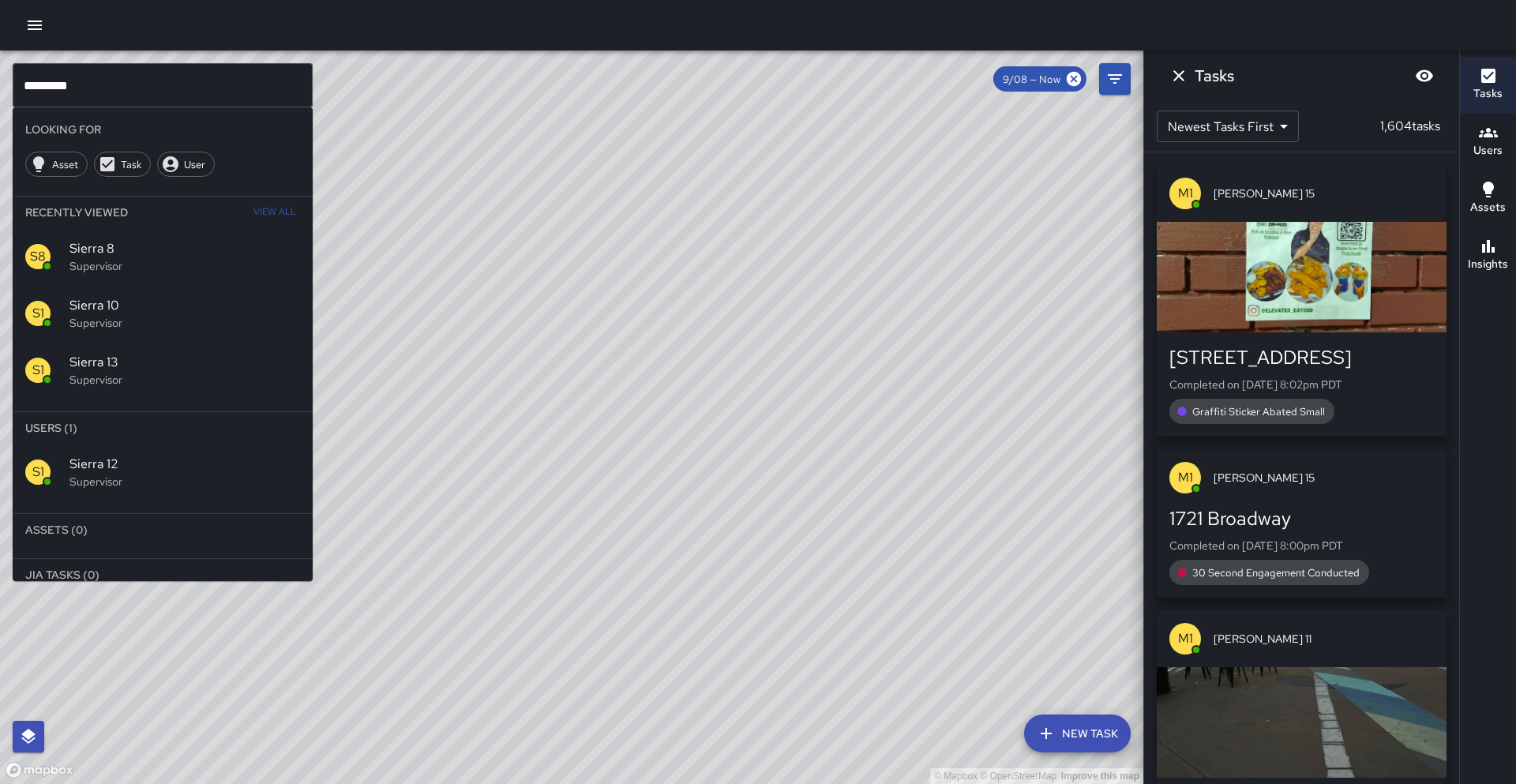
click at [196, 469] on span "Sierra 12" at bounding box center [185, 464] width 231 height 19
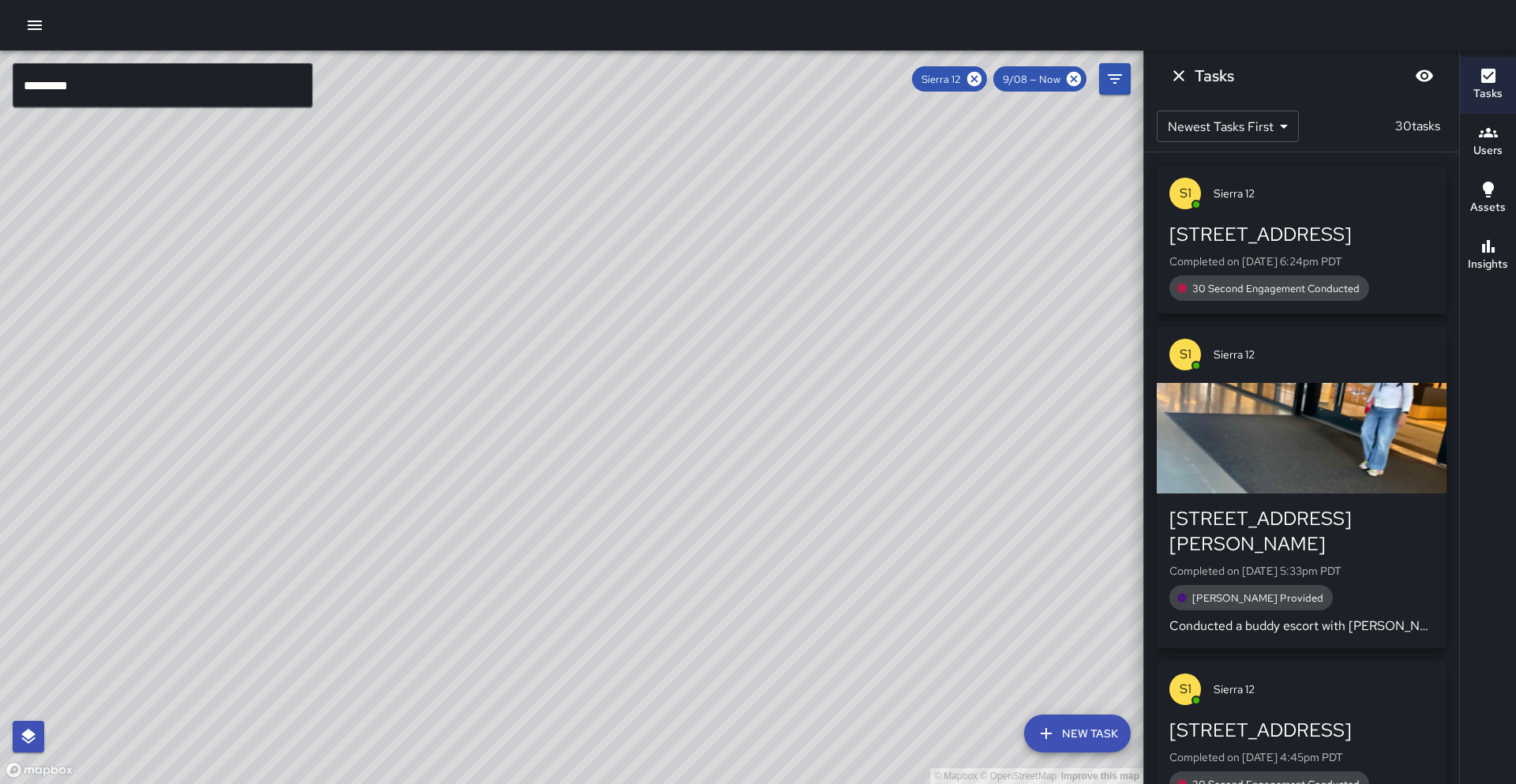
drag, startPoint x: 256, startPoint y: 331, endPoint x: 244, endPoint y: 355, distance: 26.8
click at [244, 355] on div "© Mapbox © OpenStreetMap Improve this map" at bounding box center [572, 417] width 1143 height 733
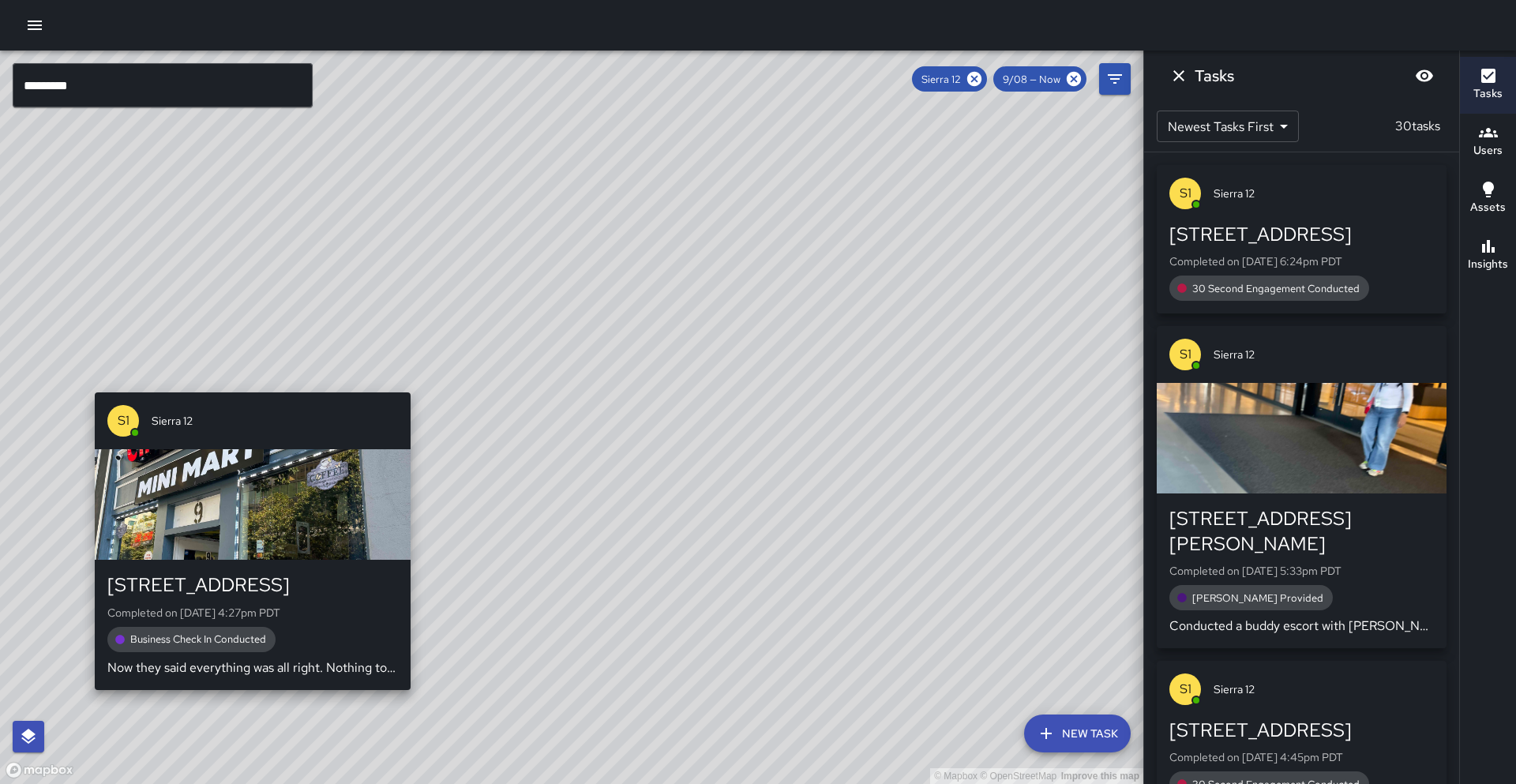
click at [243, 382] on div "© Mapbox © OpenStreetMap Improve this map S1 Sierra [STREET_ADDRESS] Completed …" at bounding box center [572, 417] width 1143 height 733
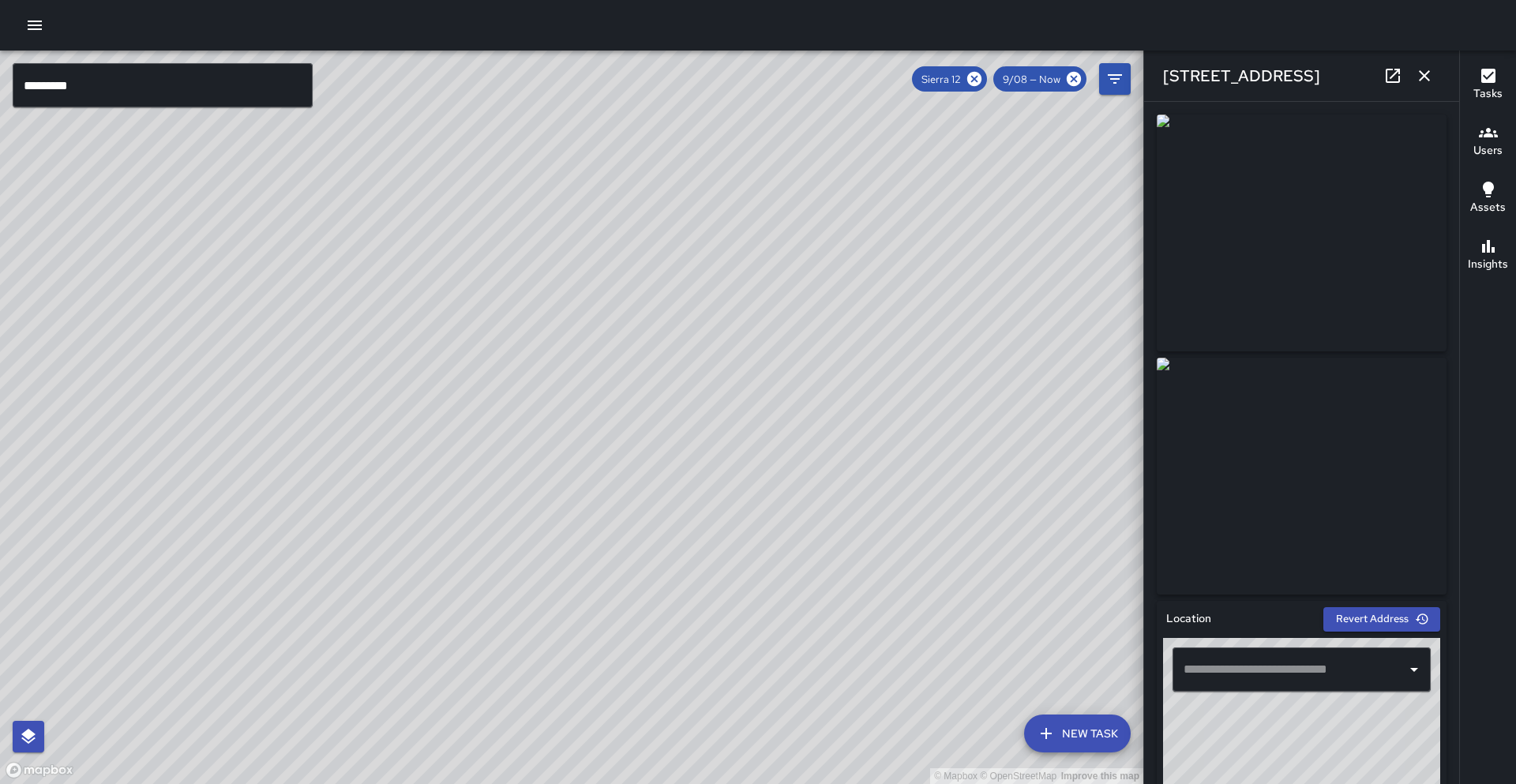
type input "**********"
drag, startPoint x: 696, startPoint y: 438, endPoint x: 637, endPoint y: 659, distance: 228.7
click at [646, 675] on div "© Mapbox © OpenStreetMap Improve this map" at bounding box center [572, 417] width 1143 height 733
drag, startPoint x: 716, startPoint y: 409, endPoint x: 579, endPoint y: 433, distance: 139.1
click at [580, 434] on div "© Mapbox © OpenStreetMap Improve this map" at bounding box center [572, 417] width 1143 height 733
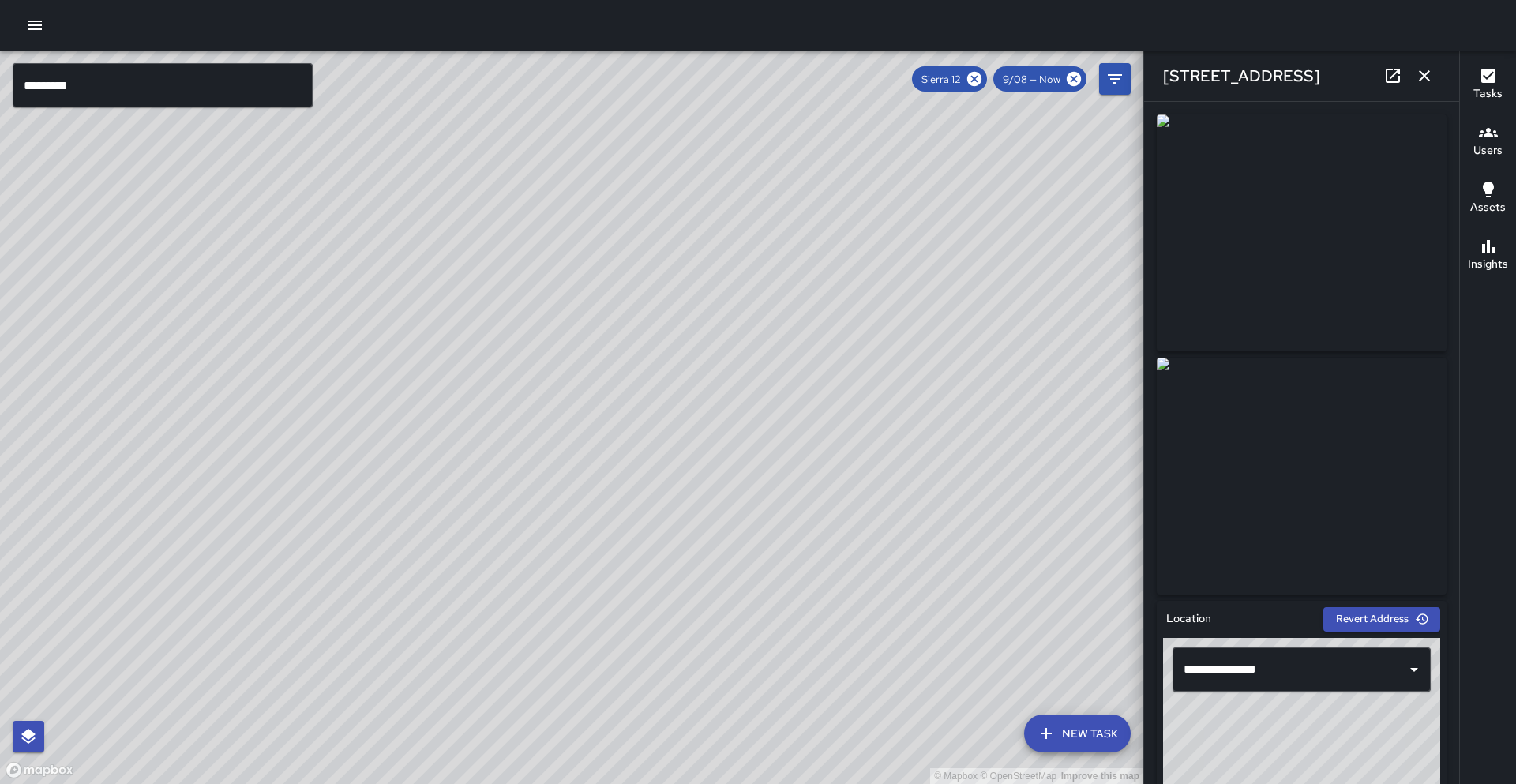
drag, startPoint x: 973, startPoint y: 470, endPoint x: 747, endPoint y: 476, distance: 226.1
click at [747, 476] on div "© Mapbox © OpenStreetMap Improve this map" at bounding box center [572, 417] width 1143 height 733
drag, startPoint x: 396, startPoint y: 671, endPoint x: 438, endPoint y: 603, distance: 79.9
click at [438, 603] on div "© Mapbox © OpenStreetMap Improve this map" at bounding box center [572, 417] width 1143 height 733
drag, startPoint x: 273, startPoint y: 651, endPoint x: 281, endPoint y: 592, distance: 59.5
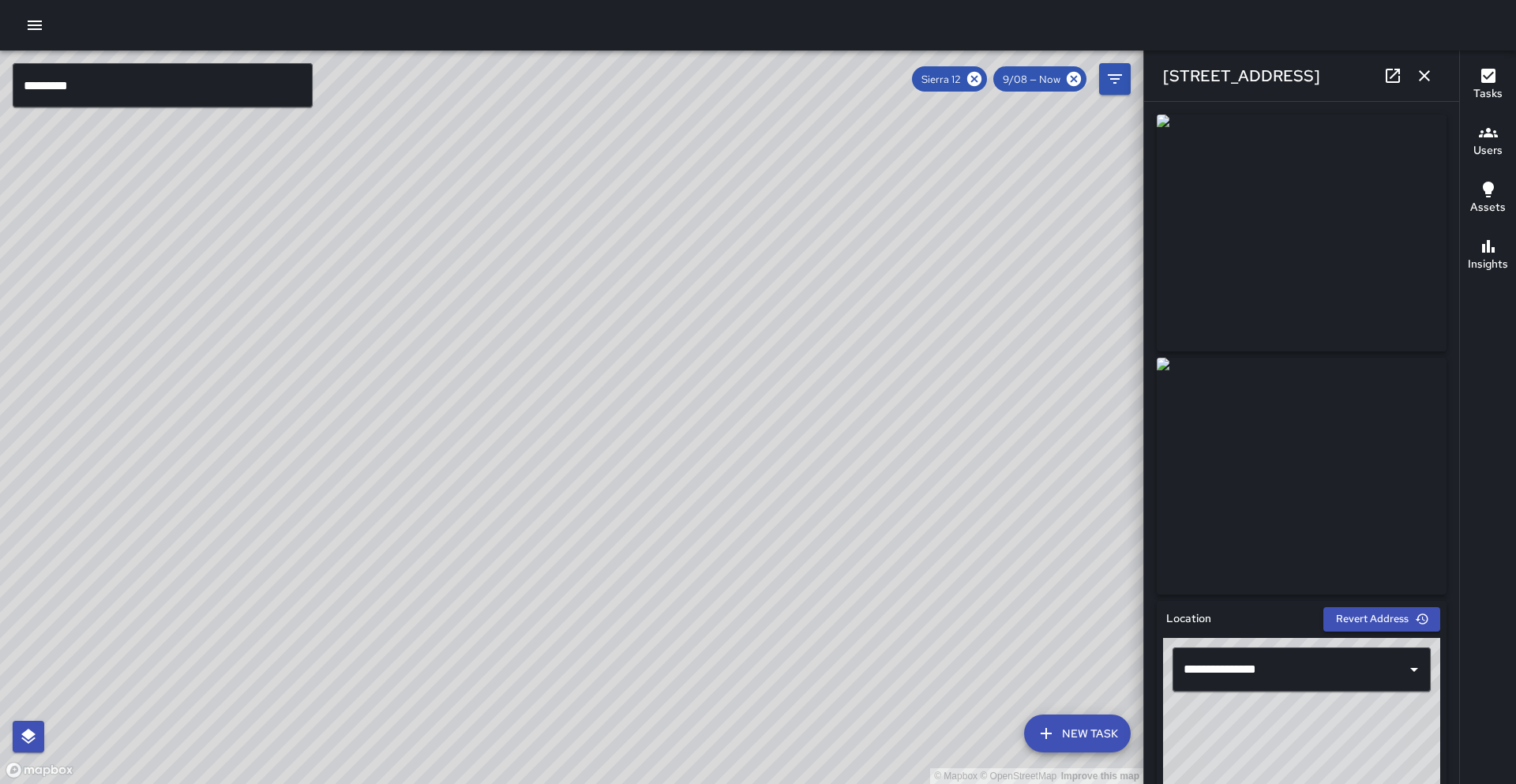
click at [281, 592] on div "© Mapbox © OpenStreetMap Improve this map" at bounding box center [572, 417] width 1143 height 733
click at [1424, 81] on icon "button" at bounding box center [1425, 76] width 19 height 19
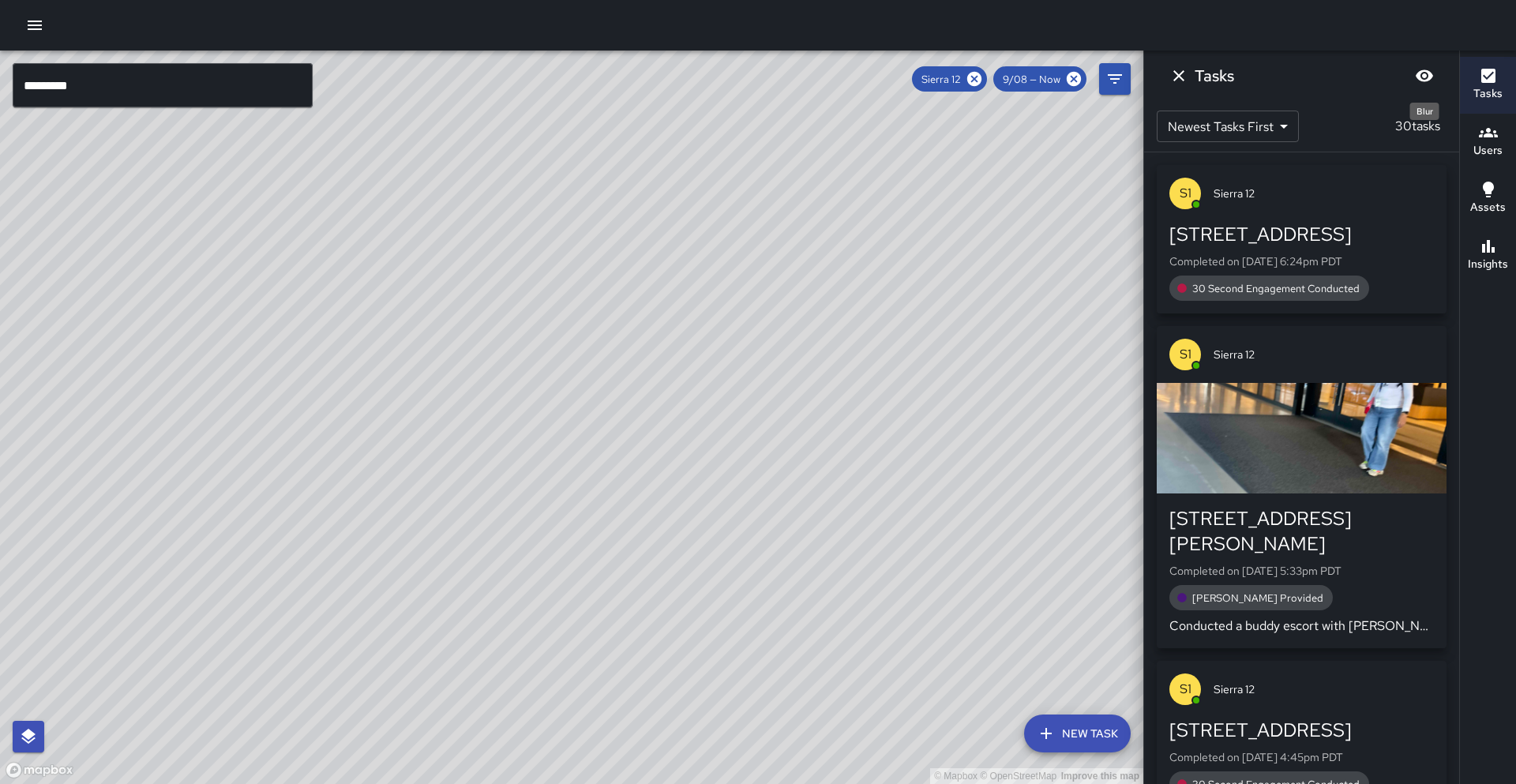
click at [1430, 80] on icon "Blur" at bounding box center [1425, 76] width 19 height 19
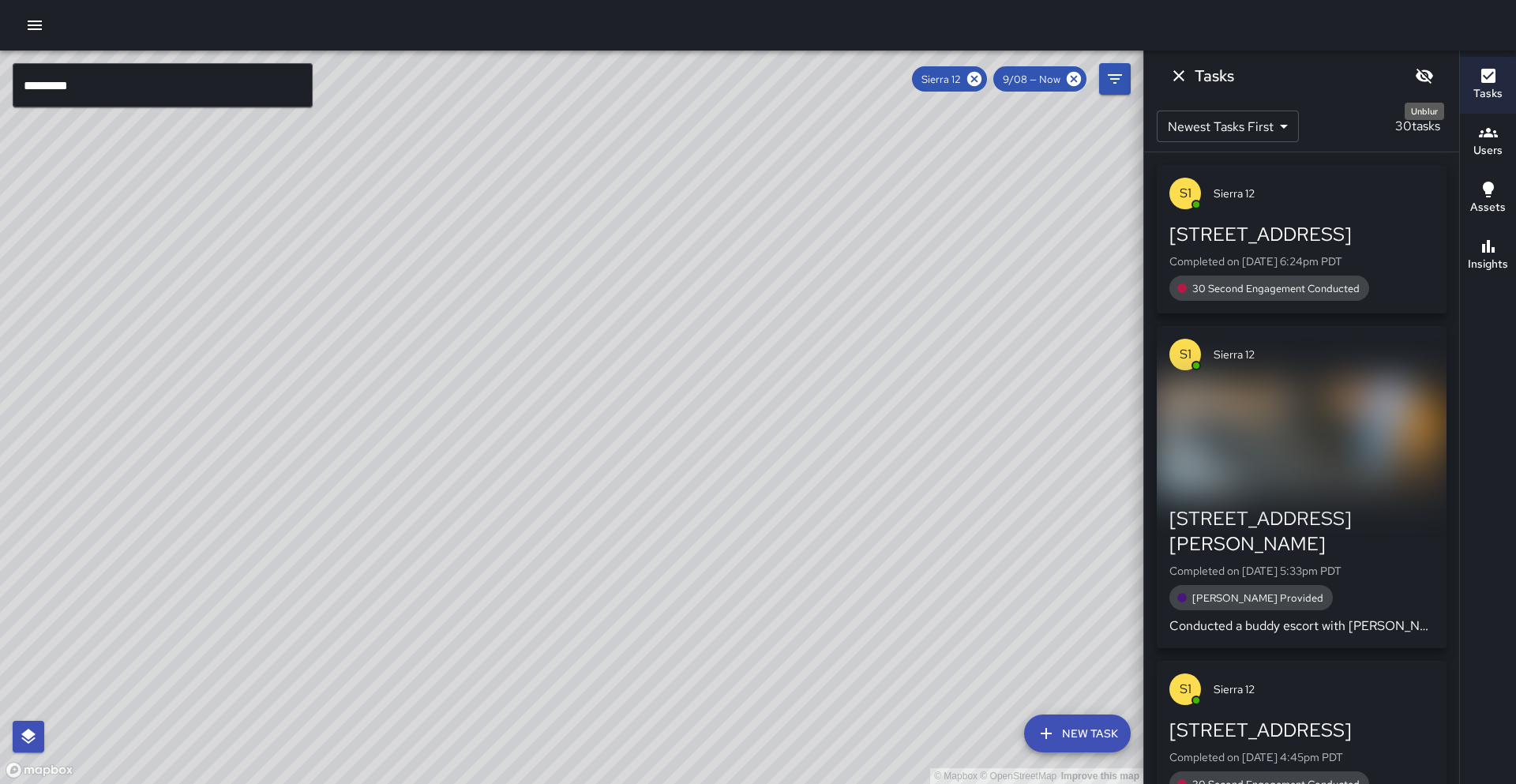
click at [1430, 80] on icon "Unblur" at bounding box center [1425, 76] width 17 height 15
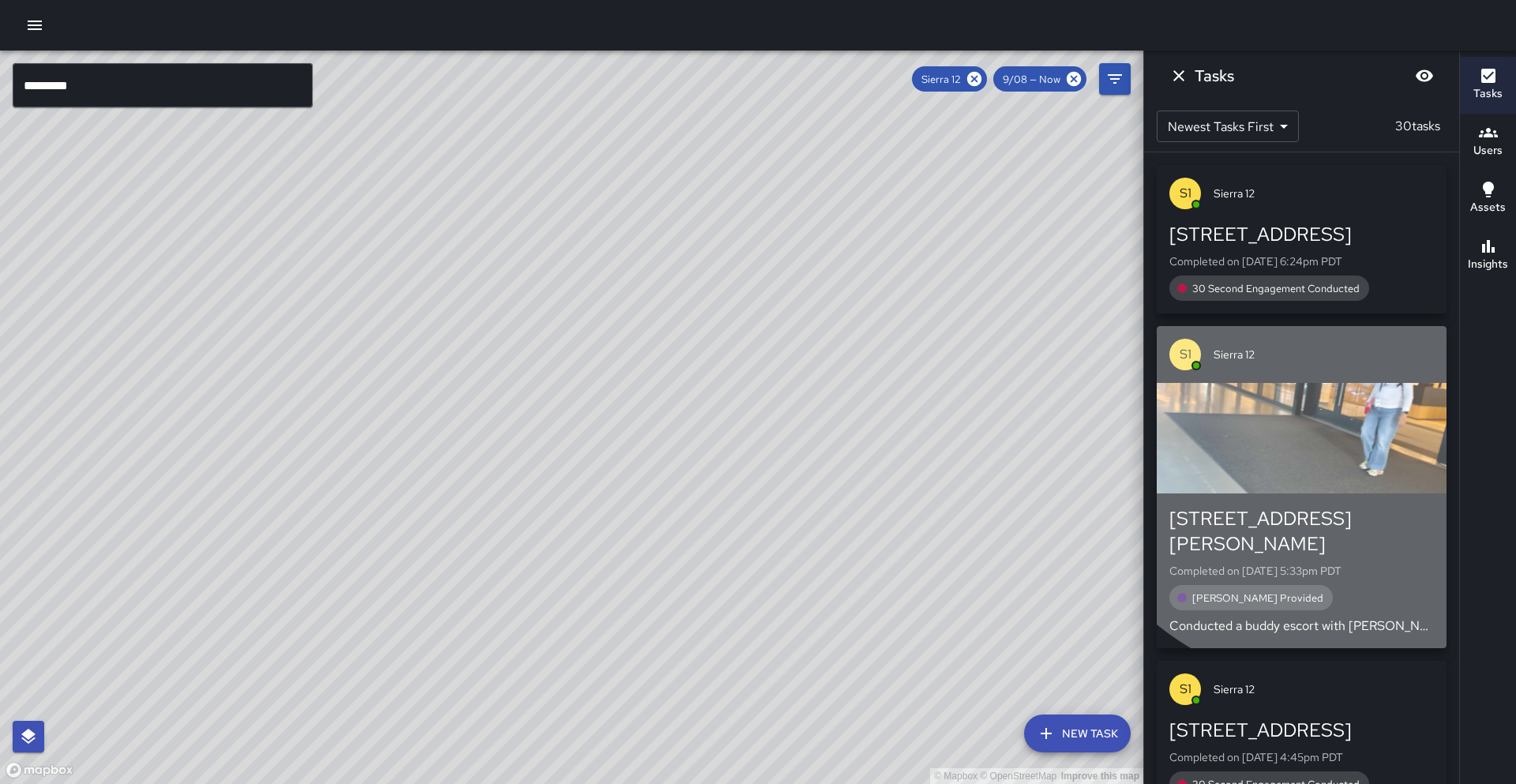
click at [1336, 404] on div "button" at bounding box center [1302, 438] width 290 height 111
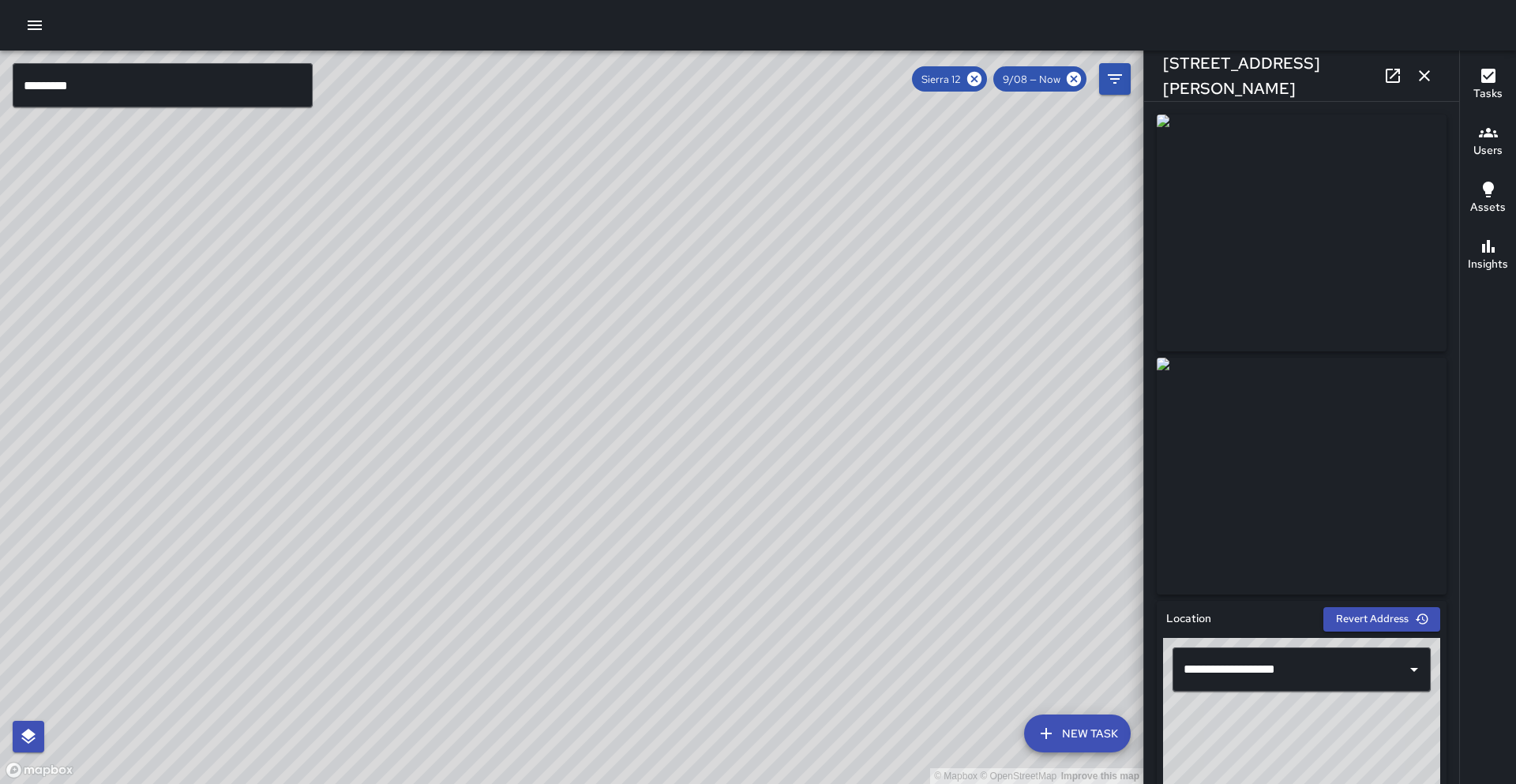
click at [1338, 222] on img at bounding box center [1302, 233] width 290 height 237
click at [974, 80] on icon at bounding box center [974, 79] width 17 height 17
click at [213, 91] on input "*********" at bounding box center [163, 85] width 300 height 44
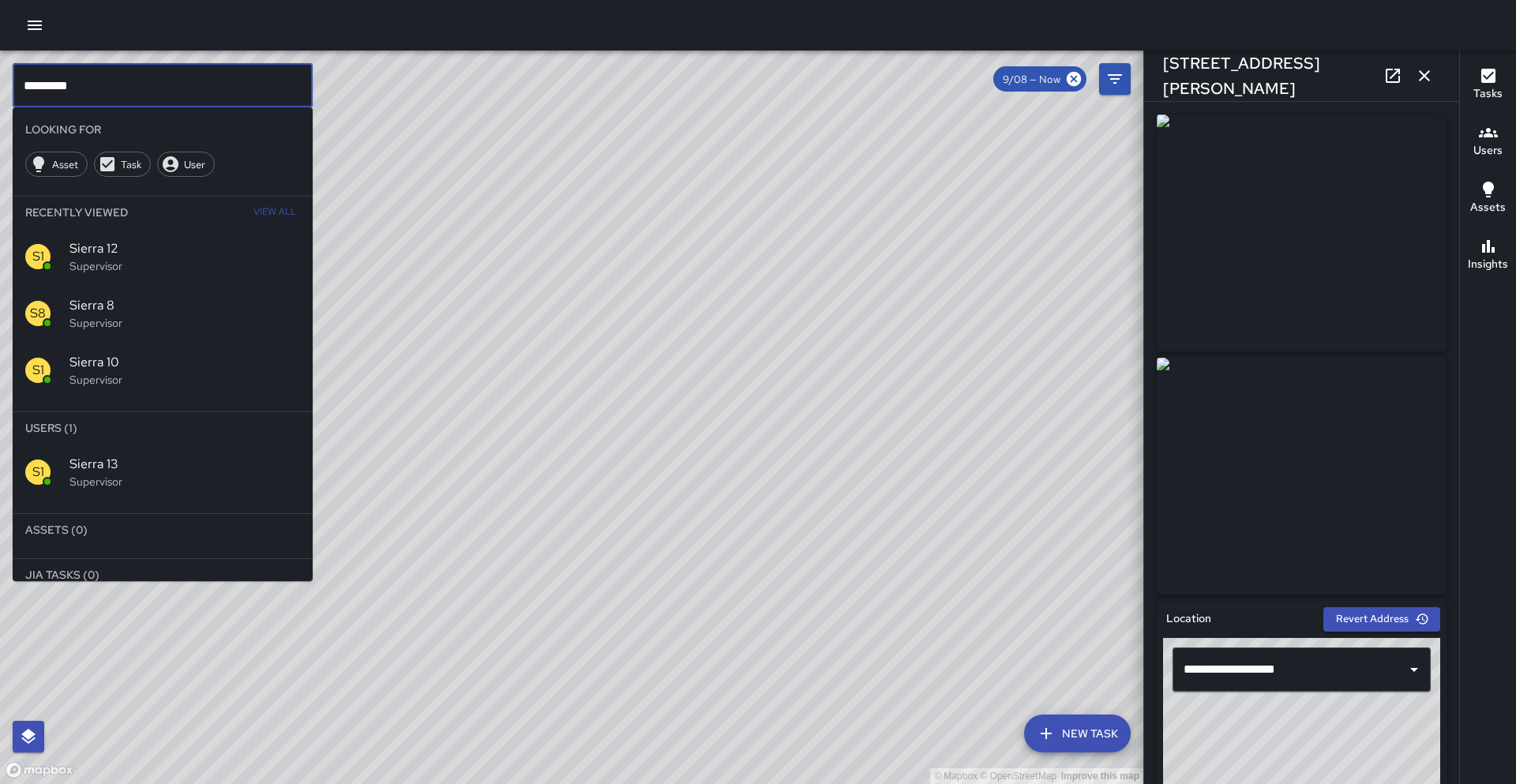
type input "*********"
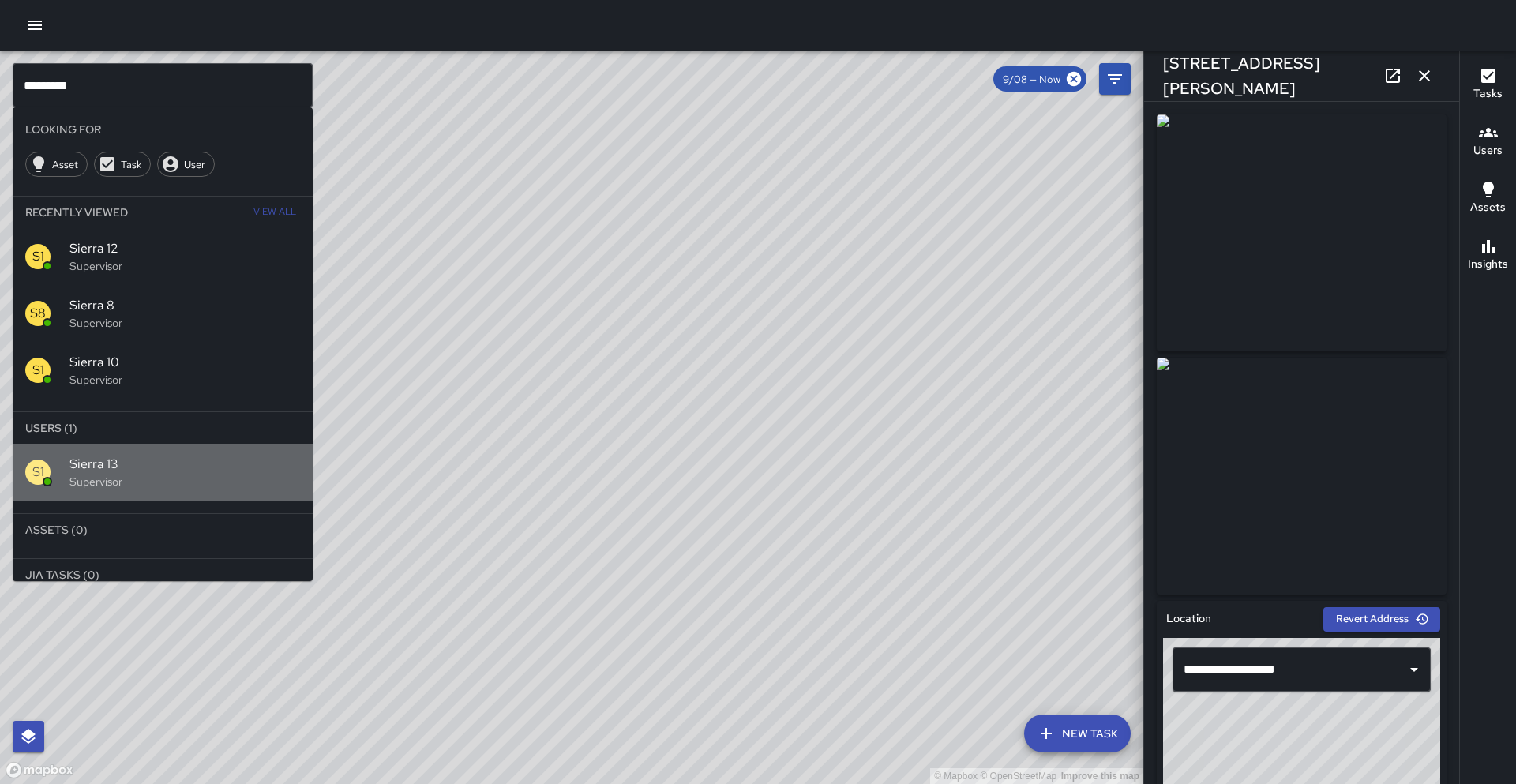
click at [146, 476] on p "Supervisor" at bounding box center [185, 482] width 231 height 16
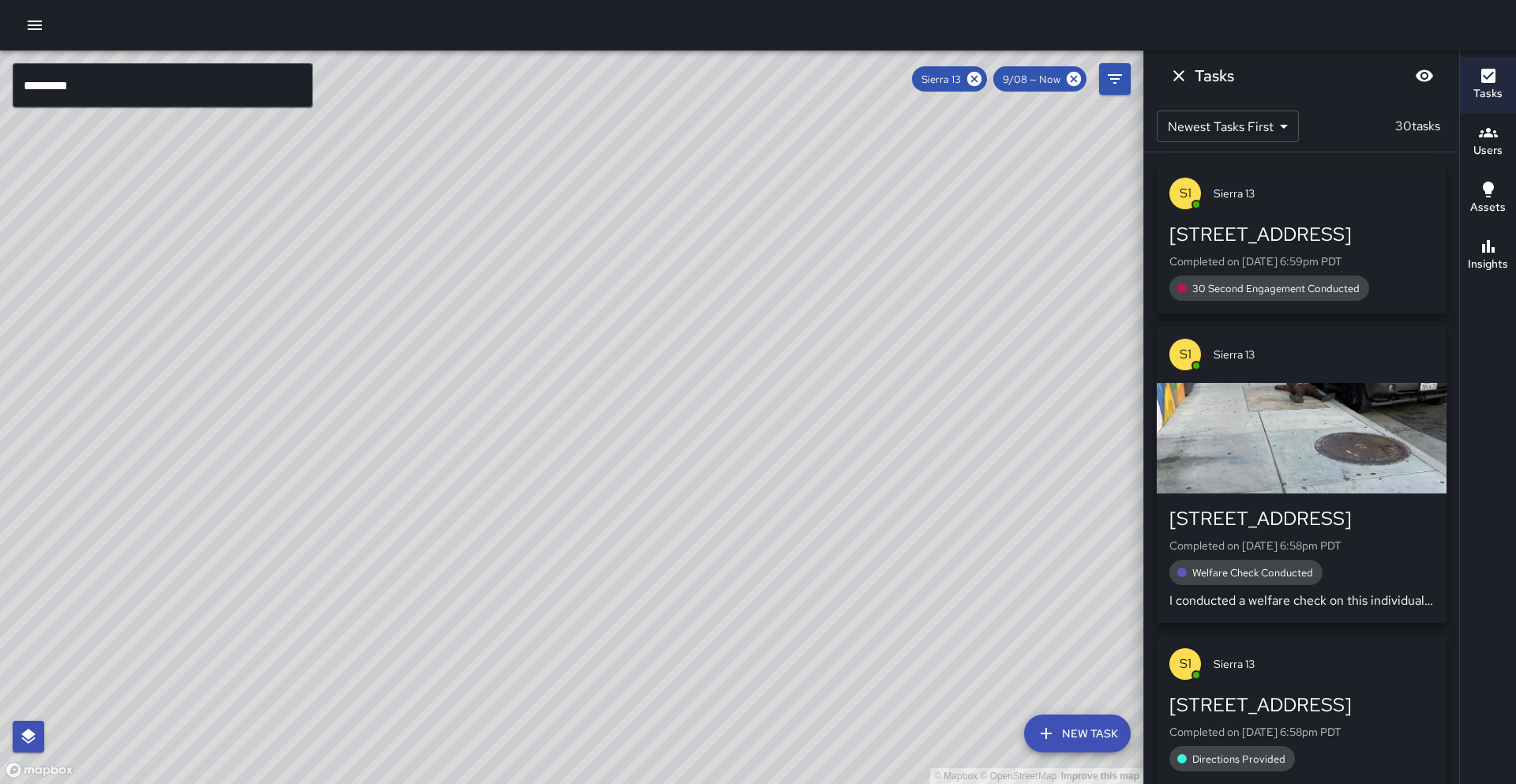
click at [232, 344] on div "© Mapbox © OpenStreetMap Improve this map" at bounding box center [572, 417] width 1143 height 733
drag, startPoint x: 229, startPoint y: 354, endPoint x: 263, endPoint y: 168, distance: 189.1
click at [263, 168] on div "© Mapbox © OpenStreetMap Improve this map" at bounding box center [572, 417] width 1143 height 733
click at [974, 80] on icon at bounding box center [974, 79] width 17 height 17
